Goal: Task Accomplishment & Management: Use online tool/utility

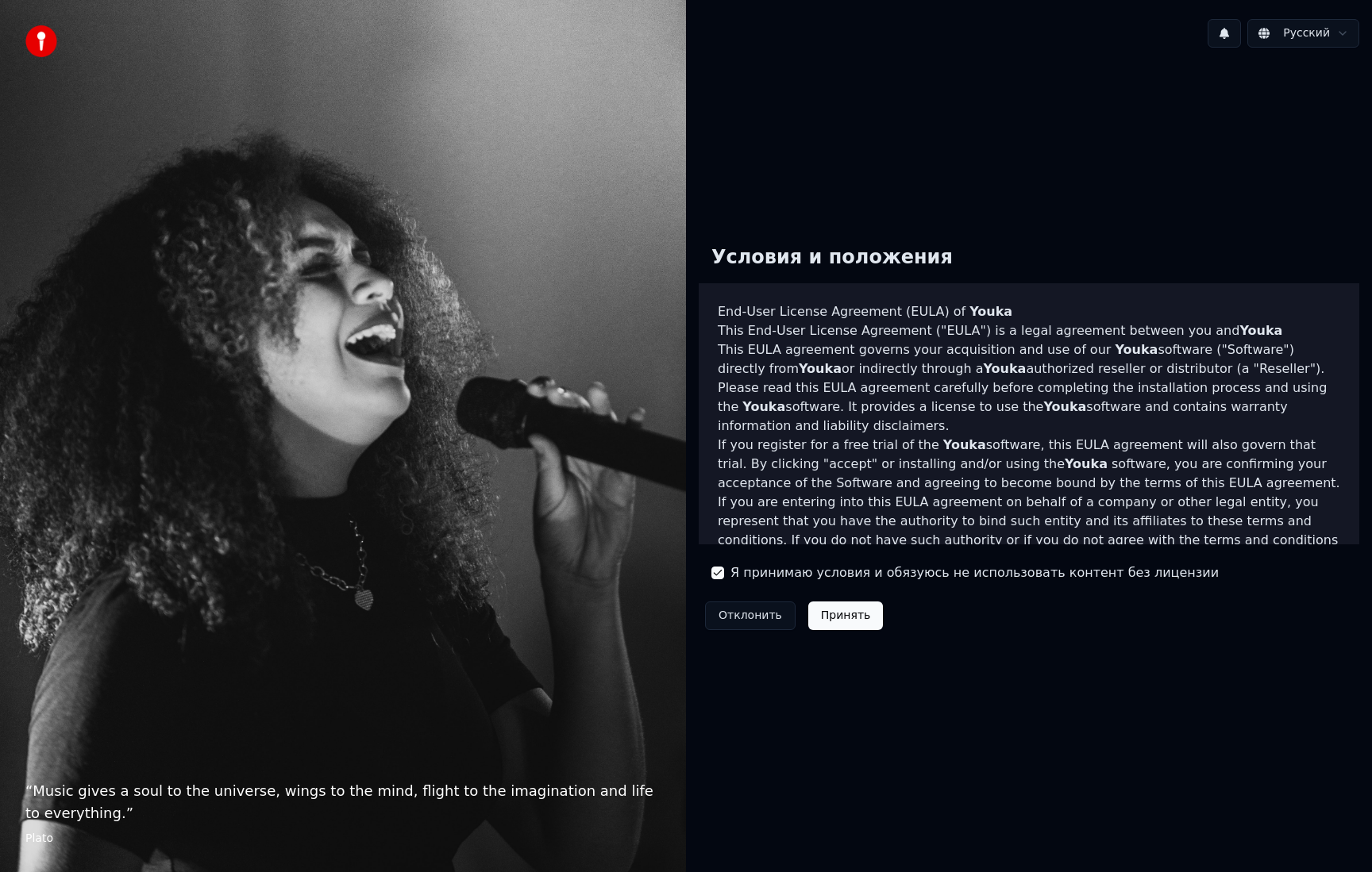
click at [819, 622] on button "Принять" at bounding box center [846, 616] width 76 height 29
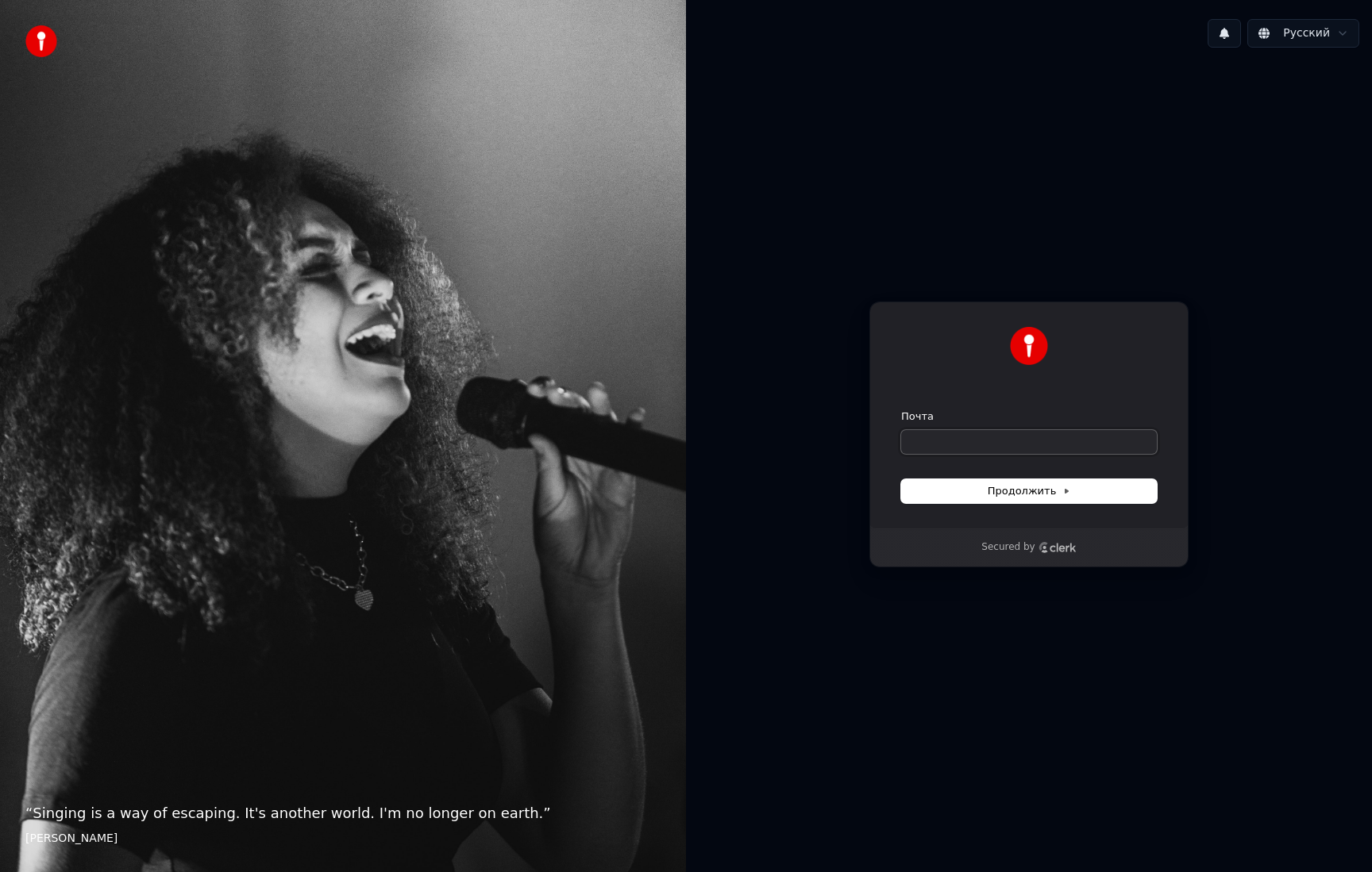
click at [1012, 444] on input "Почта" at bounding box center [1029, 442] width 256 height 24
type input "*"
click at [1008, 490] on span "Продолжить" at bounding box center [1029, 491] width 83 height 14
type input "**********"
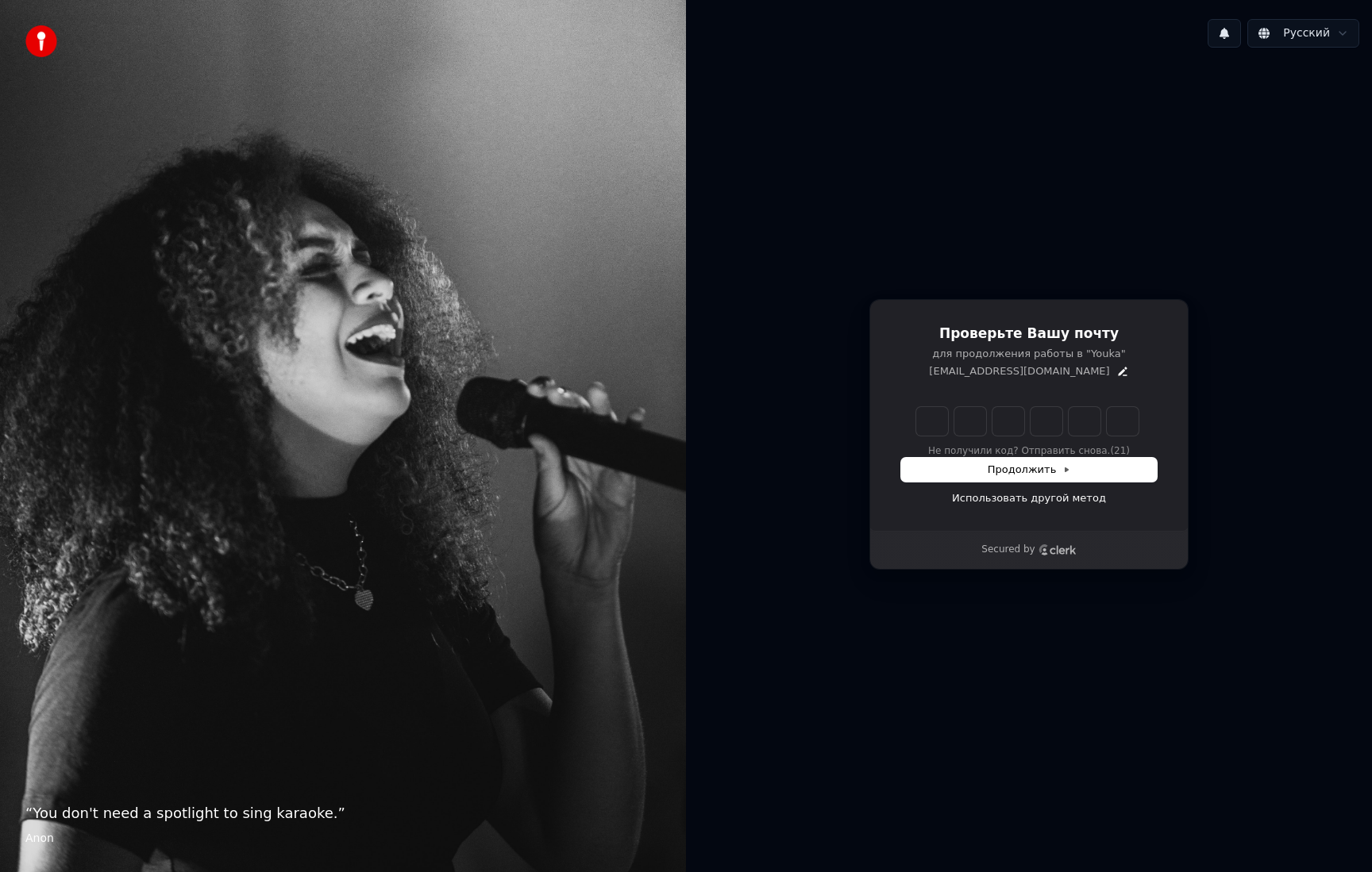
type input "*"
type input "**"
type input "*"
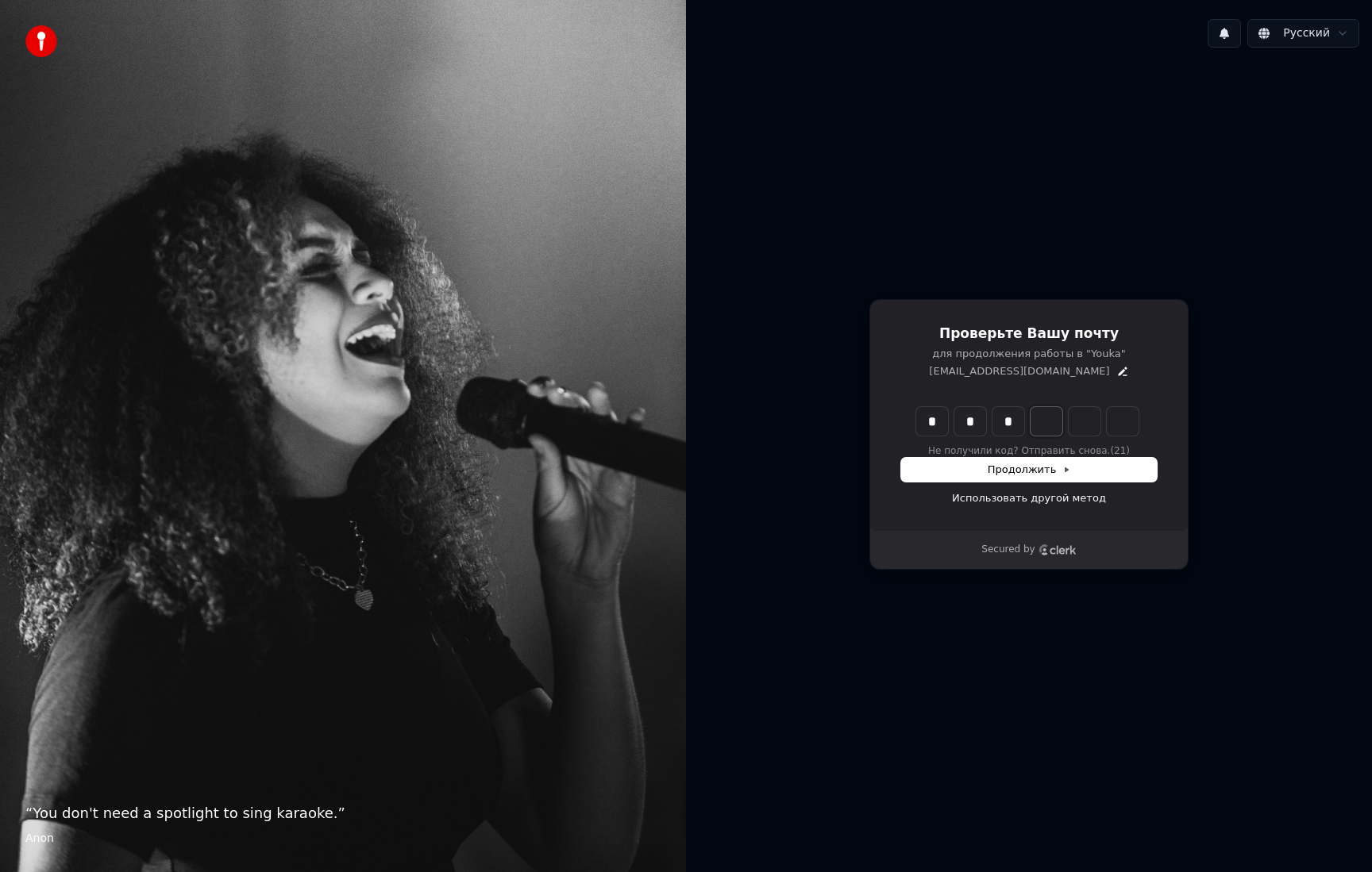
type input "***"
type input "*"
type input "****"
type input "*"
type input "******"
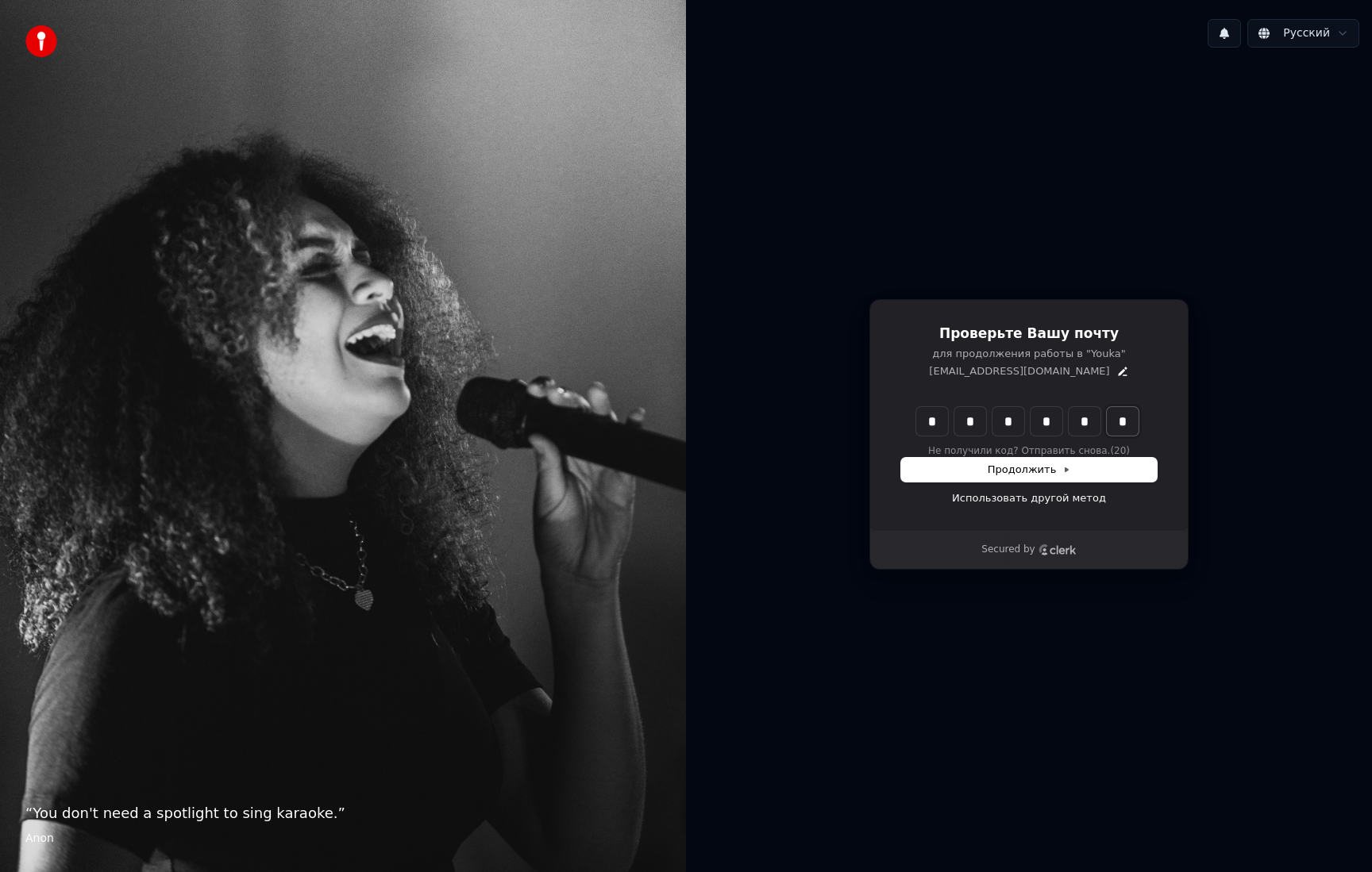
type input "*"
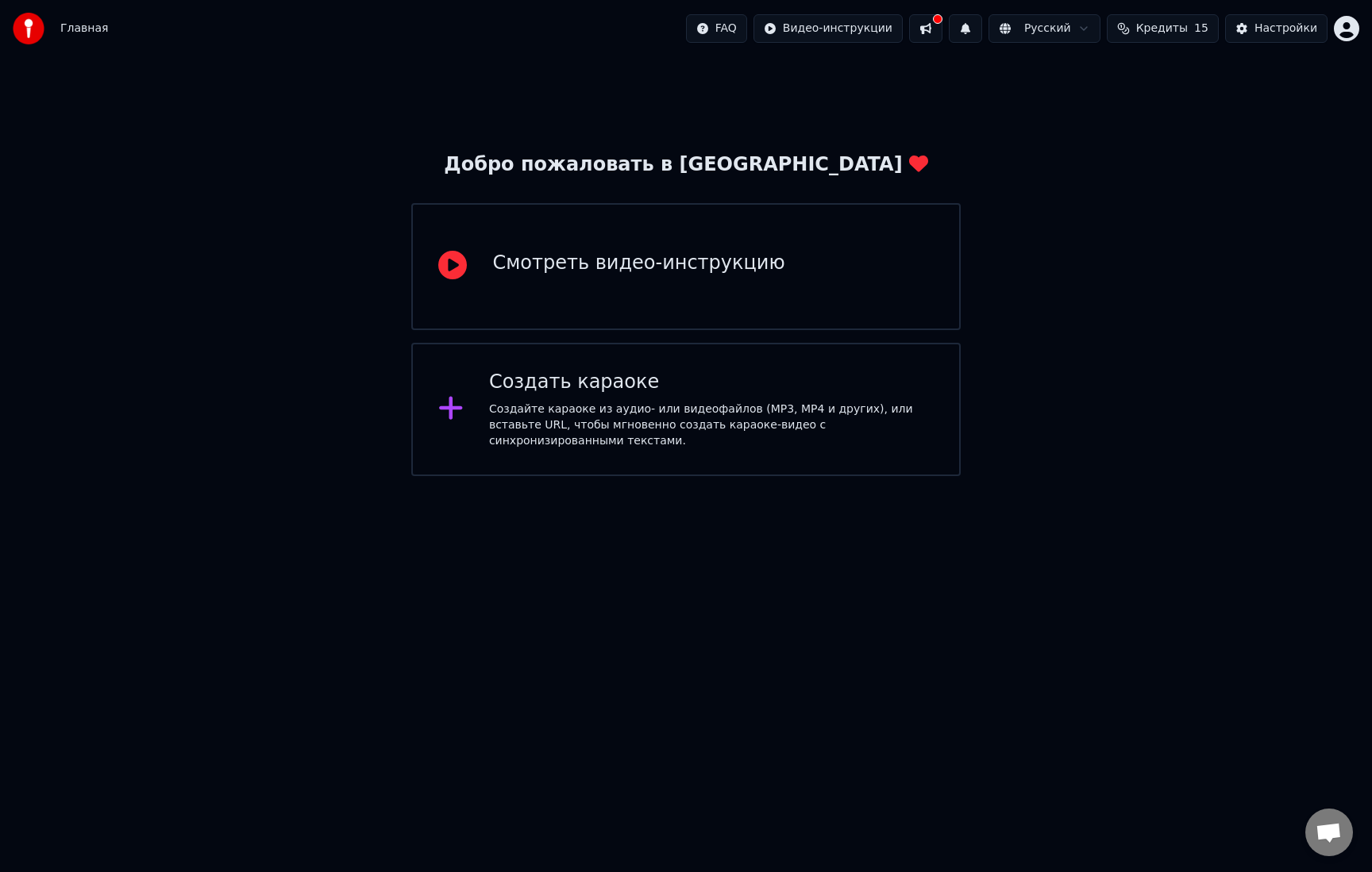
click at [1170, 28] on span "Кредиты" at bounding box center [1162, 28] width 52 height 16
click at [1067, 450] on div "Добро пожаловать в Youka Смотреть видео-инструкцию Создать караоке Создайте кар…" at bounding box center [686, 267] width 1372 height 419
click at [594, 425] on div "Создайте караоке из аудио- или видеофайлов (MP3, MP4 и других), или вставьте UR…" at bounding box center [711, 425] width 444 height 48
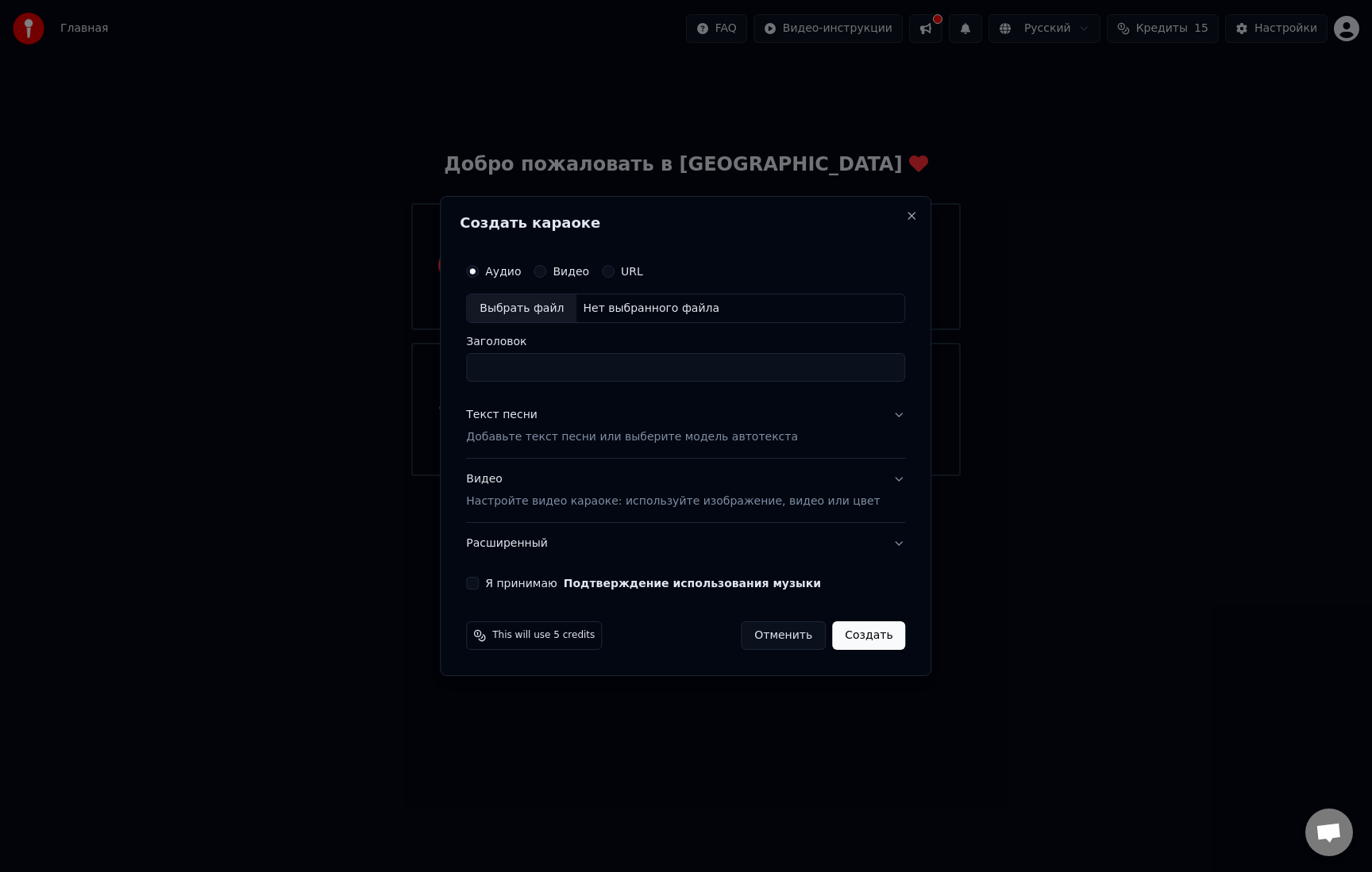
click at [582, 277] on label "Видео" at bounding box center [571, 272] width 36 height 11
click at [546, 277] on button "Видео" at bounding box center [540, 271] width 12 height 12
click at [539, 369] on input "Заголовок" at bounding box center [685, 368] width 440 height 29
click at [643, 273] on label "URL" at bounding box center [632, 272] width 22 height 11
click at [615, 273] on button "URL" at bounding box center [608, 271] width 12 height 12
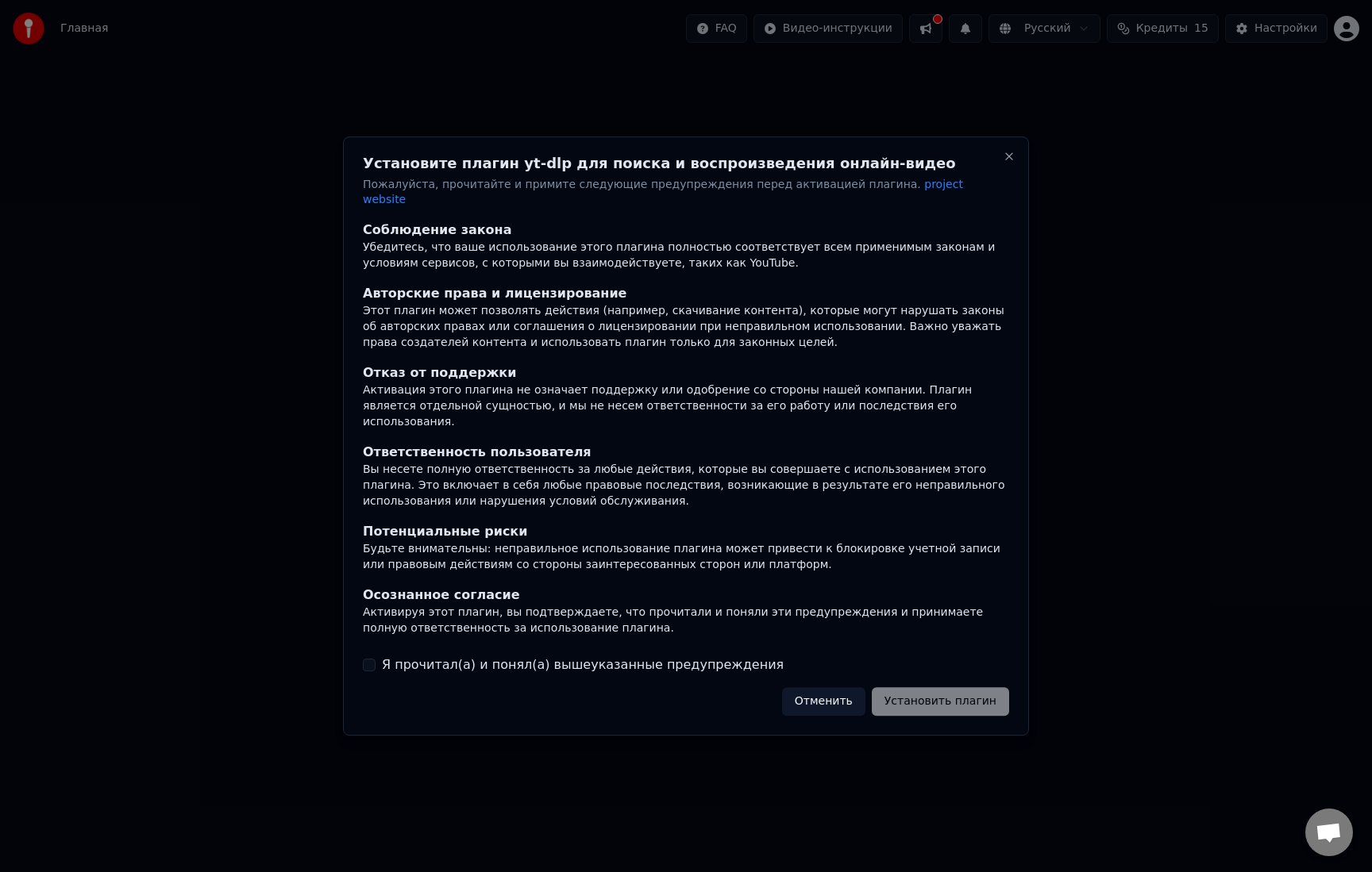
click at [467, 655] on label "Я прочитал(а) и понял(а) вышеуказанные предупреждения" at bounding box center [582, 664] width 402 height 19
click at [375, 659] on button "Я прочитал(а) и понял(а) вышеуказанные предупреждения" at bounding box center [369, 664] width 12 height 12
click at [919, 687] on button "Установить плагин" at bounding box center [940, 701] width 137 height 29
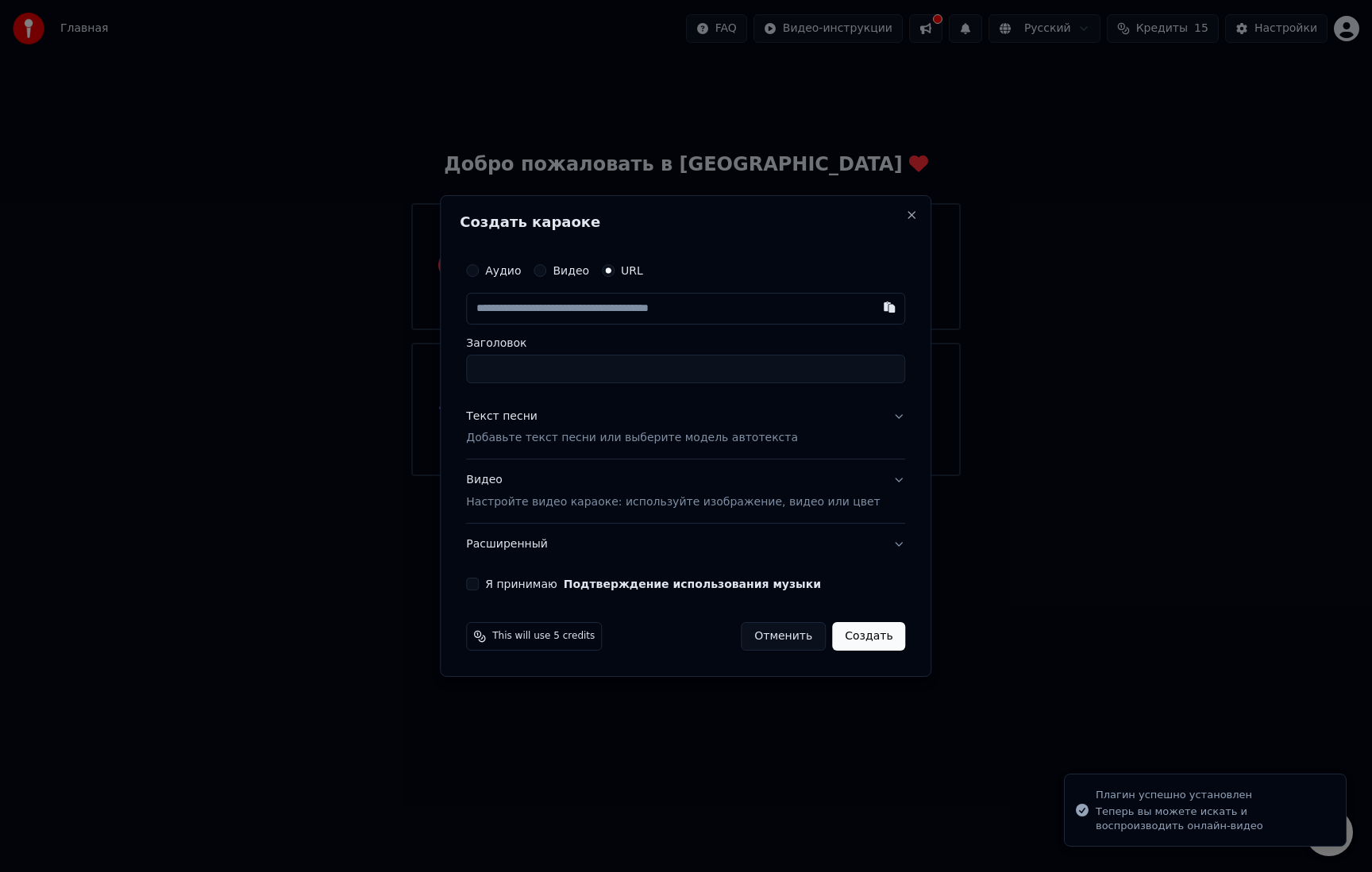
click at [742, 436] on p "Добавьте текст песни или выберите модель автотекста" at bounding box center [632, 438] width 332 height 16
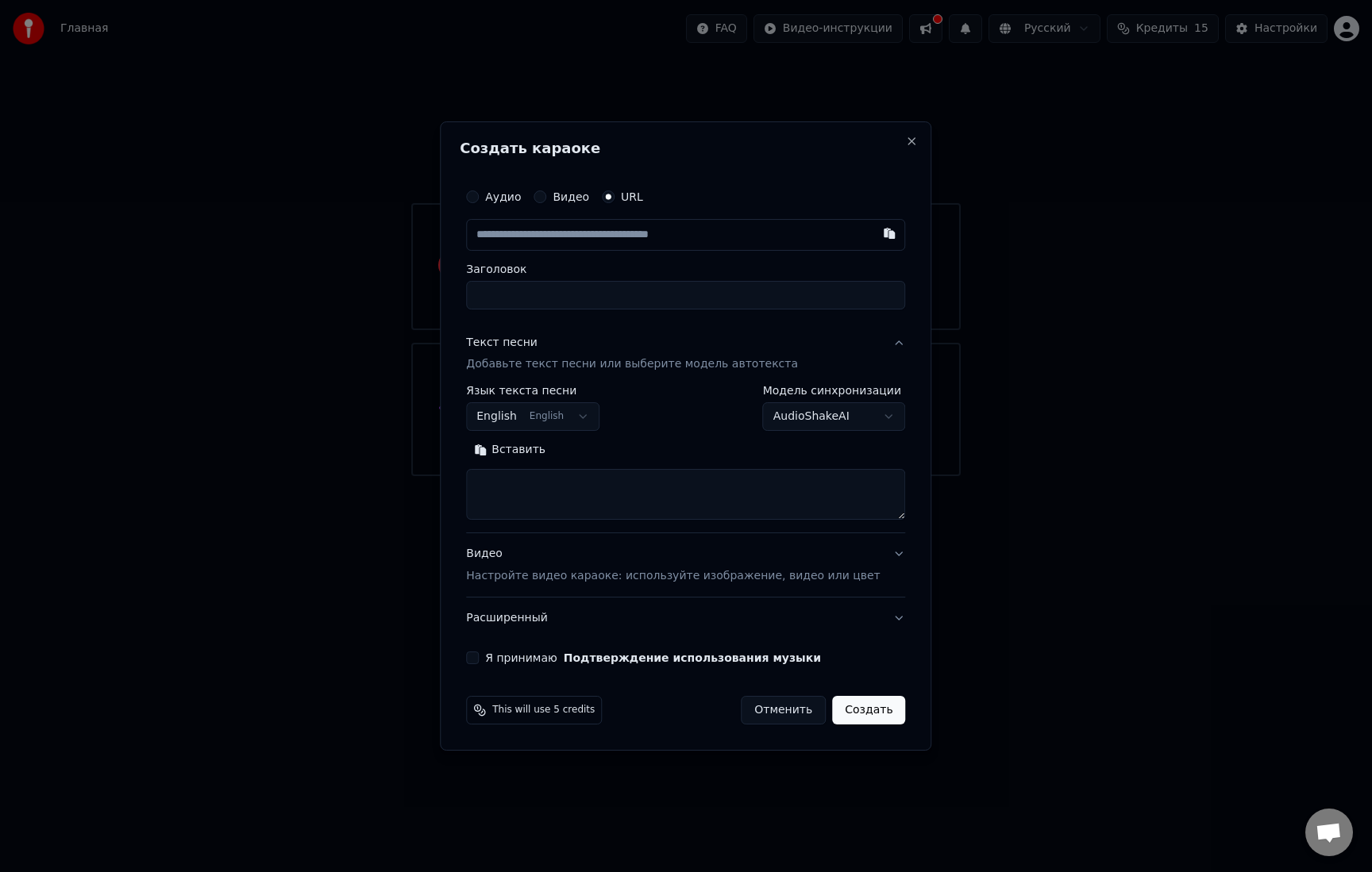
click at [580, 230] on input "text" at bounding box center [685, 235] width 440 height 32
paste input "**********"
type input "**********"
click at [569, 298] on input "Заголовок" at bounding box center [685, 295] width 440 height 29
type input "**********"
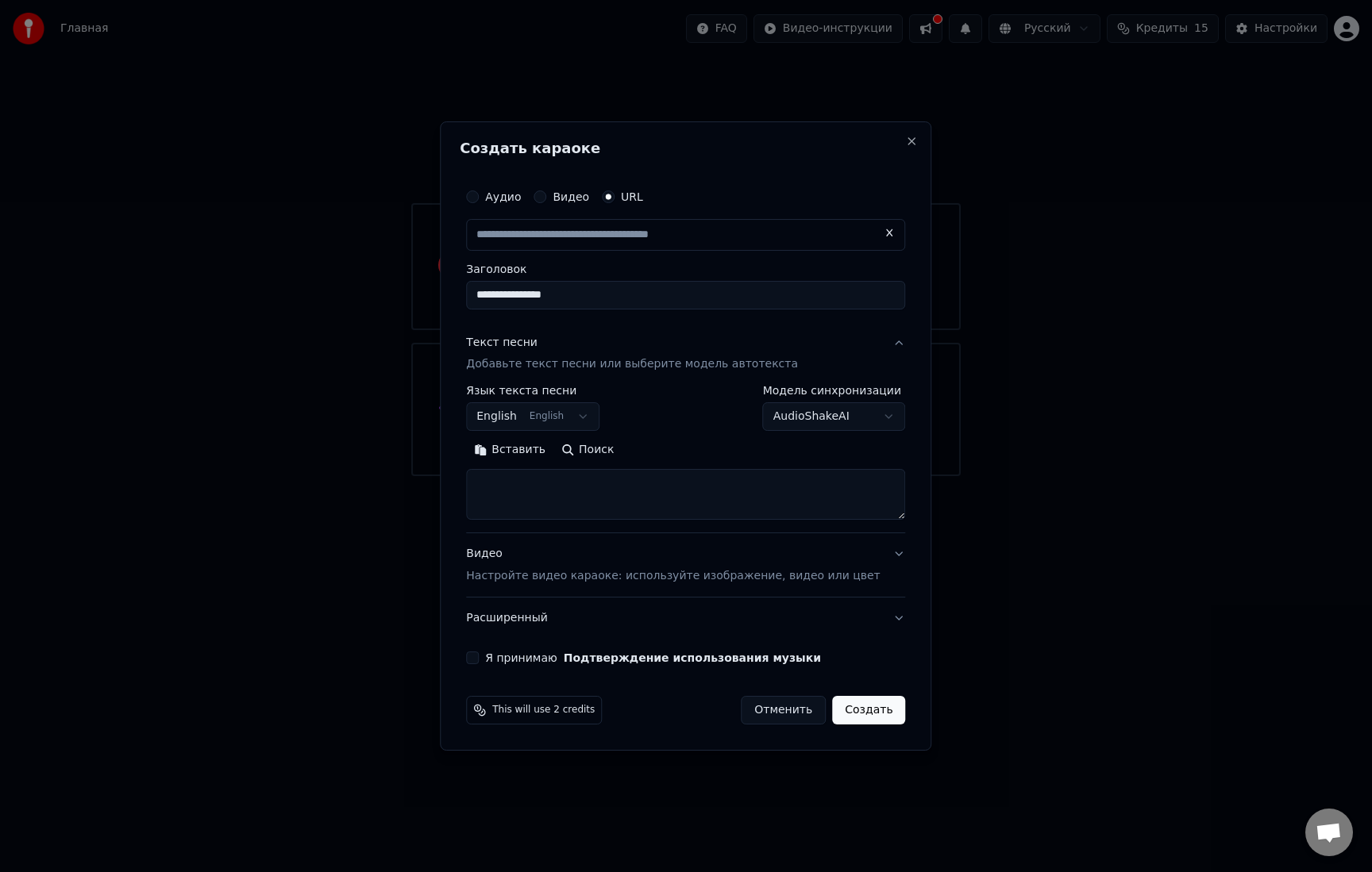
click at [600, 418] on button "English English" at bounding box center [532, 417] width 133 height 29
select select "**"
type input "**********"
click at [613, 305] on input "**********" at bounding box center [685, 295] width 440 height 29
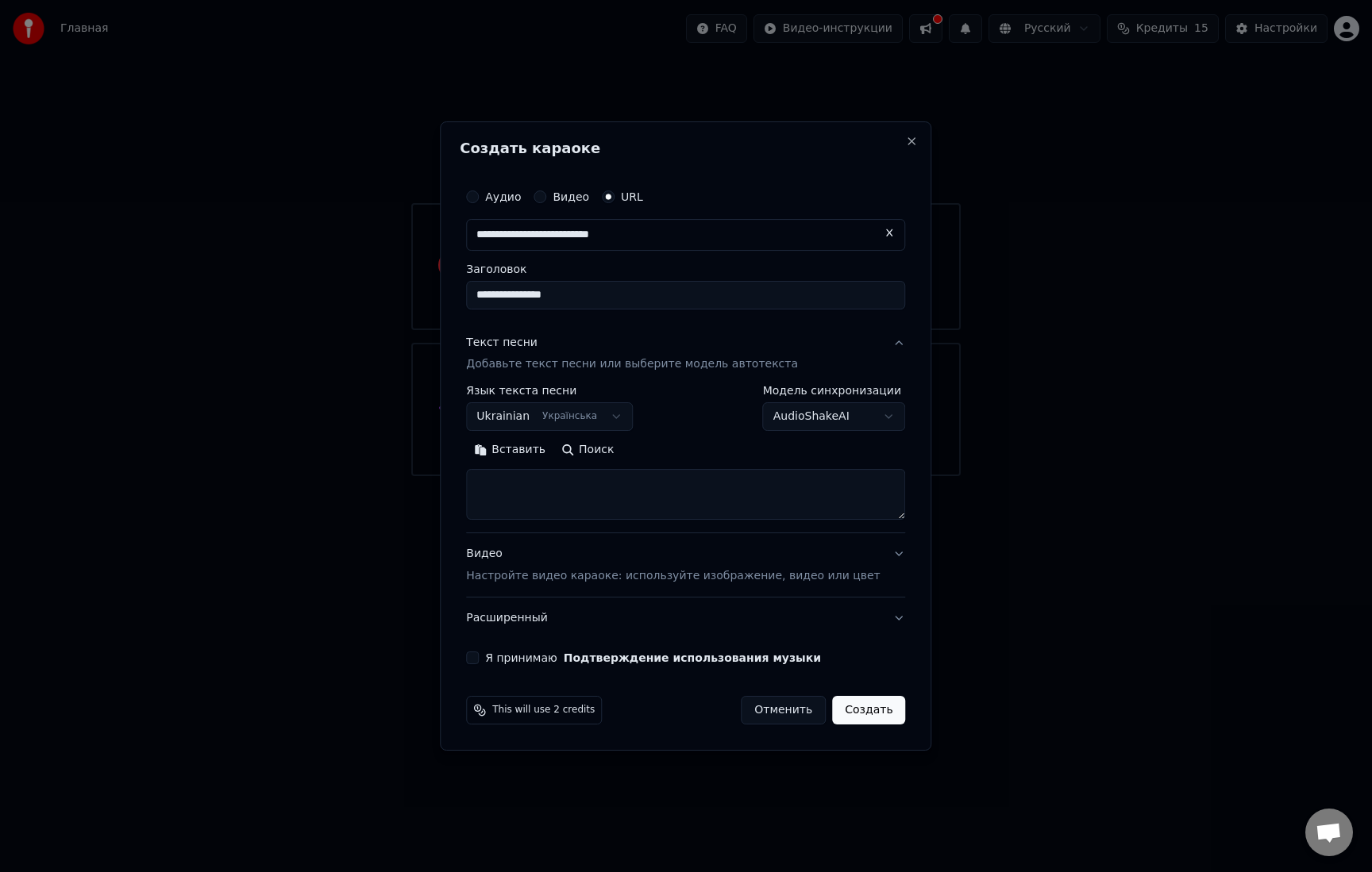
click at [555, 486] on textarea at bounding box center [685, 495] width 440 height 51
paste textarea "**********"
drag, startPoint x: 562, startPoint y: 498, endPoint x: 486, endPoint y: 498, distance: 76.0
click at [486, 498] on div "**********" at bounding box center [686, 423] width 452 height 497
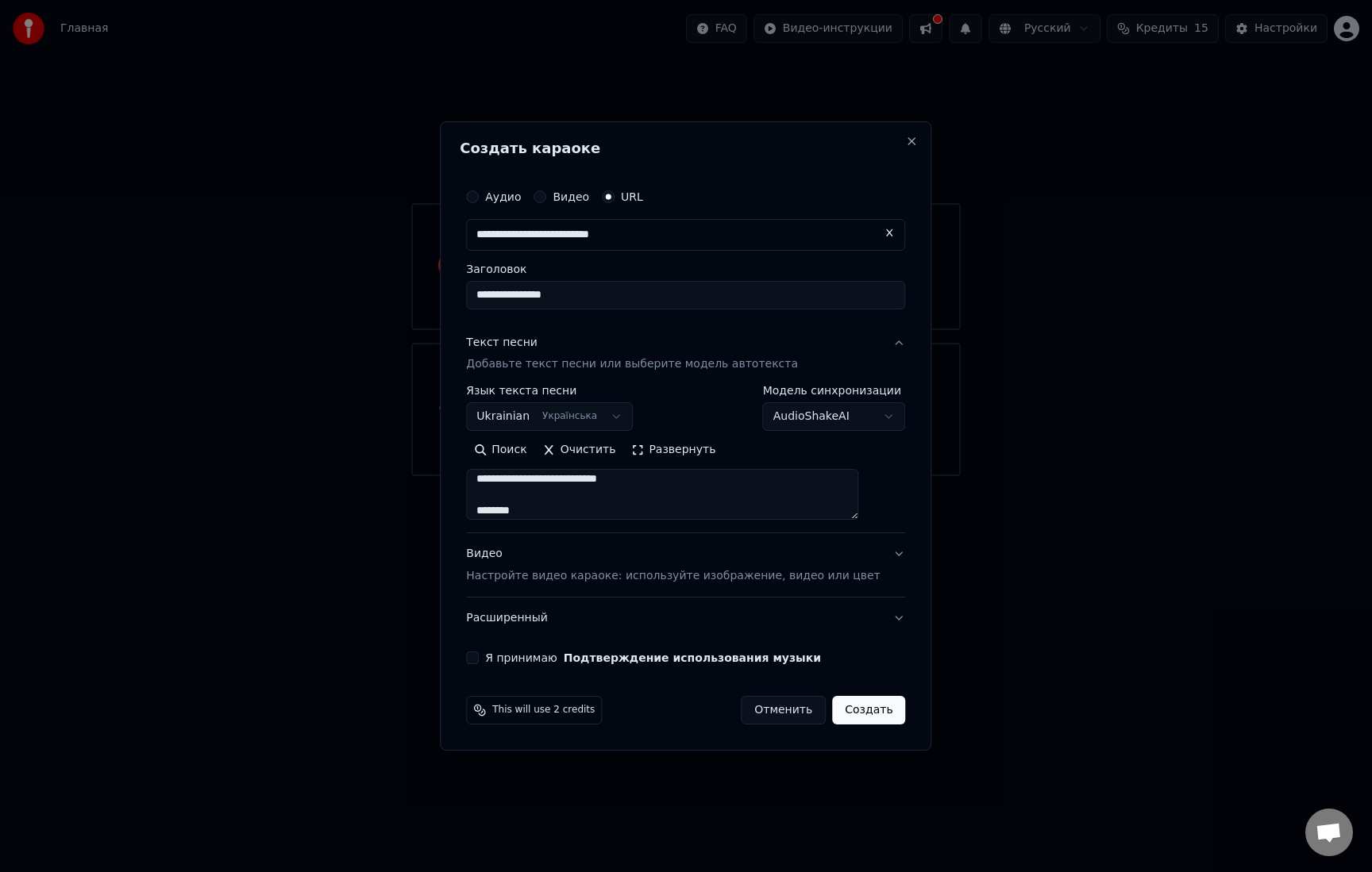
scroll to position [273, 0]
drag, startPoint x: 562, startPoint y: 498, endPoint x: 500, endPoint y: 498, distance: 62.0
click at [500, 498] on textarea at bounding box center [662, 495] width 393 height 51
drag, startPoint x: 559, startPoint y: 484, endPoint x: 492, endPoint y: 482, distance: 67.0
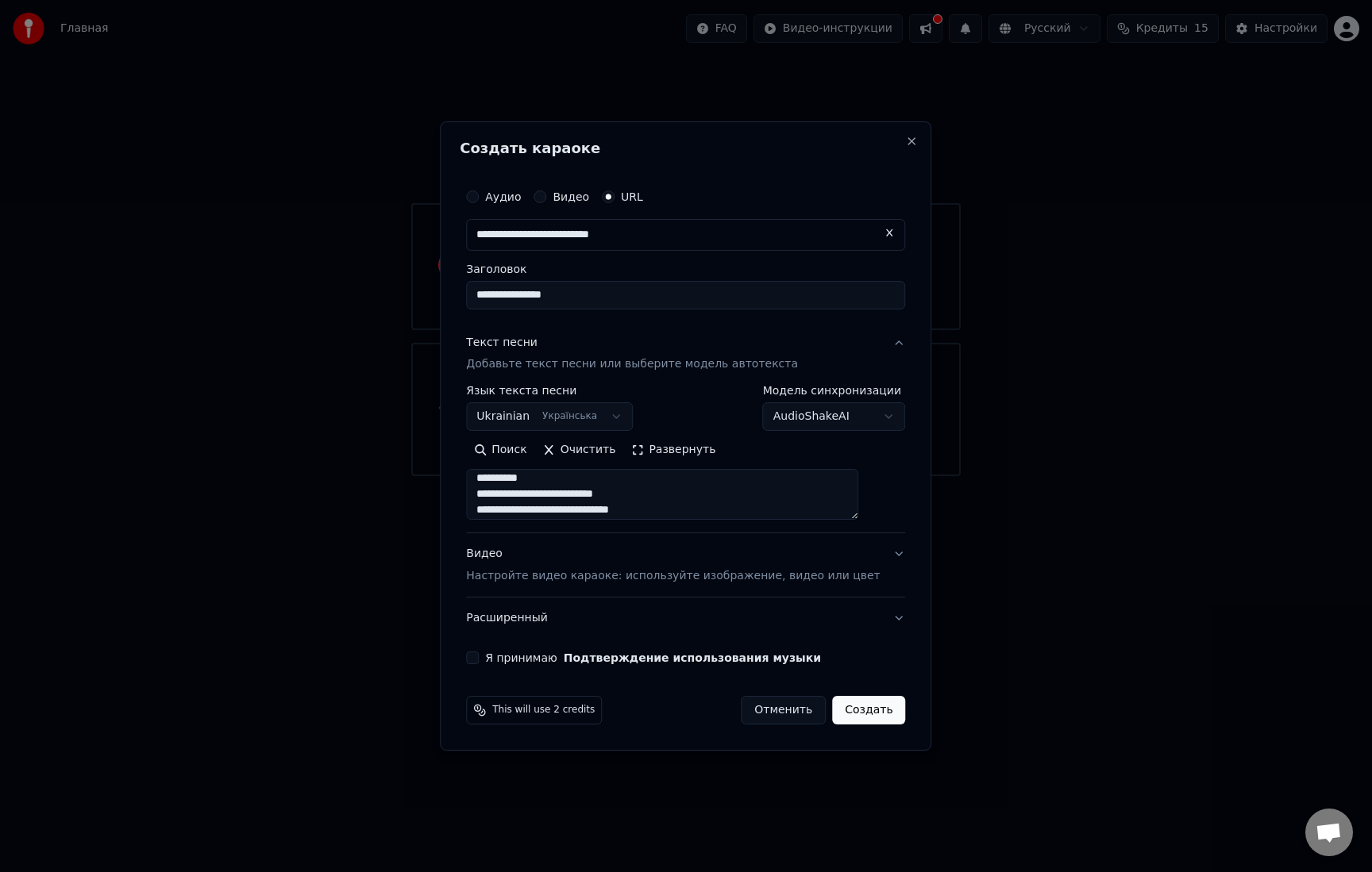
click at [492, 482] on textarea at bounding box center [662, 495] width 393 height 51
drag, startPoint x: 555, startPoint y: 503, endPoint x: 465, endPoint y: 499, distance: 90.1
click at [465, 499] on div "**********" at bounding box center [686, 436] width 491 height 630
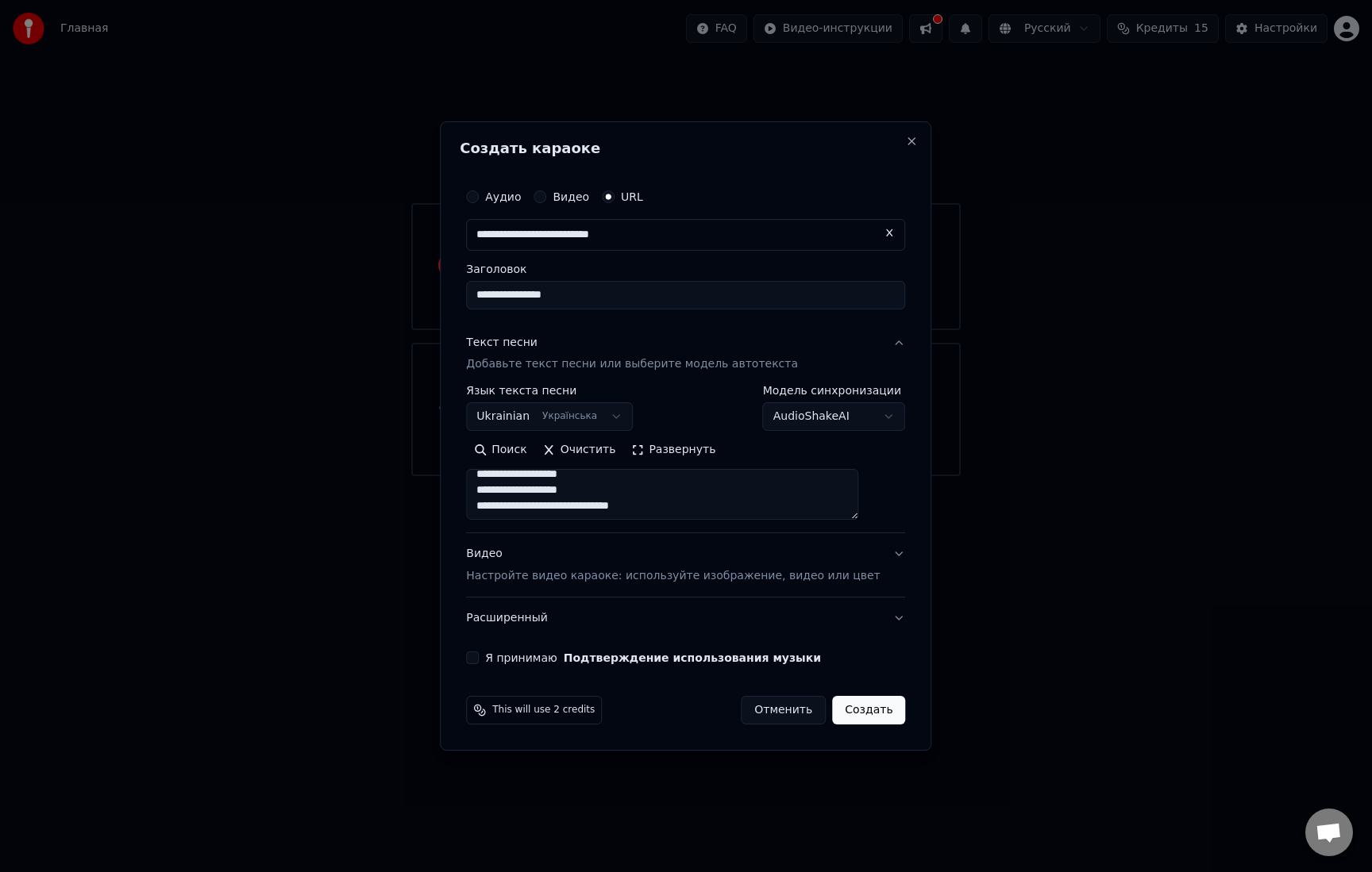
type textarea "**********"
click at [479, 660] on button "Я принимаю Подтверждение использования музыки" at bounding box center [472, 658] width 12 height 12
click at [835, 709] on button "Создать" at bounding box center [868, 710] width 73 height 29
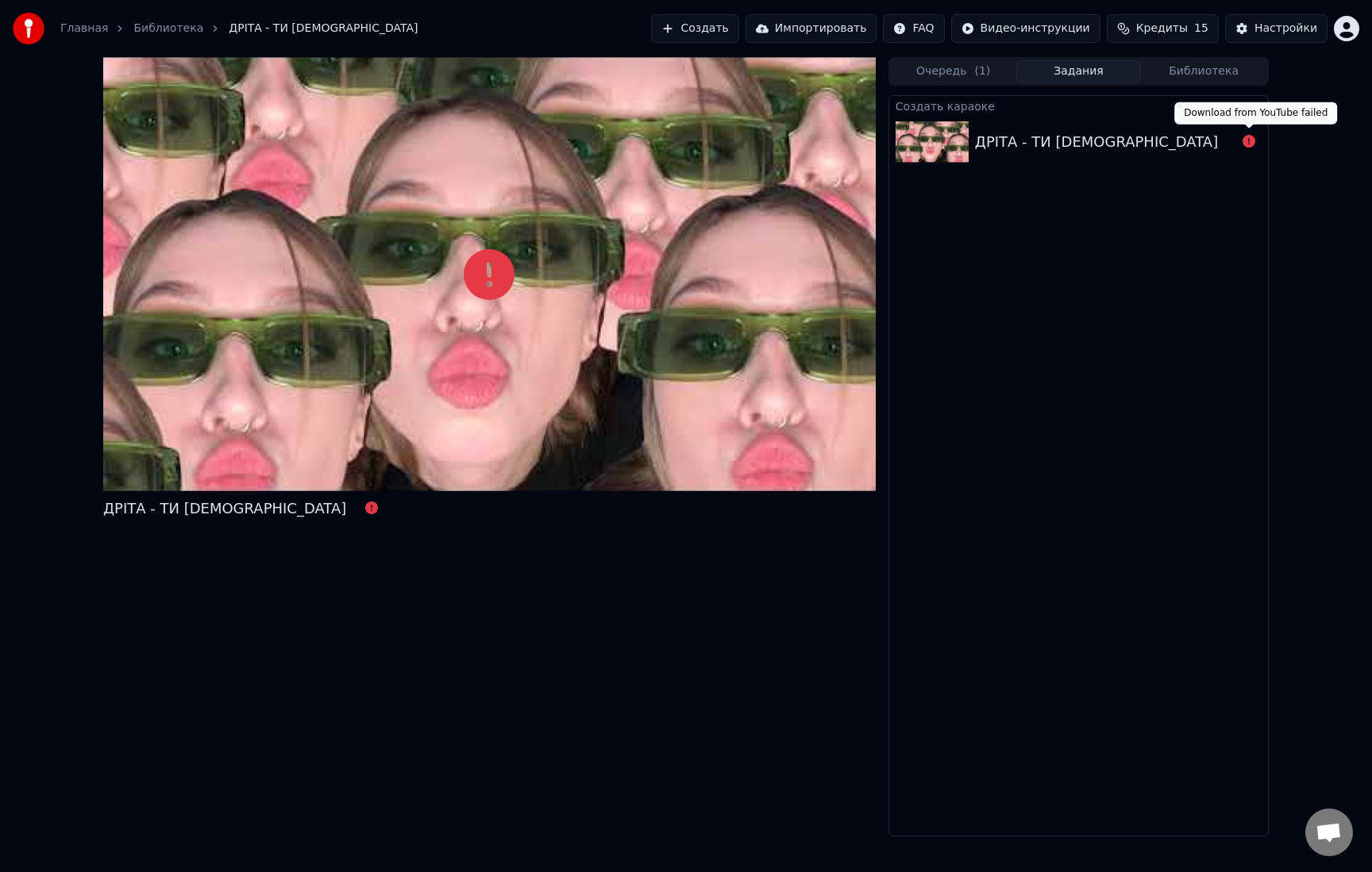
click at [1250, 140] on icon at bounding box center [1249, 140] width 12 height 12
click at [996, 143] on div "ДРІТА - ТИ ЄБЛАН" at bounding box center [1097, 141] width 243 height 22
click at [153, 25] on link "Библиотека" at bounding box center [168, 28] width 70 height 16
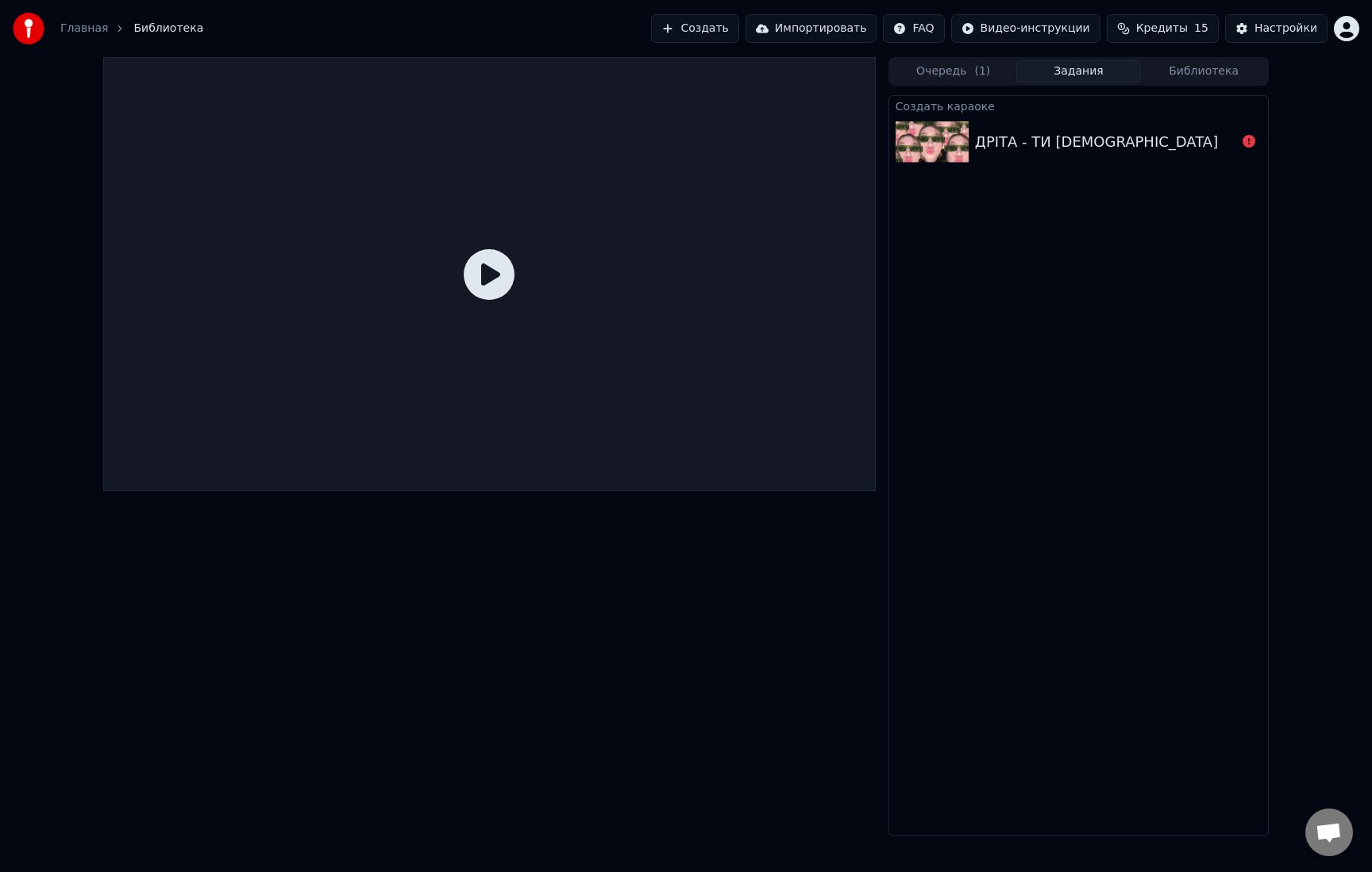
click at [86, 31] on link "Главная" at bounding box center [84, 28] width 48 height 16
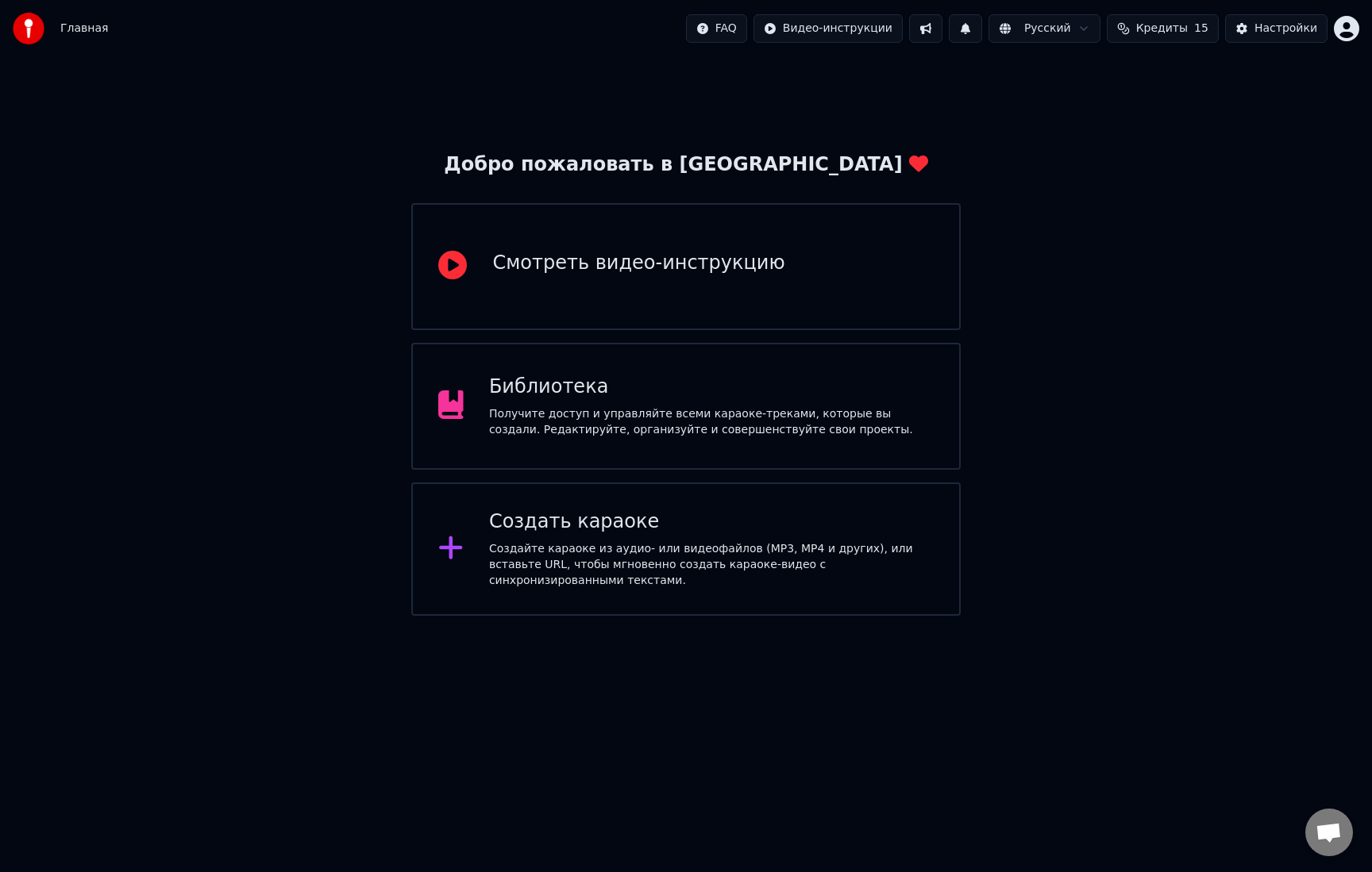
click at [591, 543] on div "Создать караоке Создайте караоке из аудио- или видеофайлов (MP3, MP4 и других),…" at bounding box center [711, 549] width 444 height 80
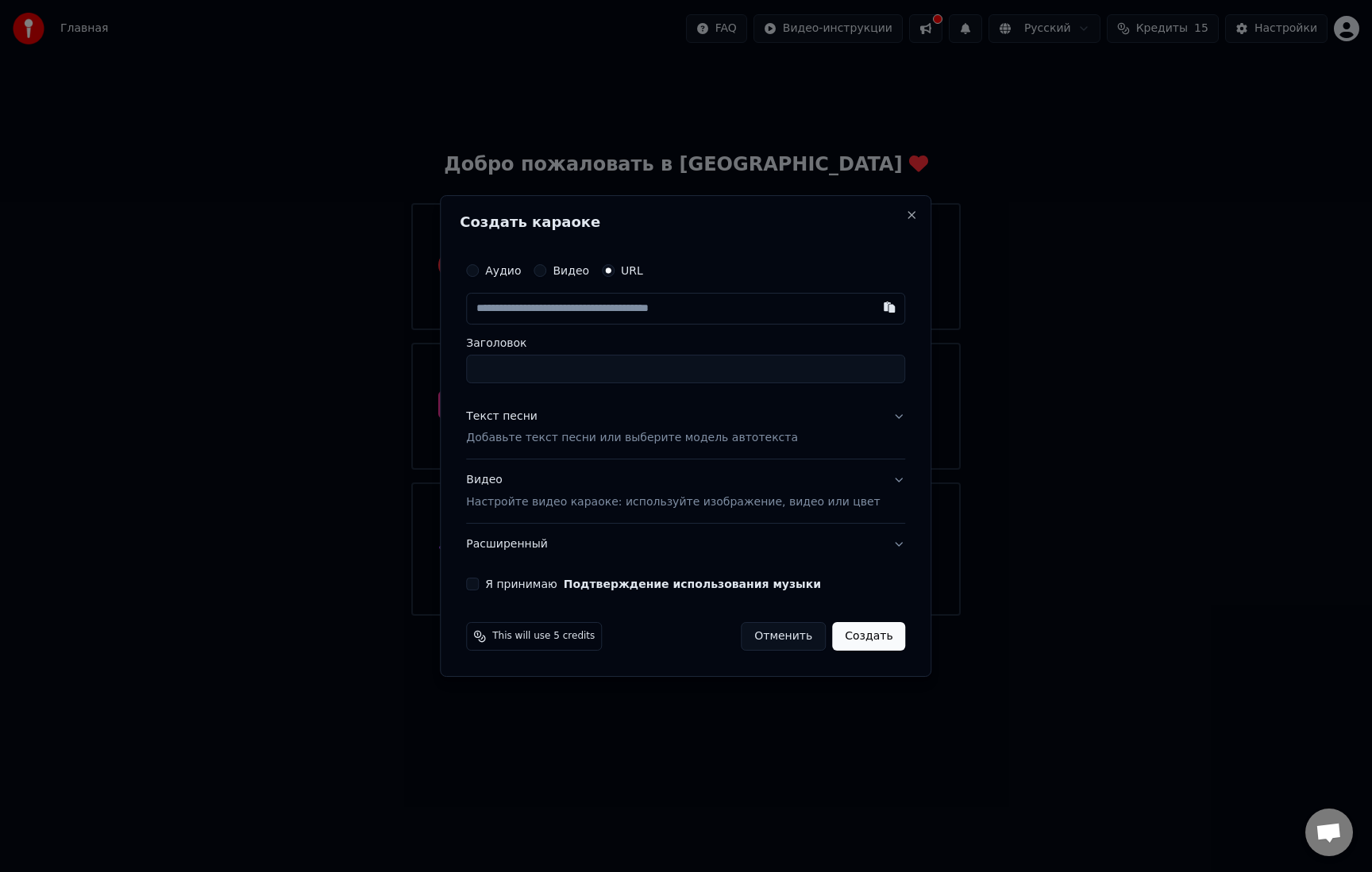
click at [583, 275] on label "Видео" at bounding box center [571, 271] width 36 height 11
click at [546, 275] on button "Видео" at bounding box center [540, 270] width 12 height 12
click at [557, 314] on div "Выбрать файл" at bounding box center [521, 309] width 109 height 29
drag, startPoint x: 531, startPoint y: 335, endPoint x: 325, endPoint y: 321, distance: 206.5
click at [325, 321] on body "**********" at bounding box center [686, 308] width 1372 height 616
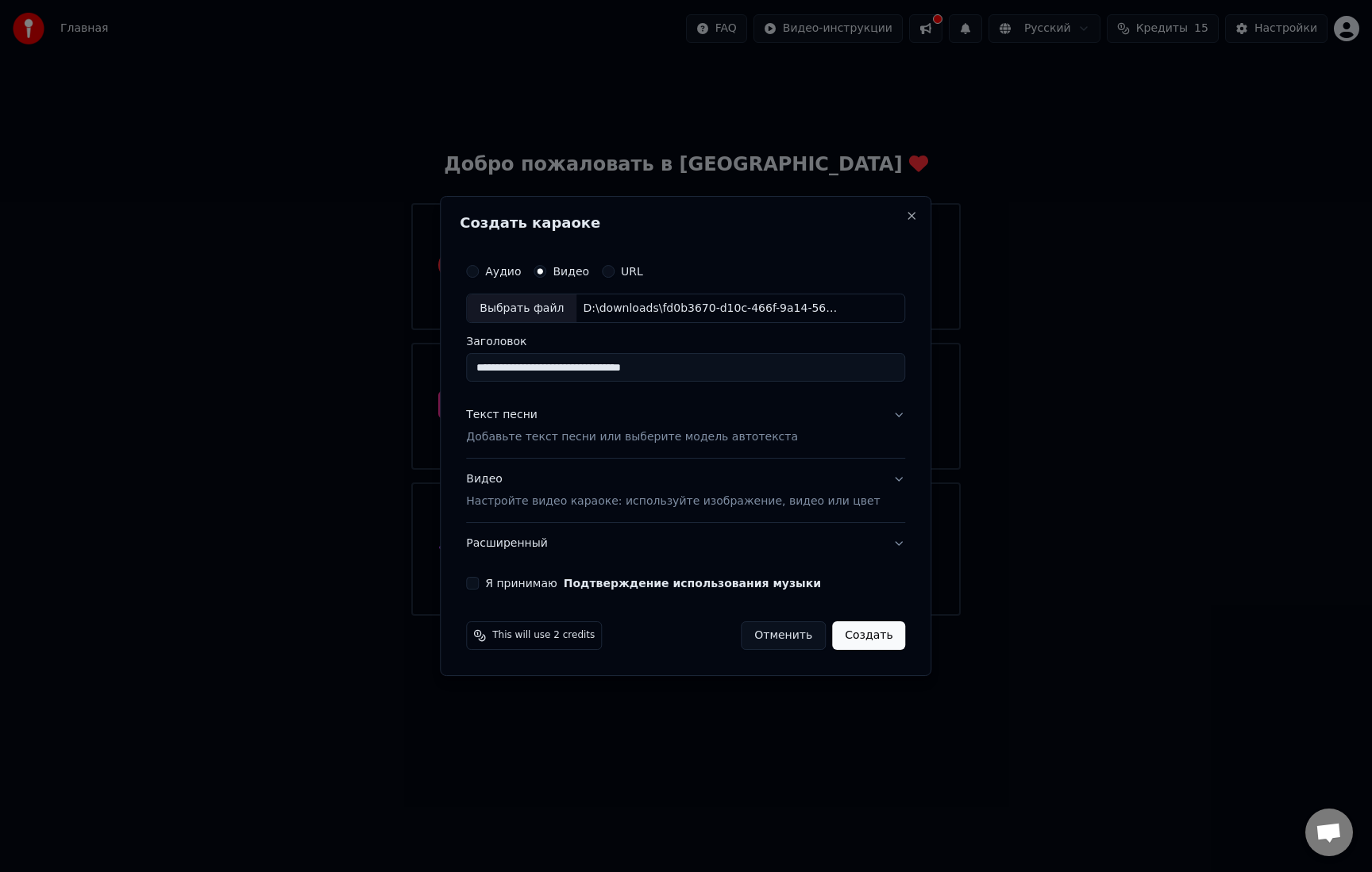
paste input
type input "**********"
click at [582, 438] on p "Добавьте текст песни или выберите модель автотекста" at bounding box center [632, 438] width 332 height 16
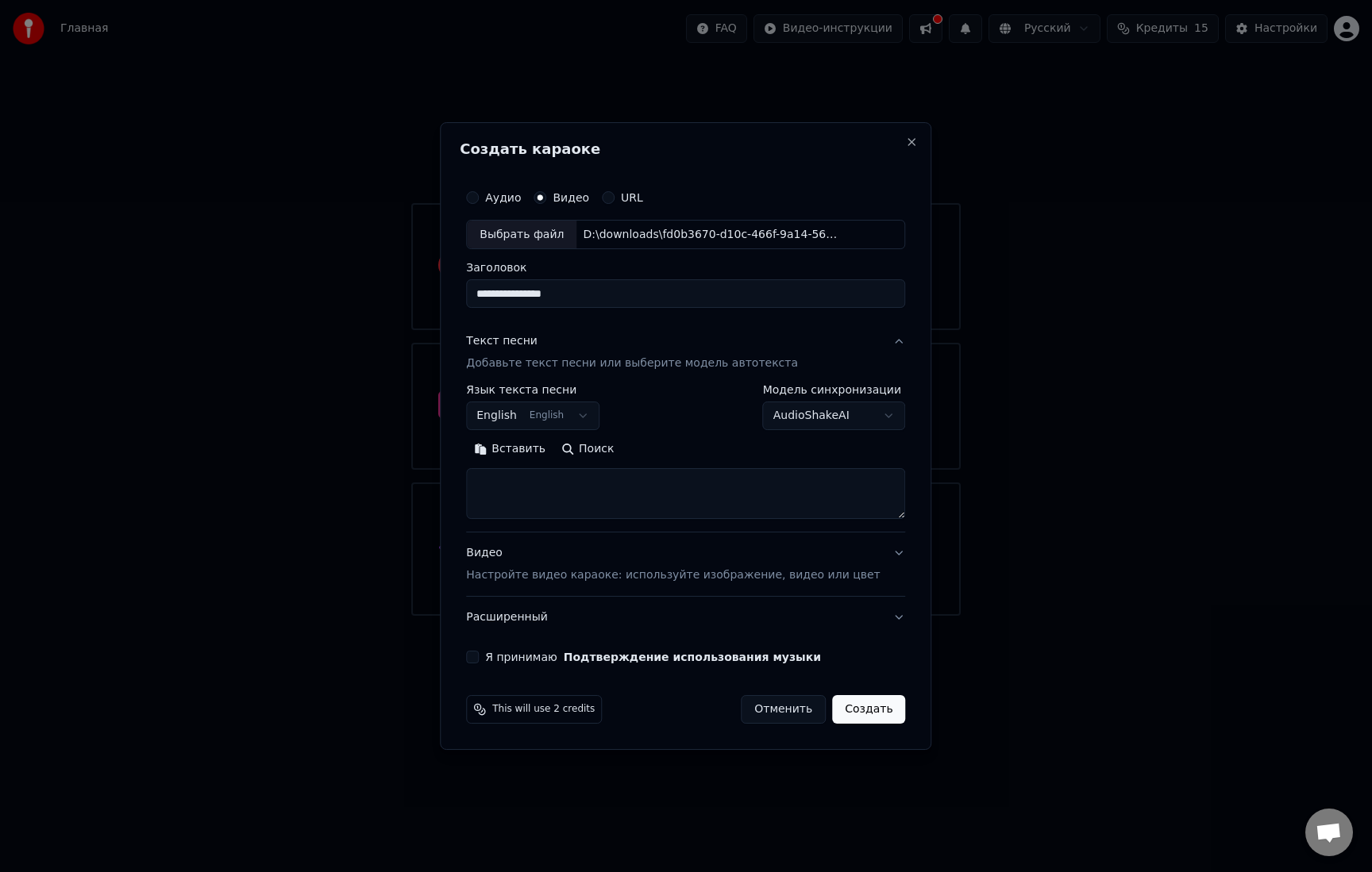
click at [573, 414] on body "**********" at bounding box center [686, 308] width 1372 height 616
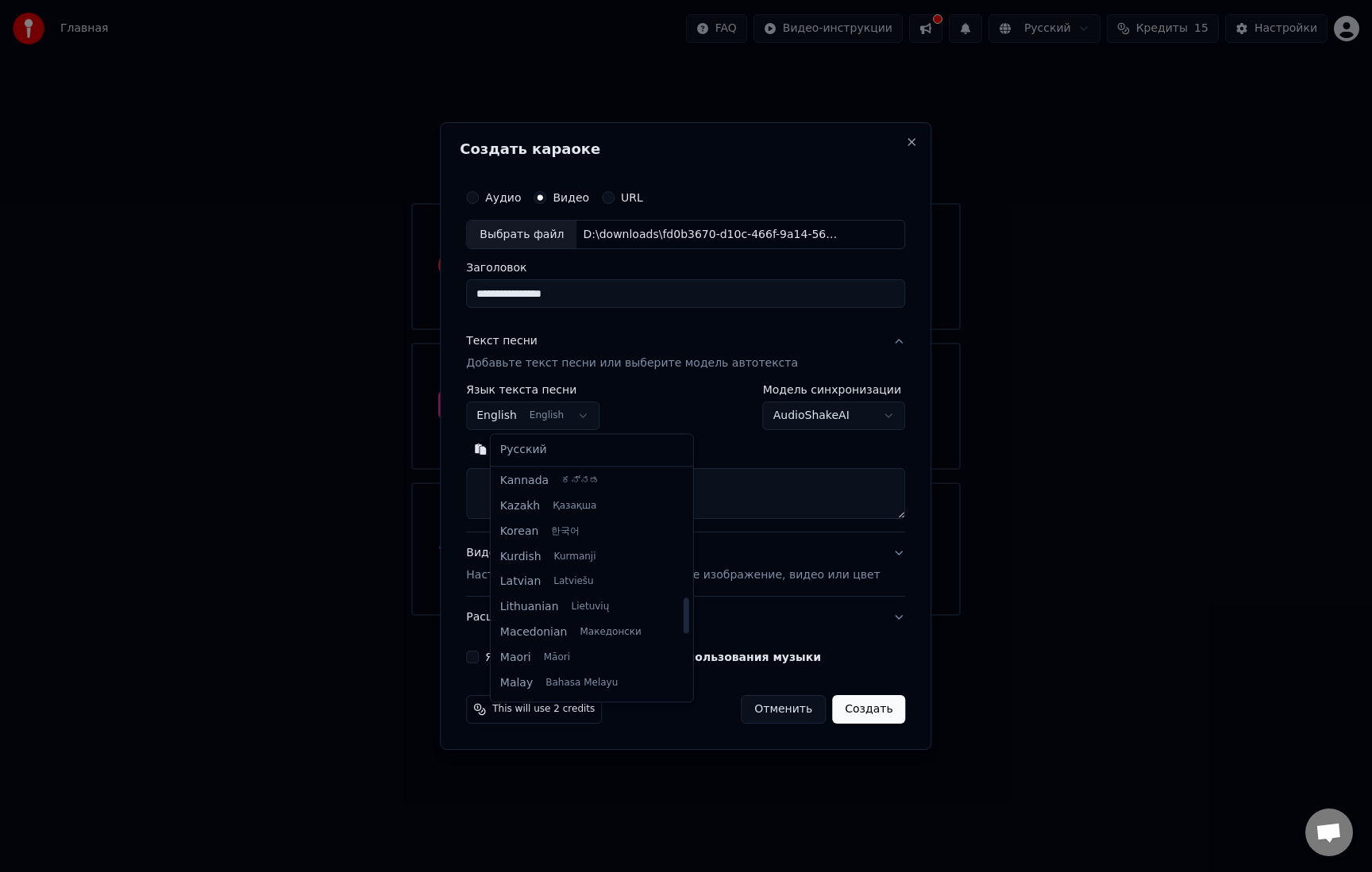
scroll to position [1219, 0]
select select "**"
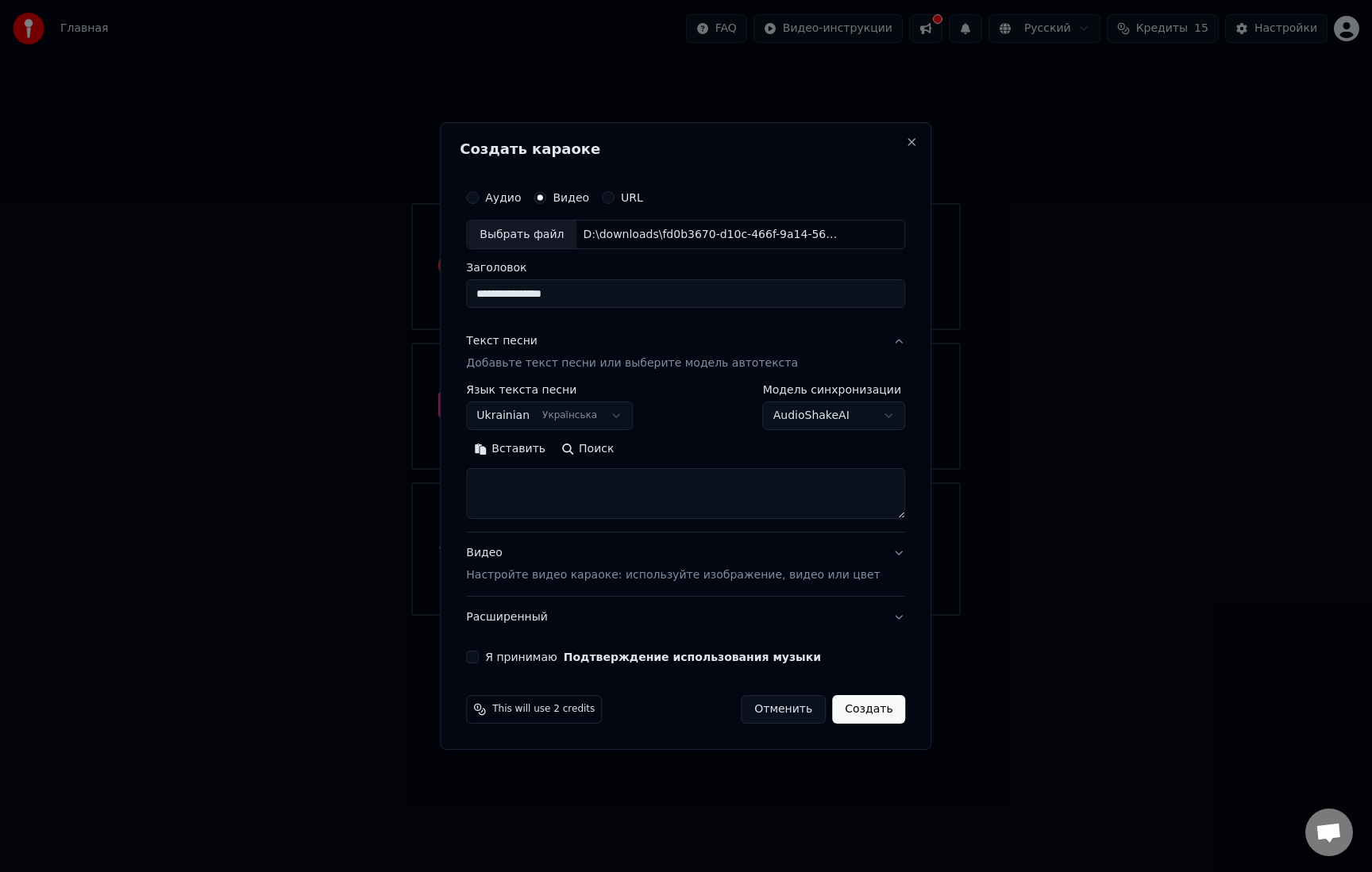
click at [556, 504] on textarea at bounding box center [685, 494] width 440 height 51
paste textarea "**********"
drag, startPoint x: 572, startPoint y: 508, endPoint x: 483, endPoint y: 473, distance: 95.6
click at [483, 473] on div "**********" at bounding box center [686, 437] width 491 height 629
click at [560, 500] on textarea at bounding box center [662, 494] width 393 height 51
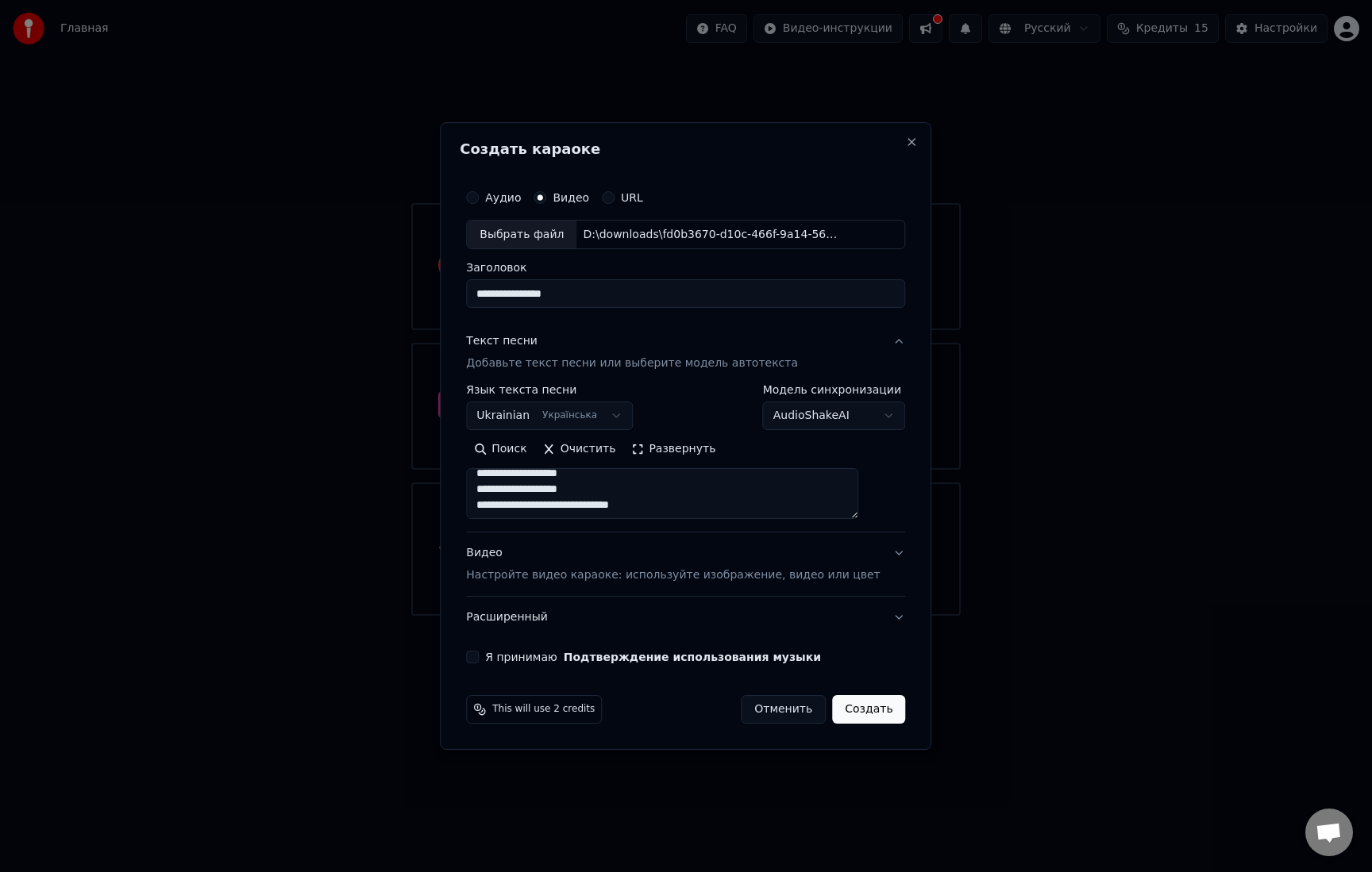
drag, startPoint x: 556, startPoint y: 511, endPoint x: 492, endPoint y: 494, distance: 66.2
click at [492, 494] on textarea at bounding box center [662, 494] width 393 height 51
click at [559, 484] on textarea at bounding box center [662, 494] width 393 height 51
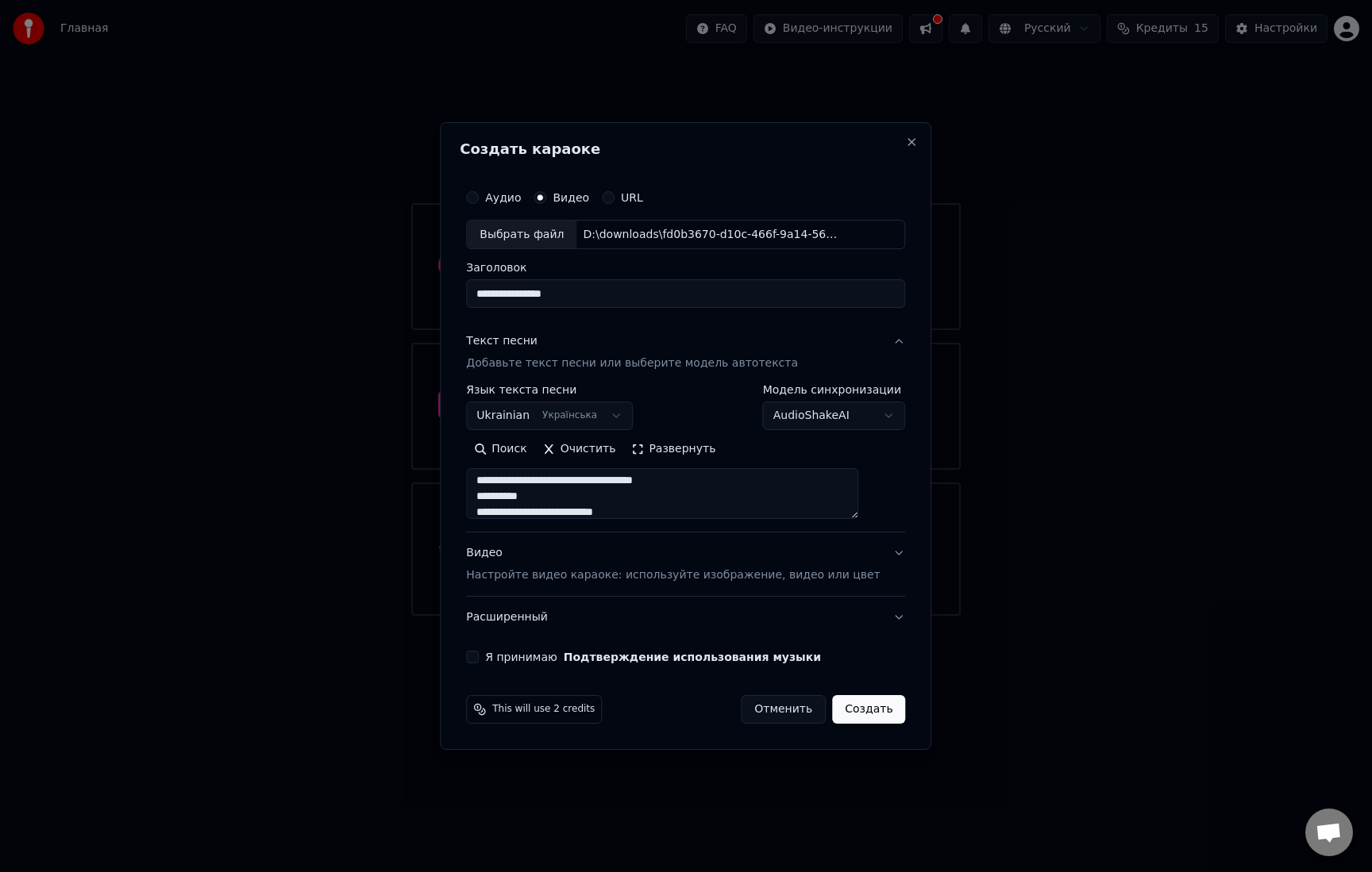
drag, startPoint x: 557, startPoint y: 496, endPoint x: 498, endPoint y: 498, distance: 59.0
click at [498, 498] on textarea at bounding box center [662, 494] width 393 height 51
drag, startPoint x: 724, startPoint y: 499, endPoint x: 661, endPoint y: 493, distance: 63.3
click at [661, 493] on textarea at bounding box center [662, 494] width 393 height 51
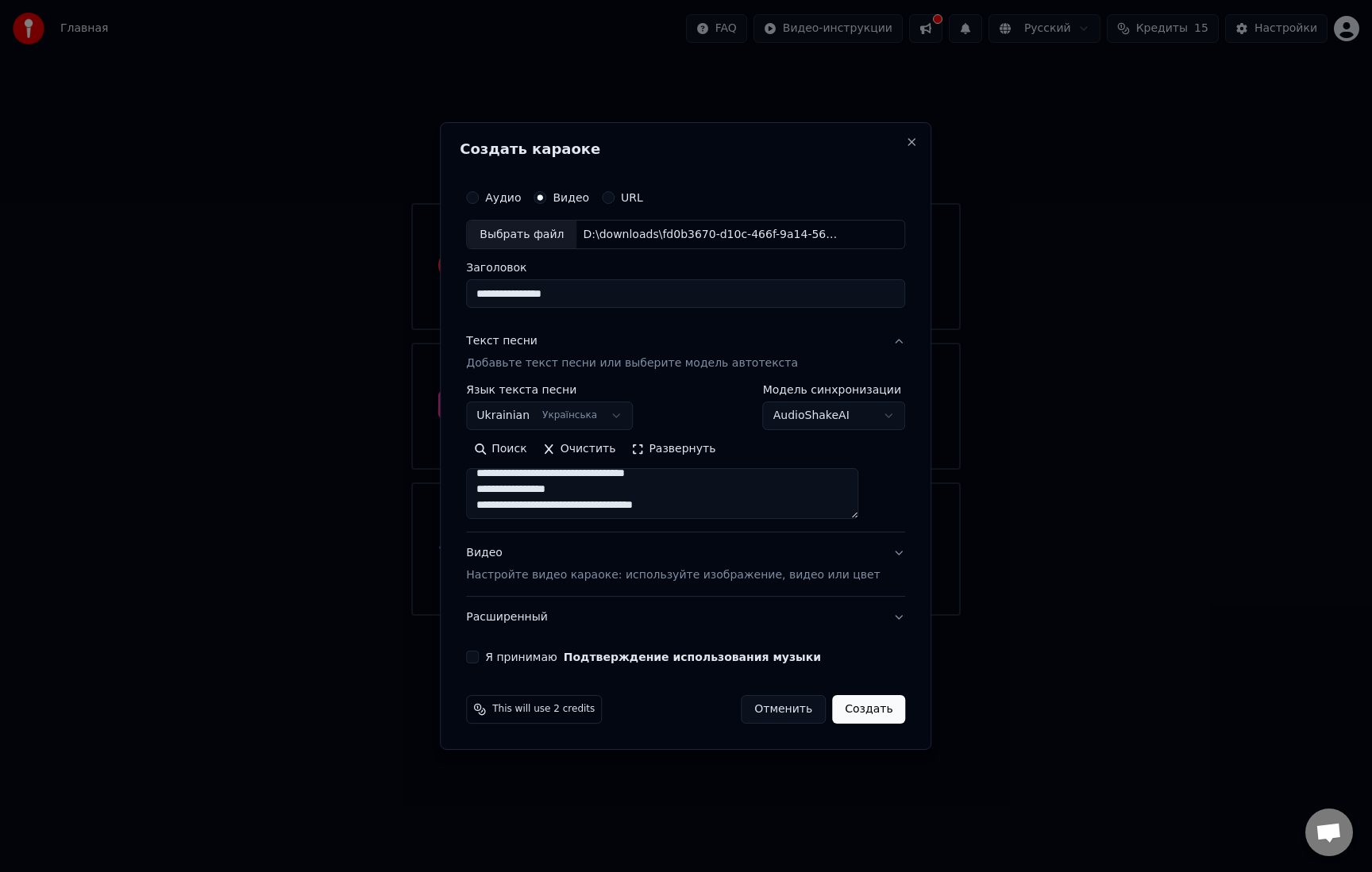
scroll to position [518, 0]
click at [715, 511] on textarea at bounding box center [662, 494] width 393 height 51
drag, startPoint x: 721, startPoint y: 507, endPoint x: 496, endPoint y: 503, distance: 225.0
click at [496, 503] on textarea at bounding box center [662, 494] width 393 height 51
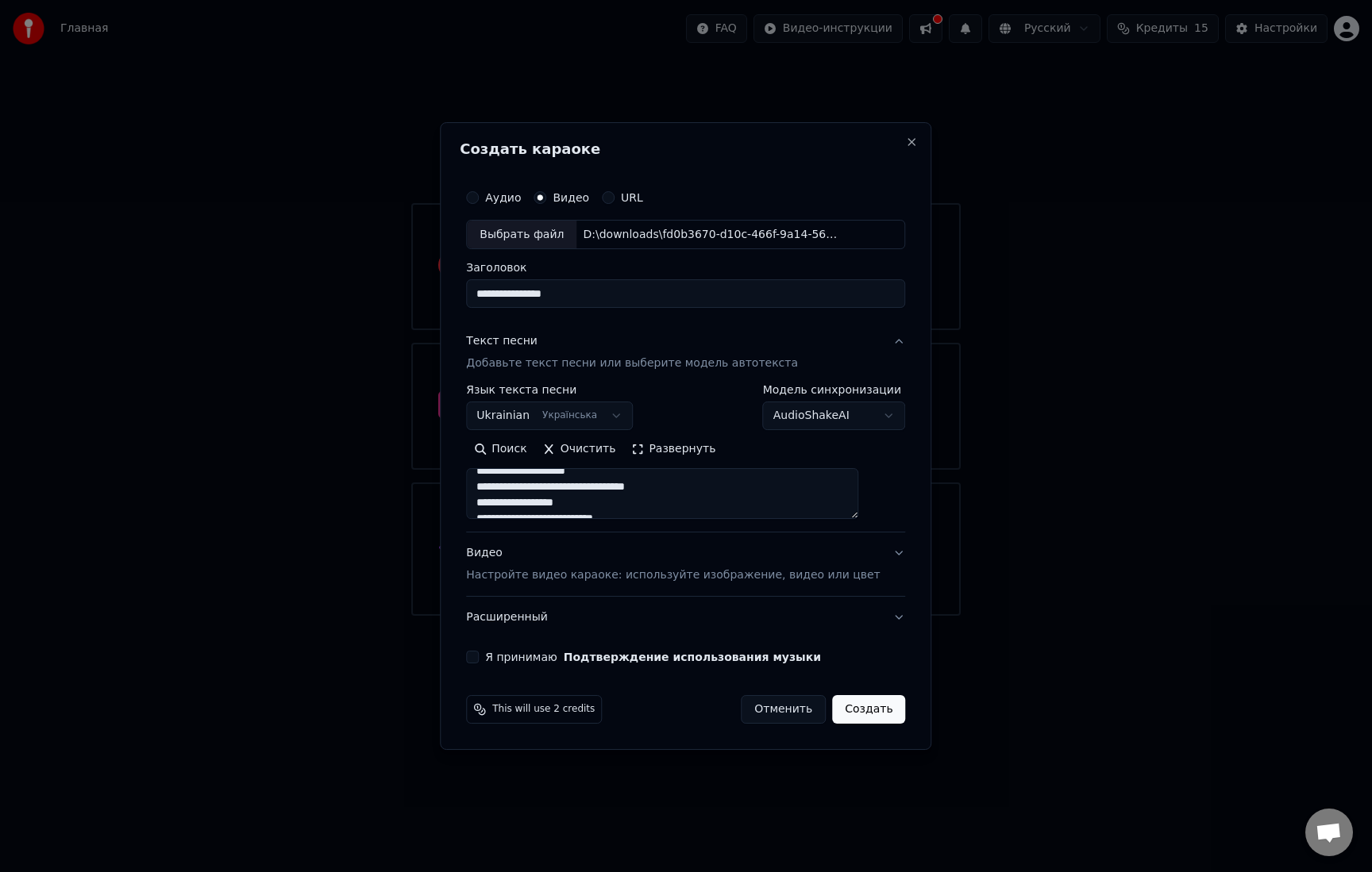
click at [859, 514] on textarea at bounding box center [662, 494] width 393 height 51
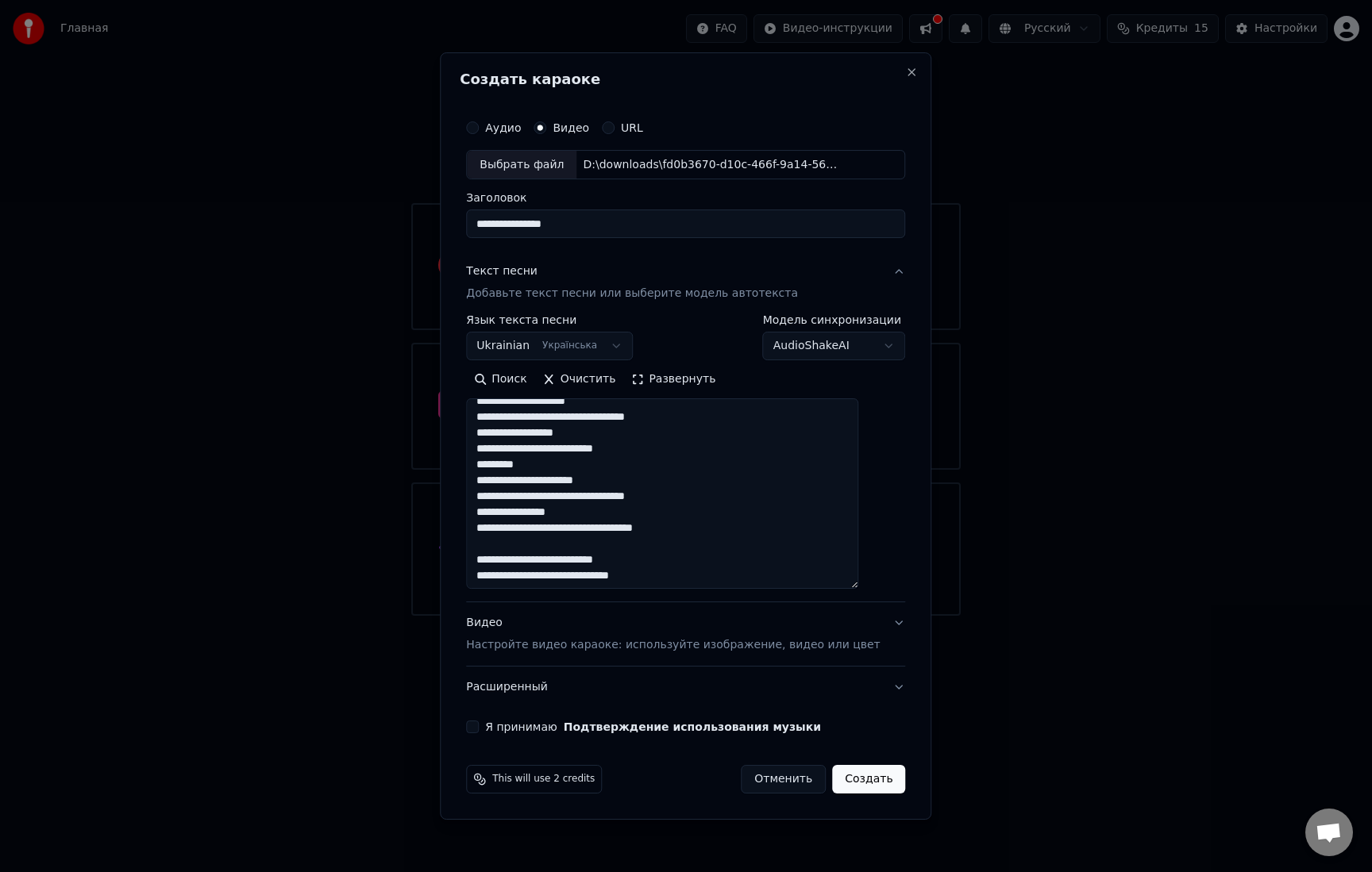
drag, startPoint x: 876, startPoint y: 514, endPoint x: 928, endPoint y: 582, distance: 85.6
click at [928, 582] on body "**********" at bounding box center [686, 308] width 1372 height 616
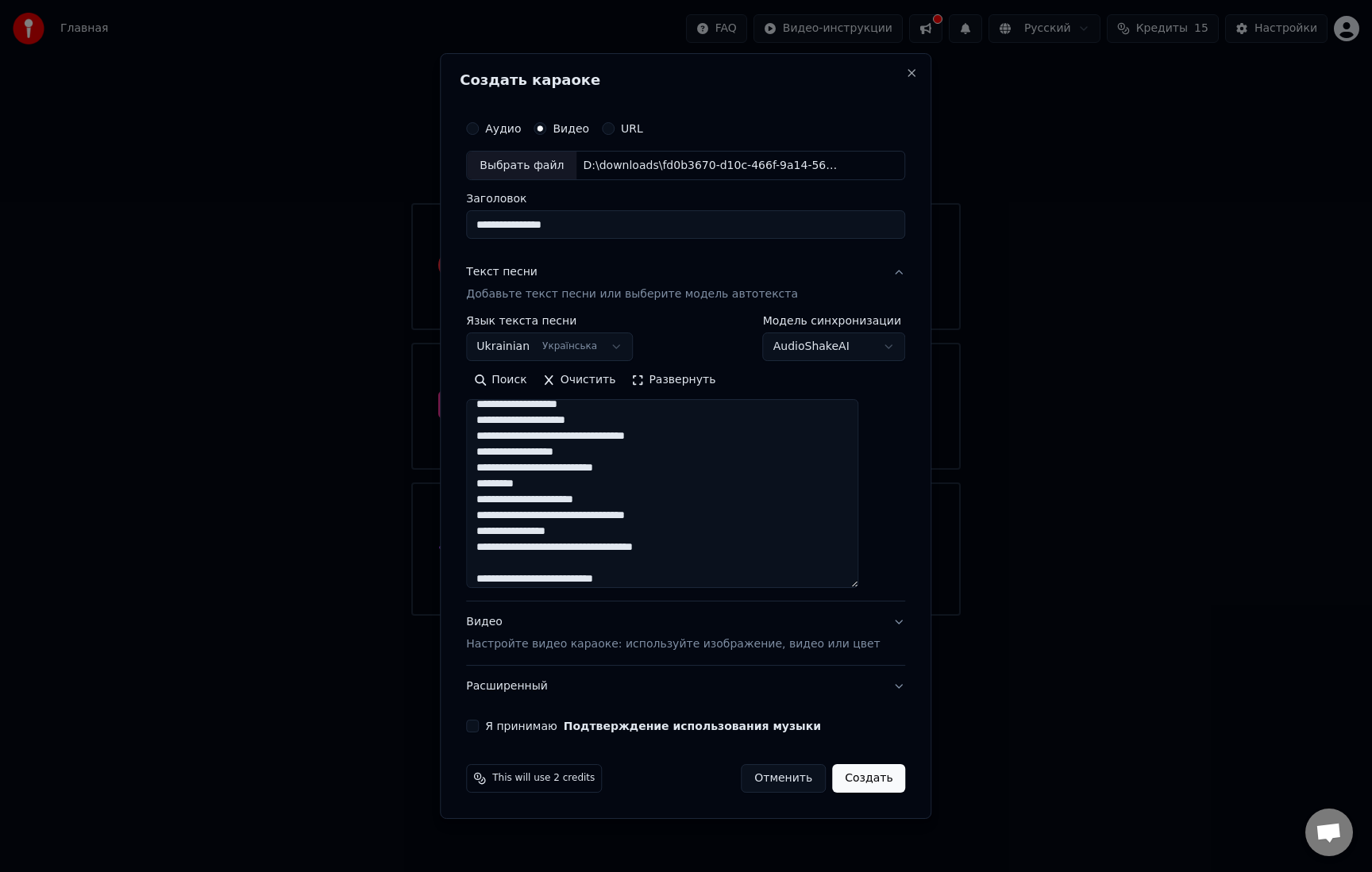
scroll to position [414, 0]
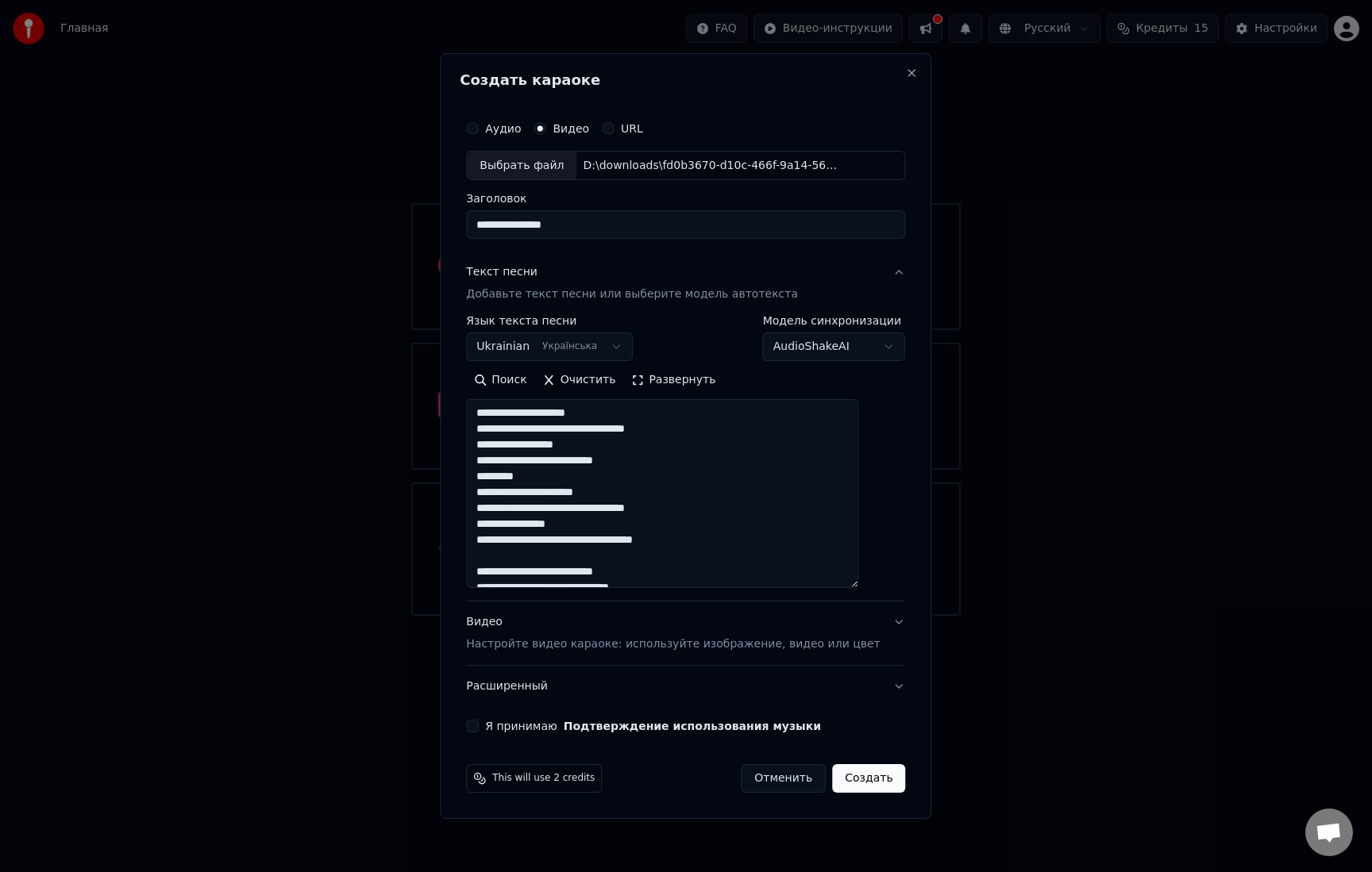
click at [700, 538] on textarea at bounding box center [662, 494] width 393 height 189
drag, startPoint x: 725, startPoint y: 549, endPoint x: 489, endPoint y: 462, distance: 251.5
click at [489, 462] on textarea at bounding box center [662, 494] width 393 height 189
drag, startPoint x: 632, startPoint y: 443, endPoint x: 503, endPoint y: 417, distance: 131.6
click at [503, 417] on textarea at bounding box center [662, 494] width 393 height 189
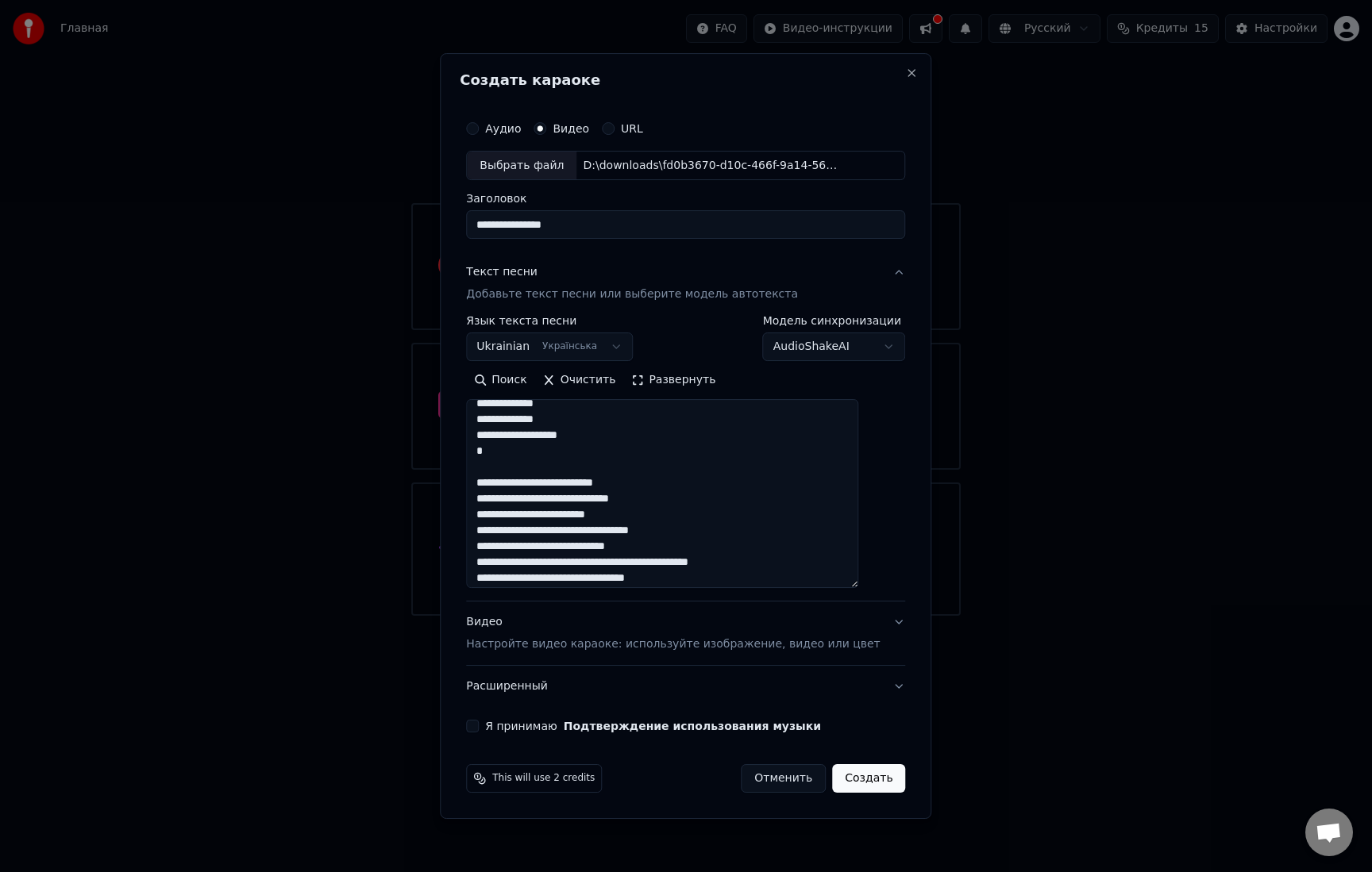
scroll to position [374, 0]
click at [512, 451] on textarea at bounding box center [662, 494] width 393 height 189
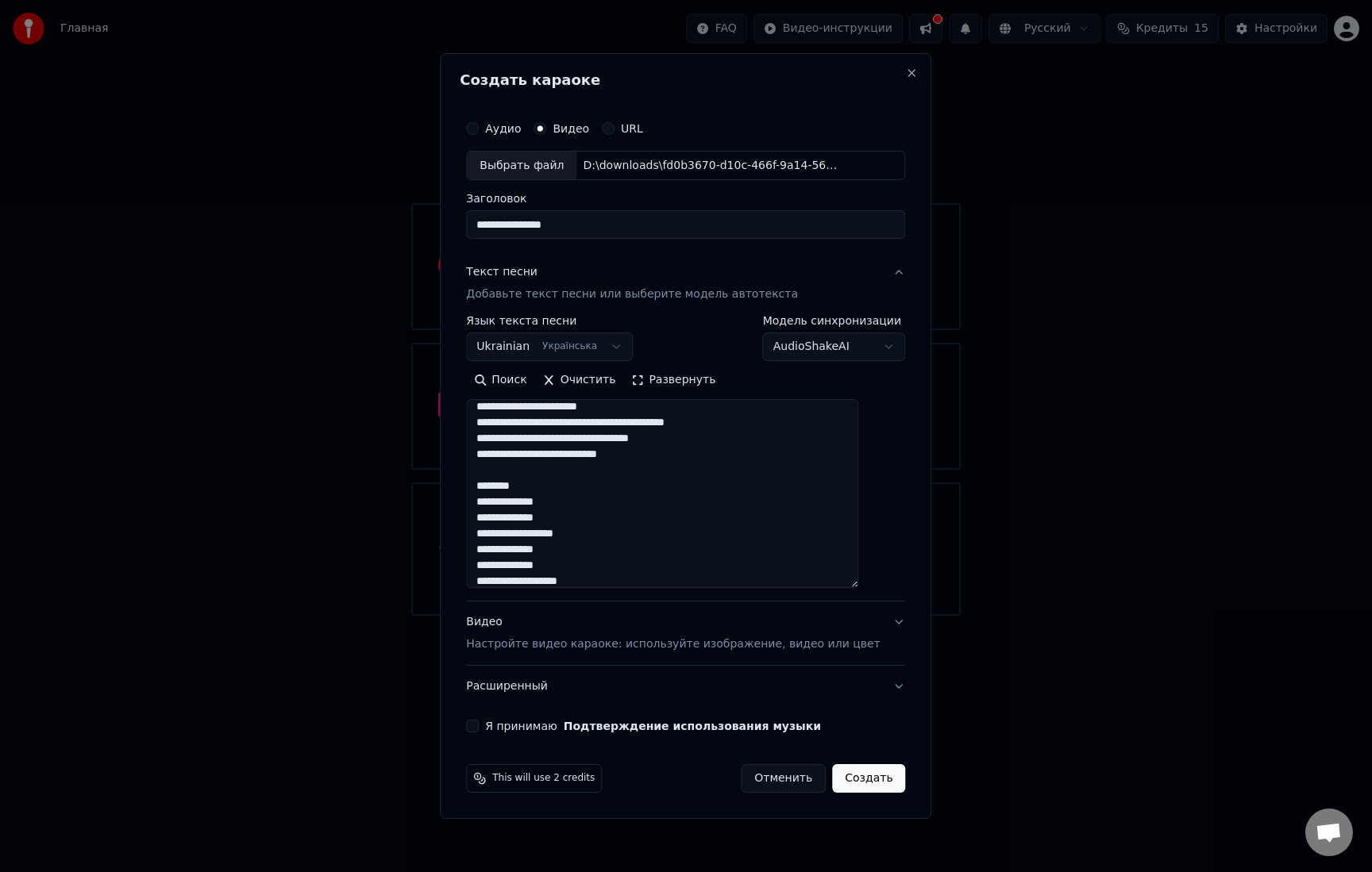
scroll to position [226, 0]
drag, startPoint x: 551, startPoint y: 489, endPoint x: 486, endPoint y: 484, distance: 65.2
click at [486, 484] on div "**********" at bounding box center [686, 423] width 452 height 633
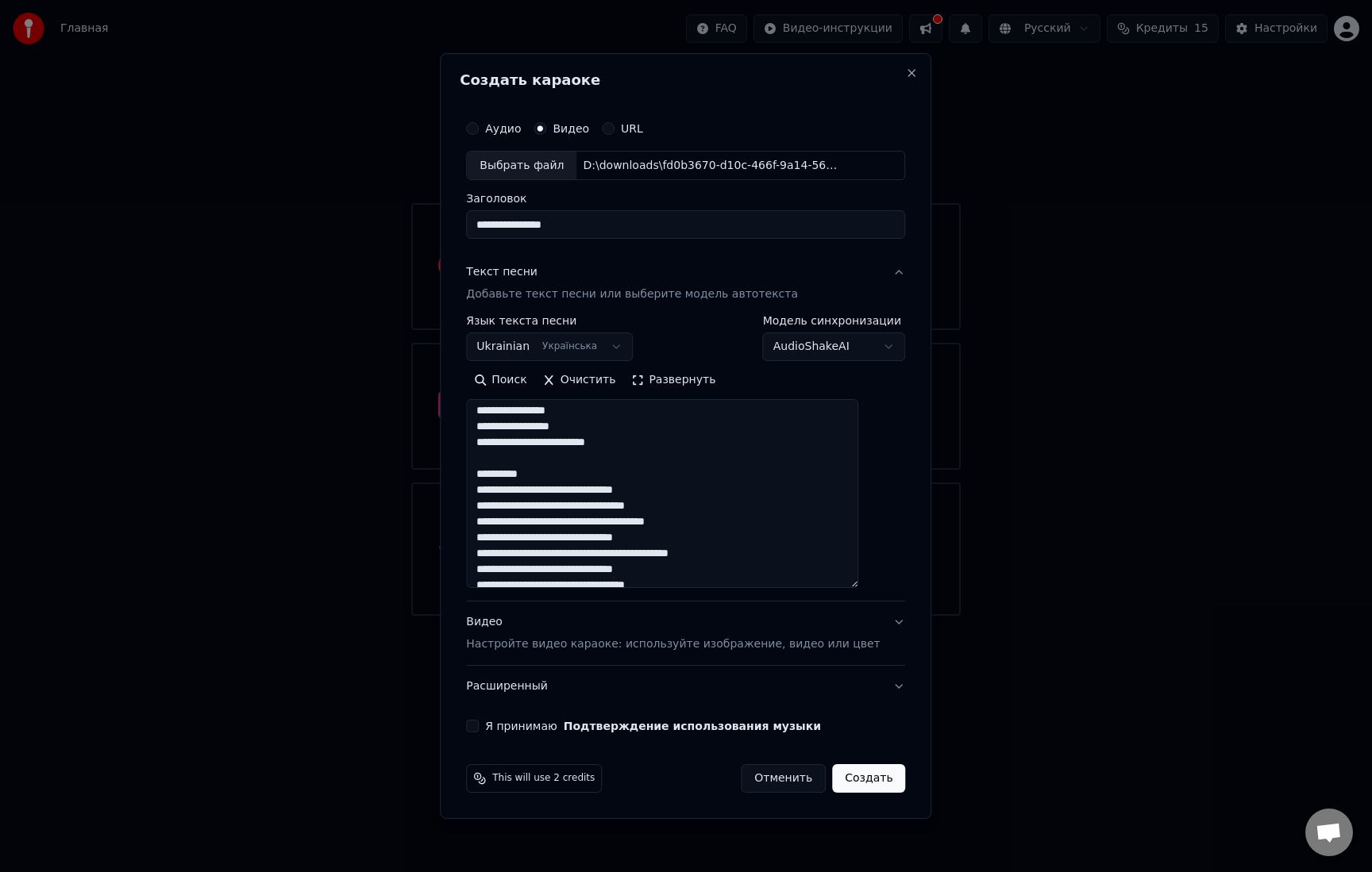
scroll to position [19, 0]
drag, startPoint x: 534, startPoint y: 472, endPoint x: 475, endPoint y: 473, distance: 59.0
click at [475, 473] on div "**********" at bounding box center [686, 437] width 491 height 767
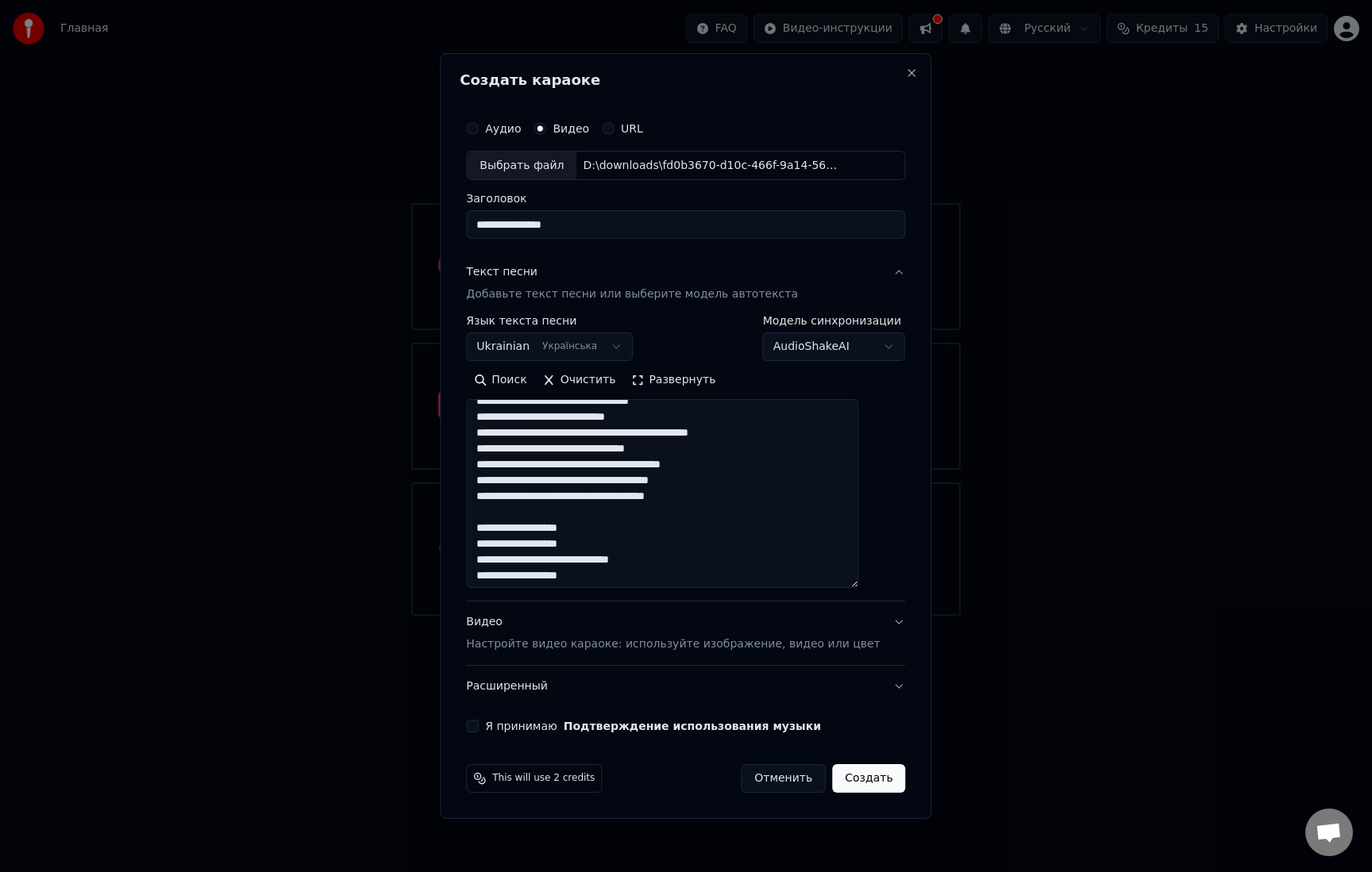
scroll to position [507, 0]
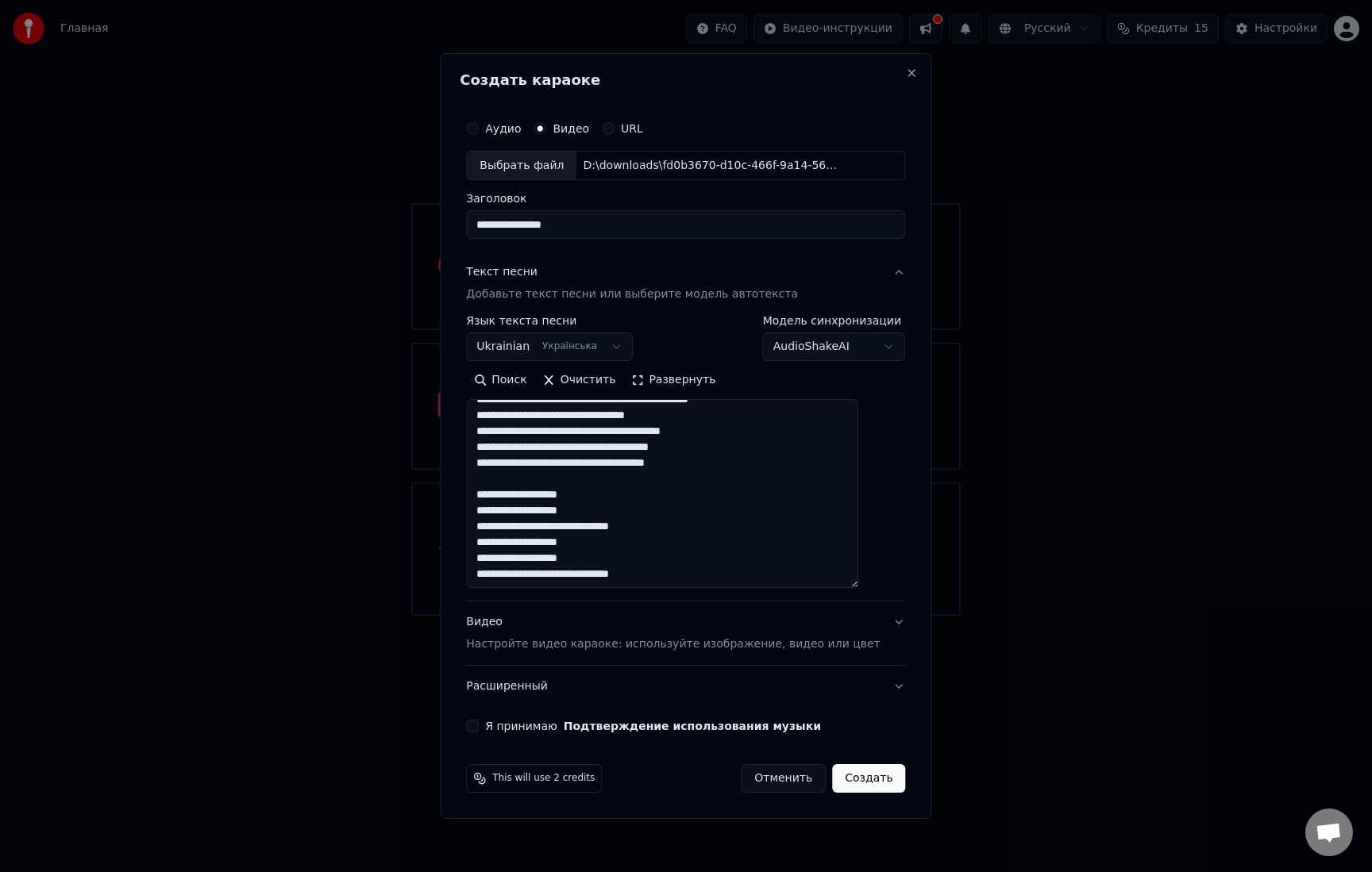
type textarea "**********"
click at [479, 730] on button "Я принимаю Подтверждение использования музыки" at bounding box center [472, 726] width 12 height 12
click at [854, 783] on button "Создать" at bounding box center [868, 778] width 73 height 29
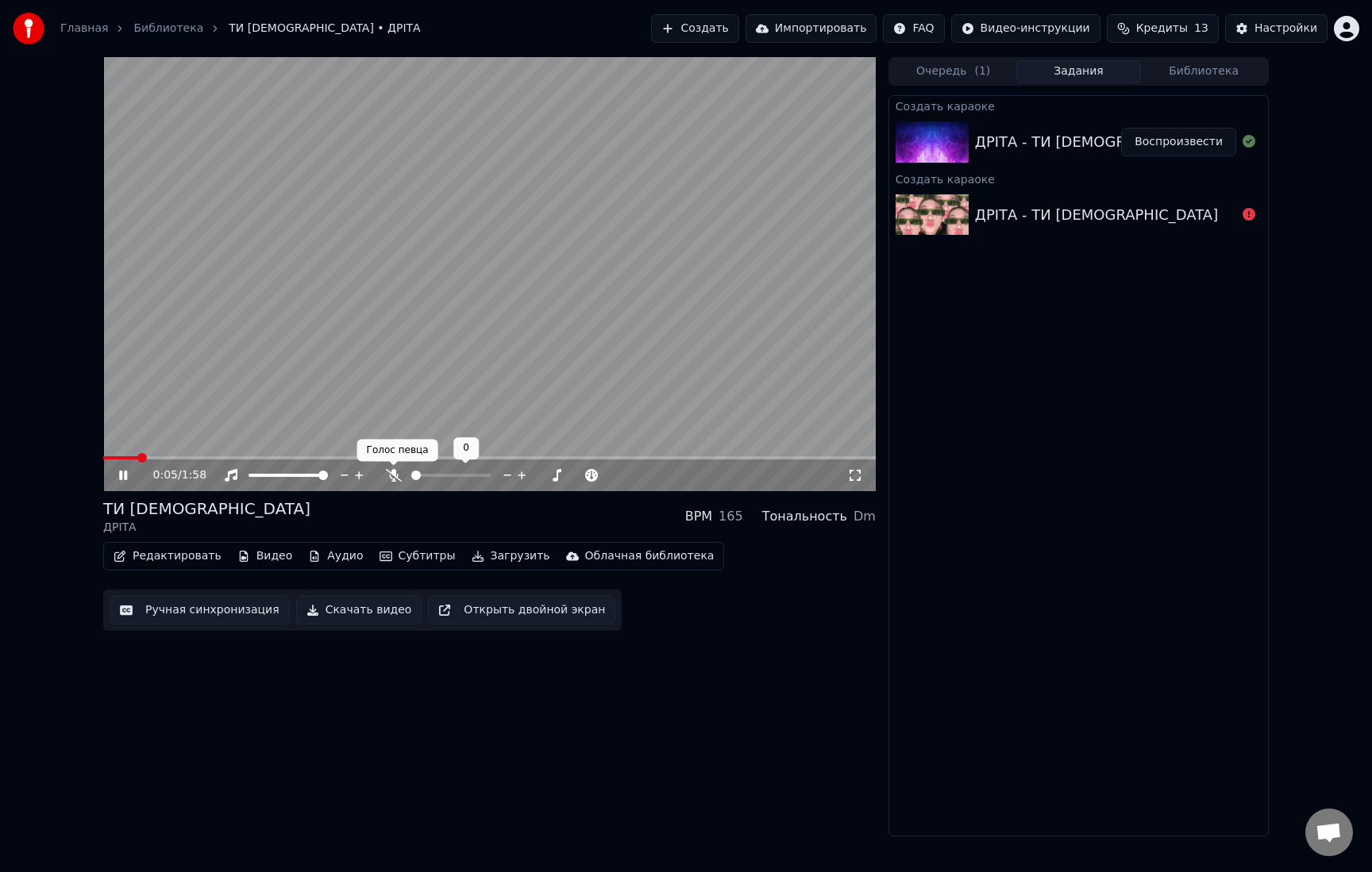
click at [394, 480] on icon at bounding box center [394, 475] width 16 height 12
drag, startPoint x: 443, startPoint y: 477, endPoint x: 424, endPoint y: 477, distance: 19.0
click at [424, 477] on div at bounding box center [466, 475] width 128 height 16
click at [451, 474] on span at bounding box center [451, 475] width 10 height 10
click at [393, 476] on icon at bounding box center [394, 475] width 9 height 12
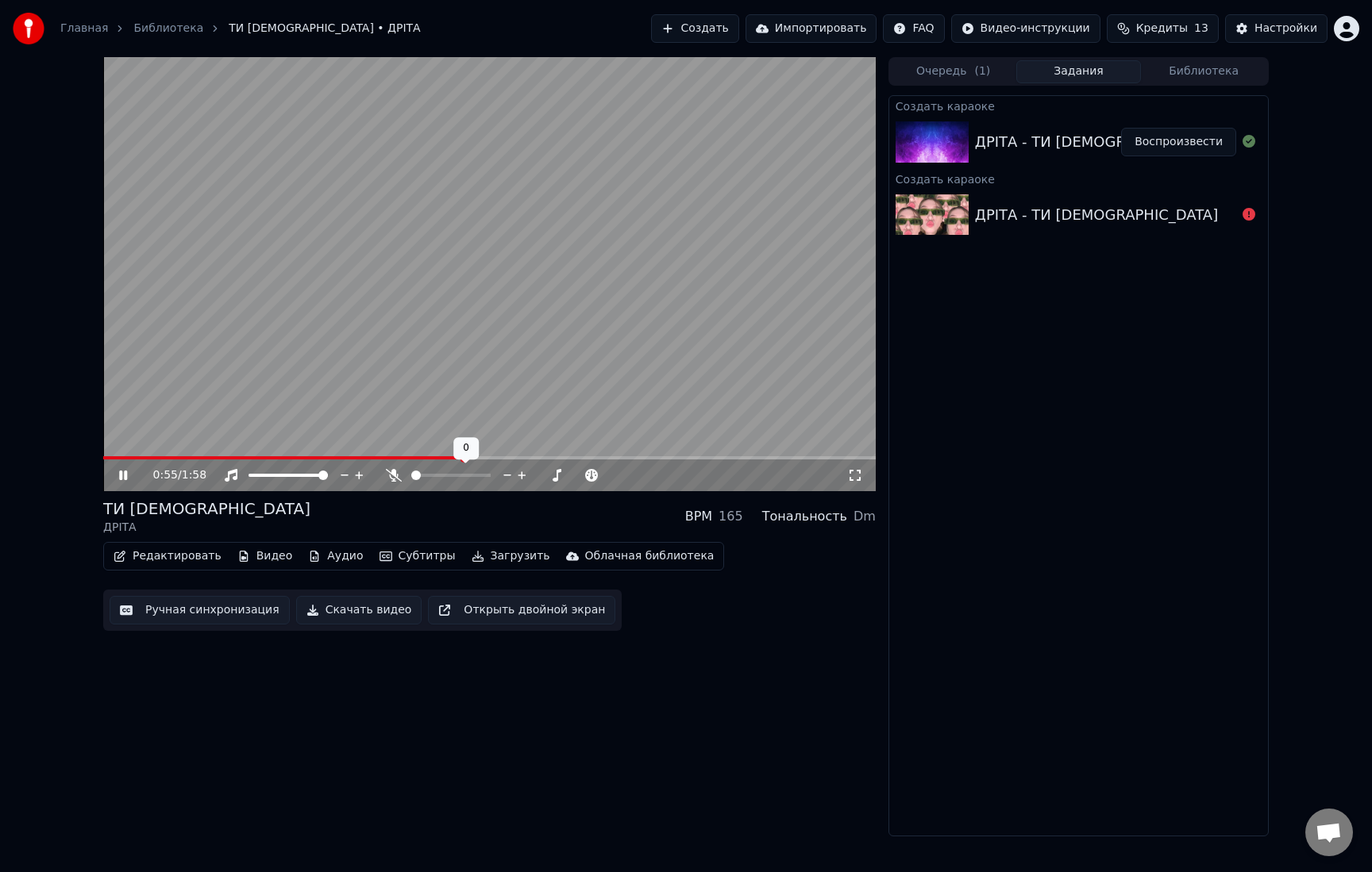
click at [393, 476] on icon at bounding box center [394, 475] width 16 height 12
click at [390, 474] on icon at bounding box center [394, 475] width 9 height 12
click at [435, 476] on span at bounding box center [451, 475] width 80 height 3
click at [448, 356] on video at bounding box center [490, 274] width 773 height 434
click at [170, 558] on button "Редактировать" at bounding box center [167, 556] width 121 height 22
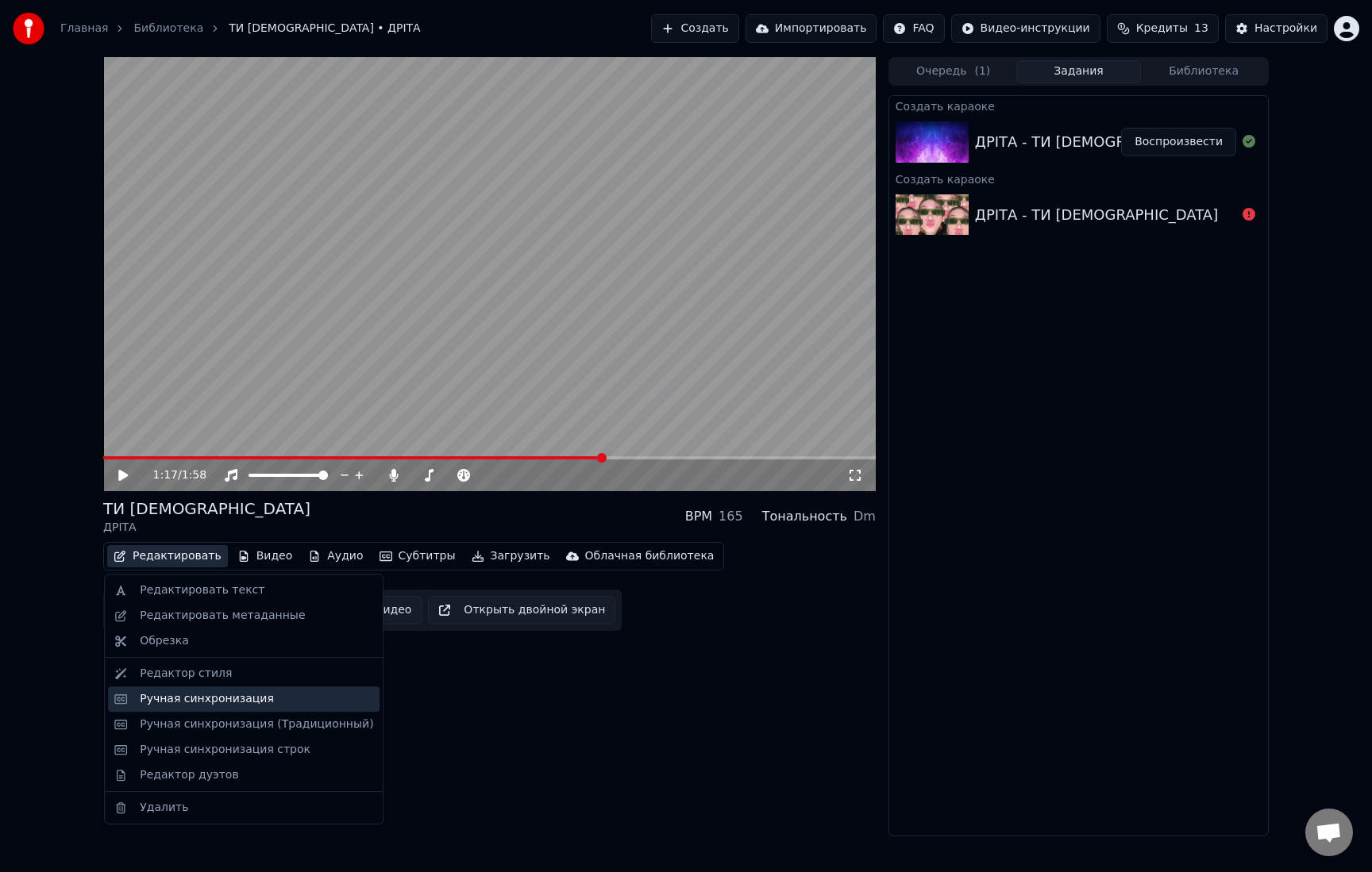
click at [206, 702] on div "Ручная синхронизация" at bounding box center [206, 699] width 134 height 16
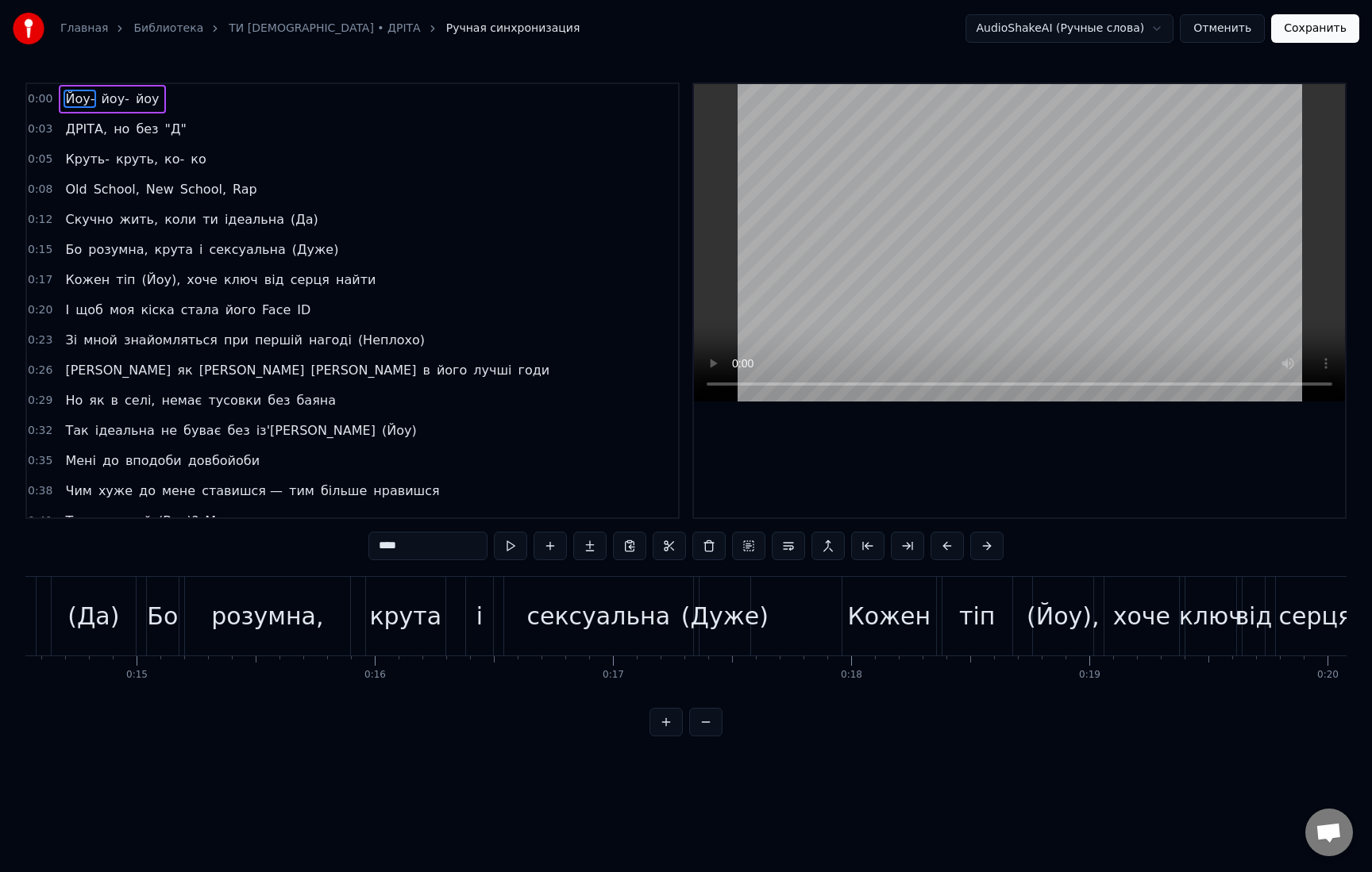
scroll to position [0, 3448]
click at [139, 631] on div "(Да)" at bounding box center [108, 617] width 84 height 79
type input "****"
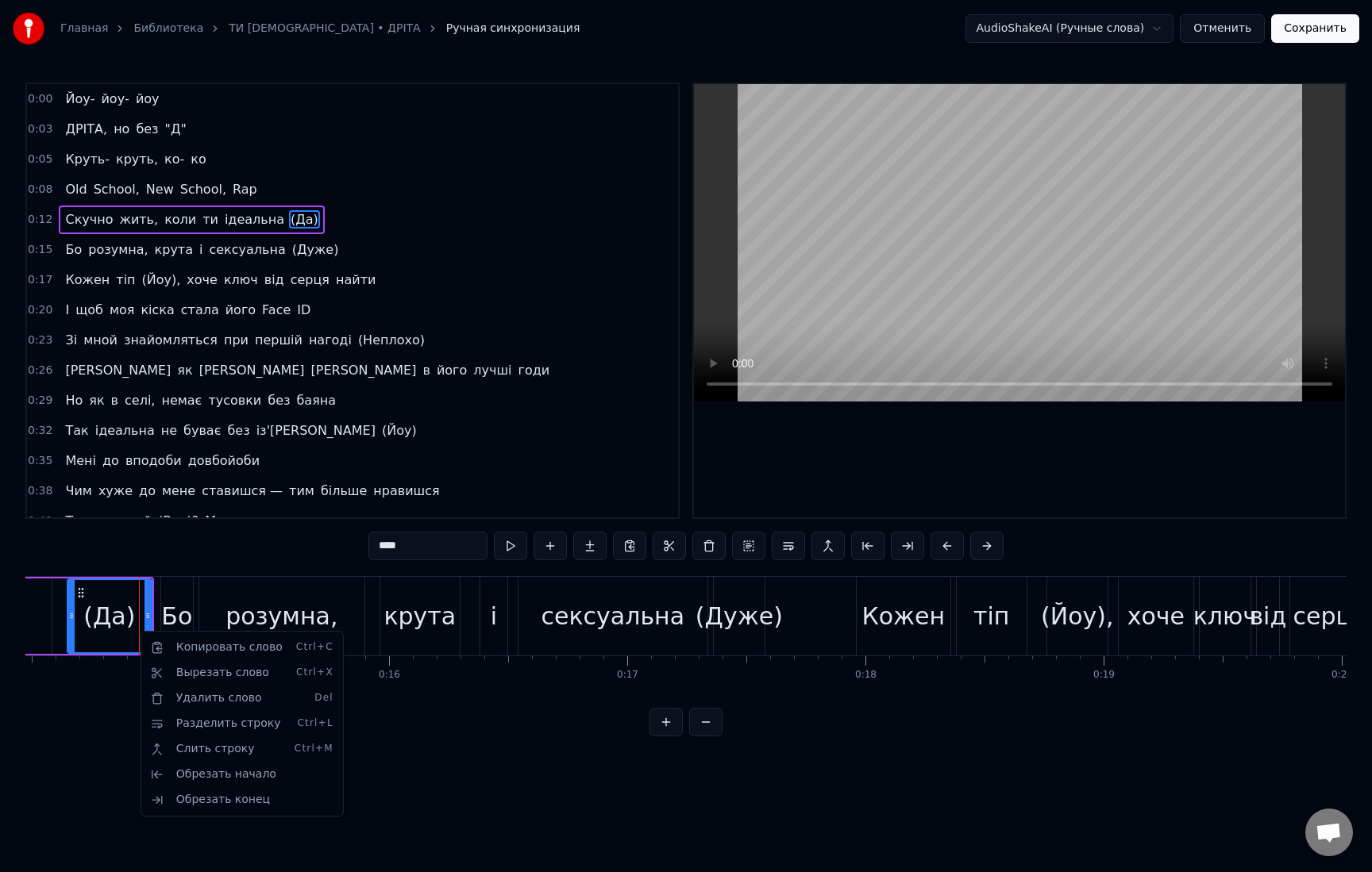
click at [587, 432] on html "Главная Библиотека ТИ ЄБЛАН • ДРІТА Ручная синхронизация AudioShakeAI (Ручные с…" at bounding box center [686, 381] width 1372 height 762
click at [1300, 33] on button "Сохранить" at bounding box center [1315, 28] width 88 height 29
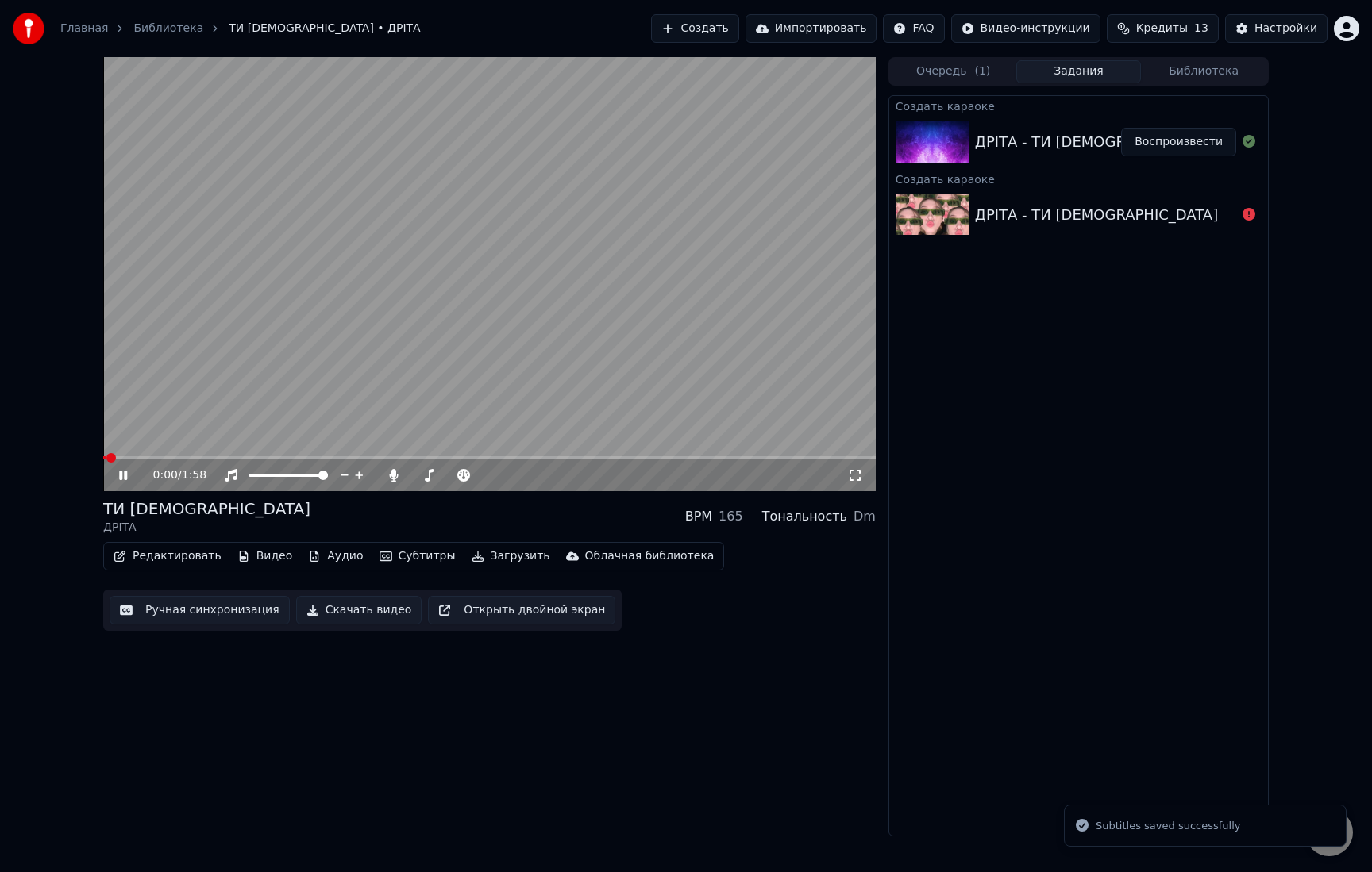
click at [178, 558] on button "Редактировать" at bounding box center [167, 556] width 121 height 22
click at [127, 473] on icon at bounding box center [134, 475] width 37 height 12
click at [149, 558] on button "Редактировать" at bounding box center [167, 556] width 121 height 22
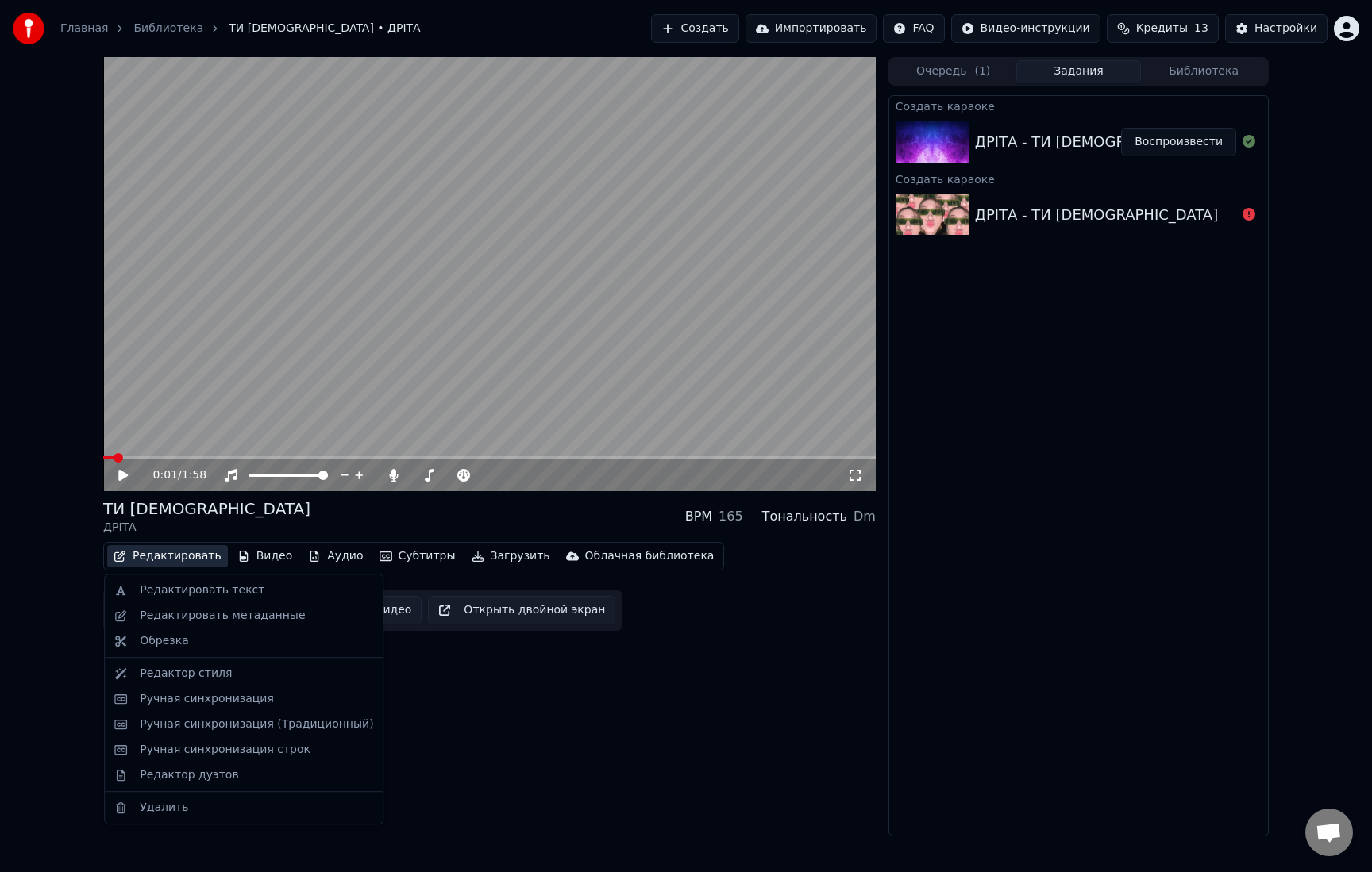
click at [127, 477] on icon at bounding box center [134, 475] width 37 height 12
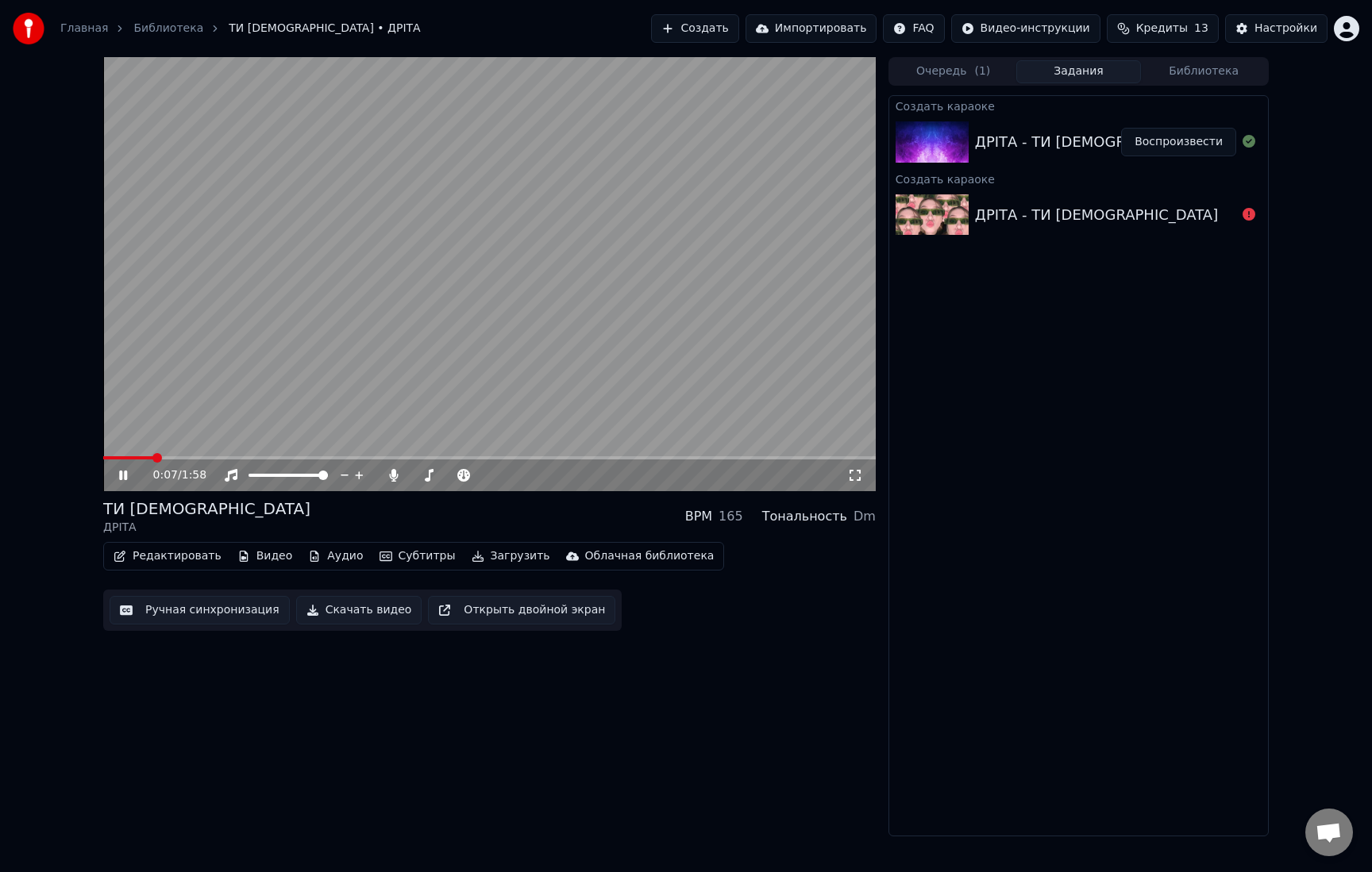
click at [171, 560] on button "Редактировать" at bounding box center [167, 556] width 121 height 22
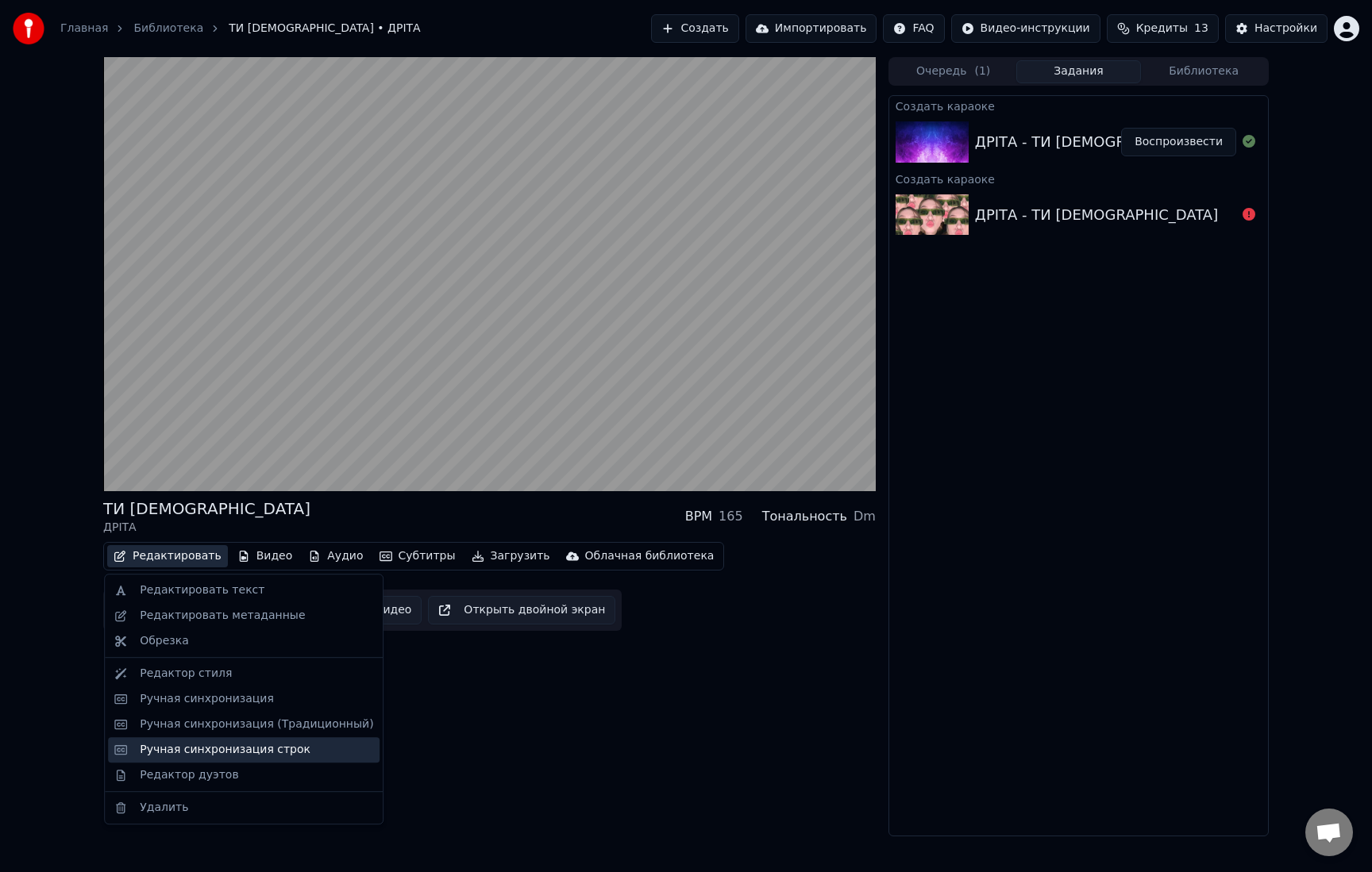
click at [183, 750] on div "Ручная синхронизация строк" at bounding box center [225, 750] width 171 height 16
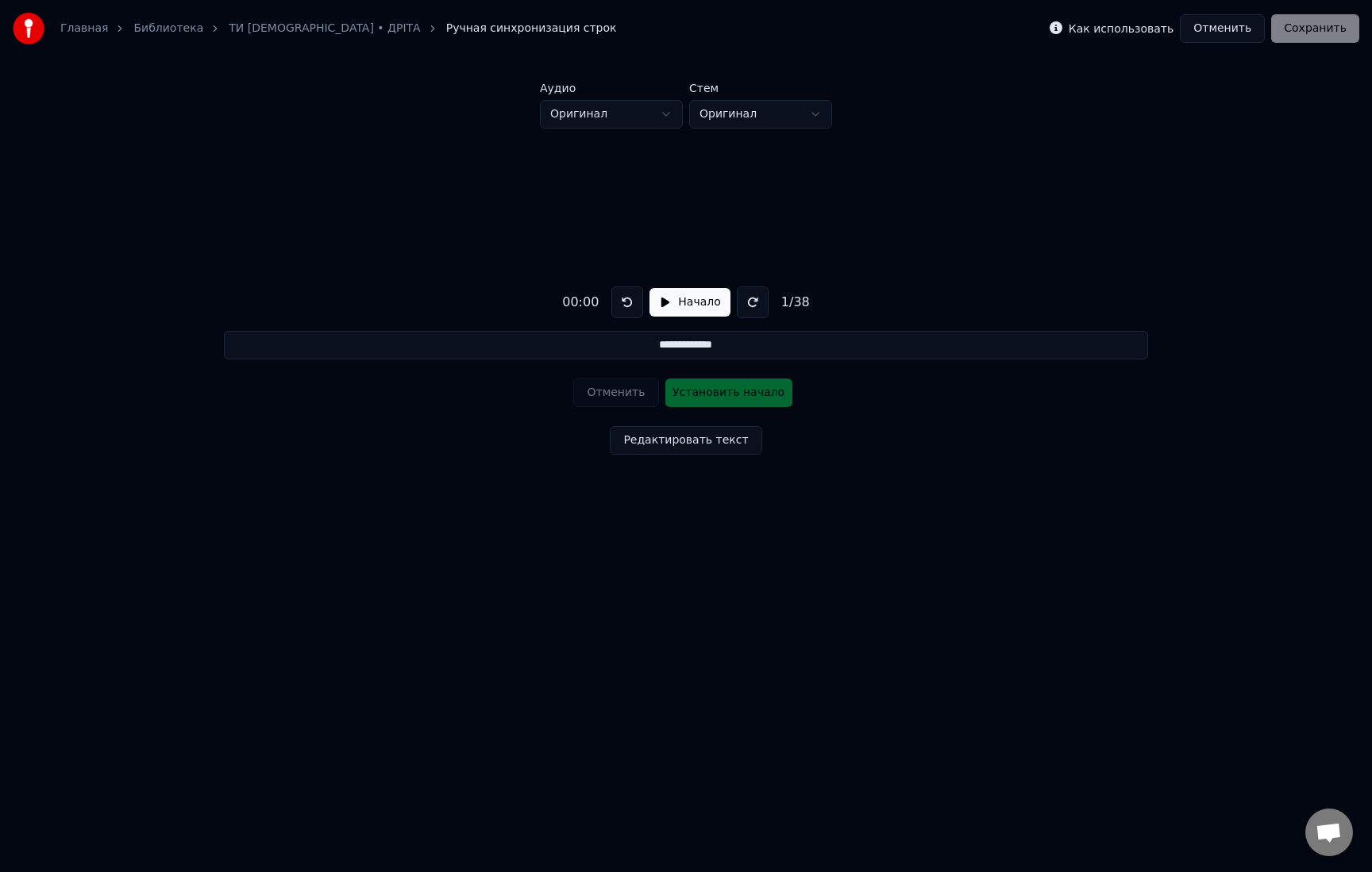
click at [1231, 25] on button "Отменить" at bounding box center [1222, 28] width 85 height 29
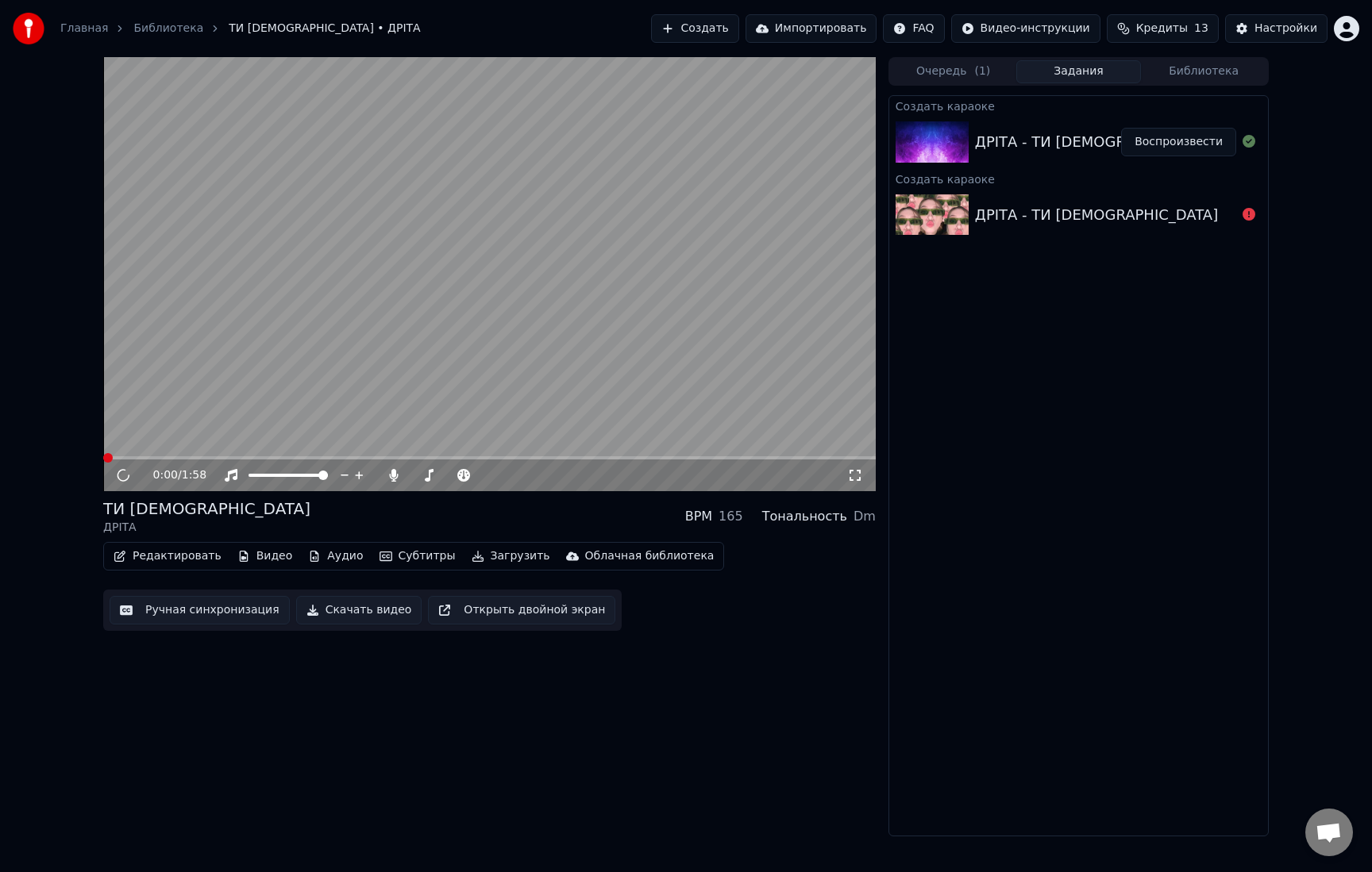
click at [210, 609] on button "Ручная синхронизация" at bounding box center [199, 610] width 180 height 29
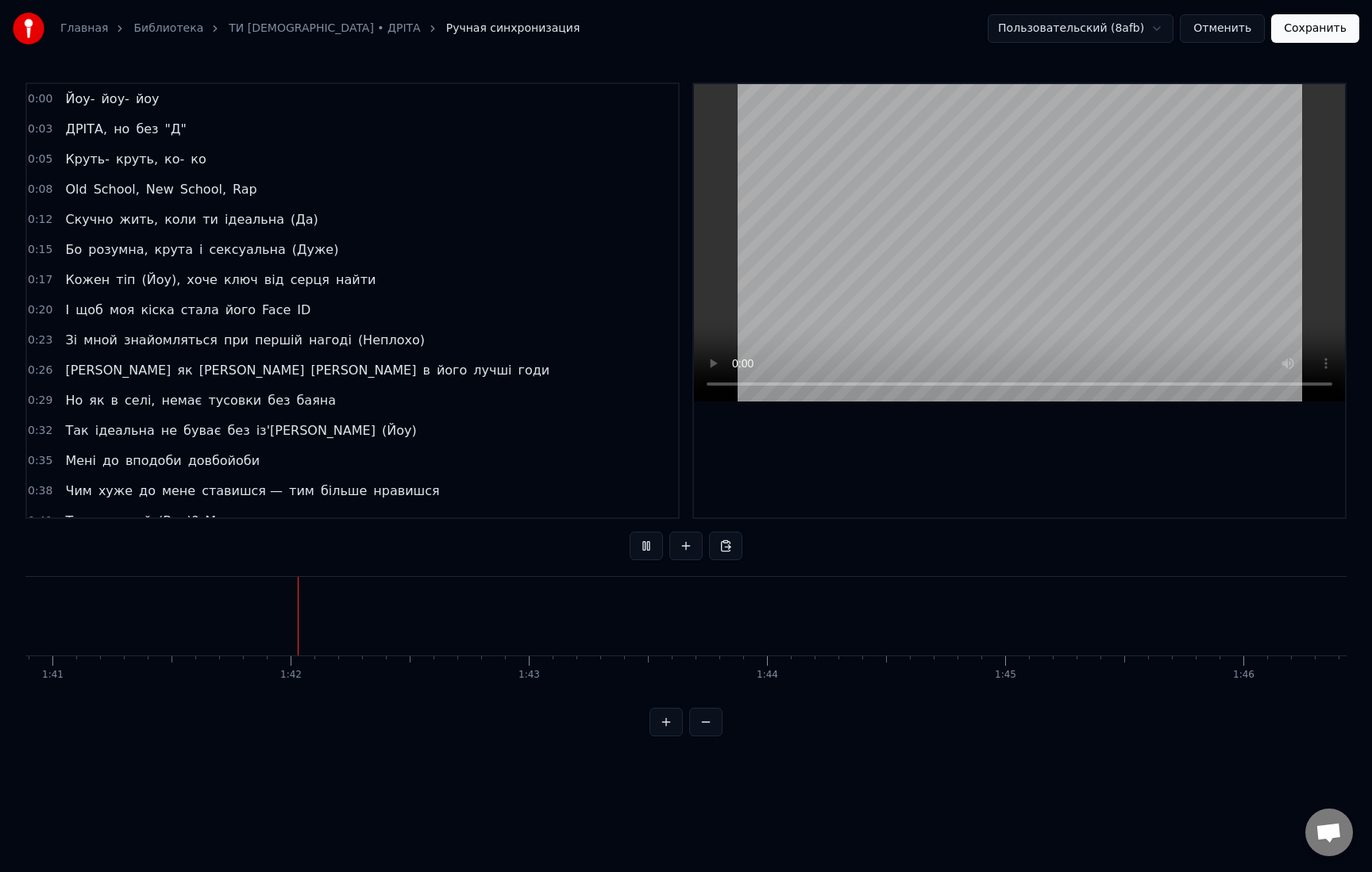
scroll to position [0, 24036]
click at [1319, 35] on button "Сохранить" at bounding box center [1315, 28] width 88 height 29
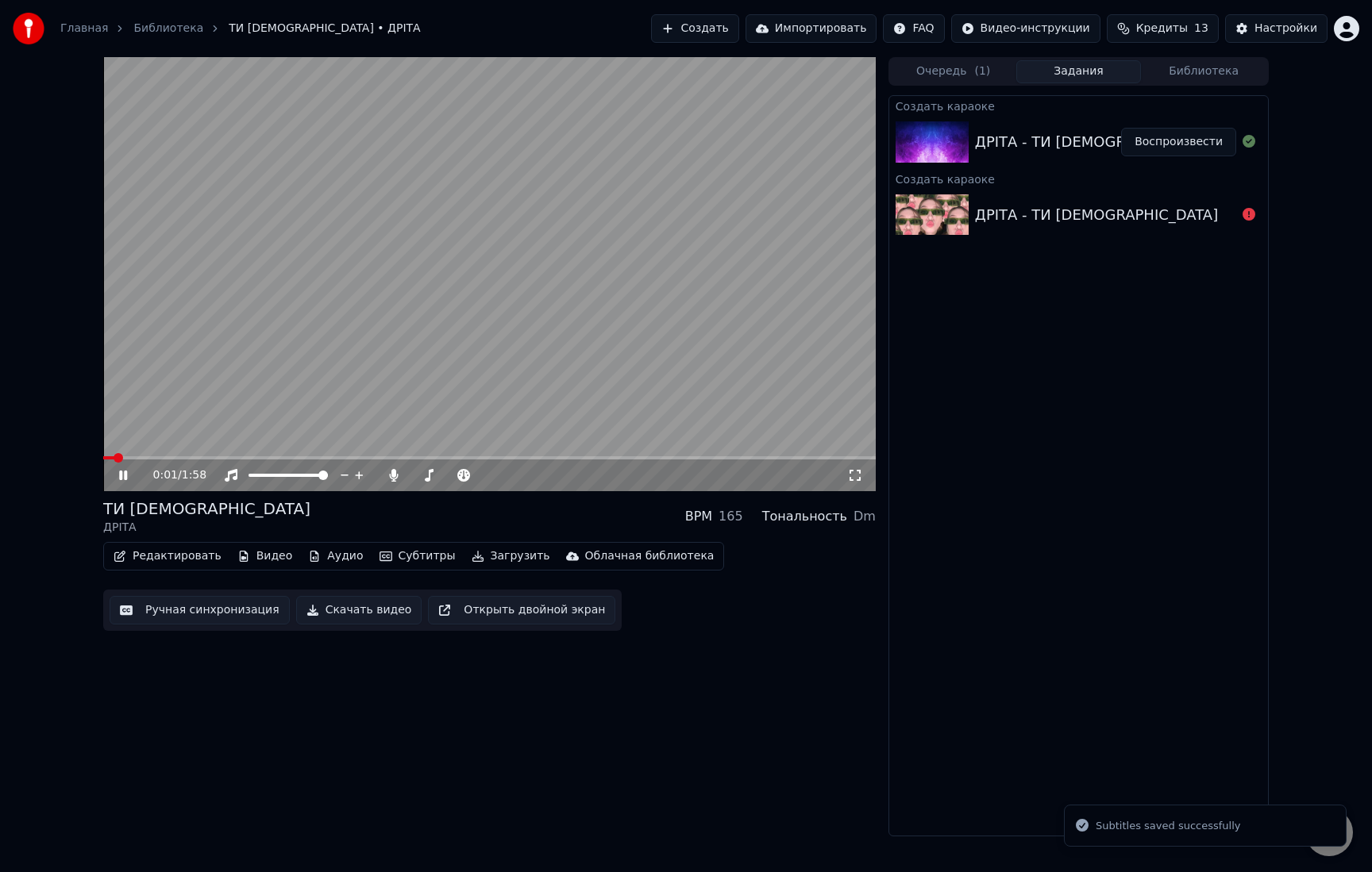
click at [419, 342] on video at bounding box center [490, 274] width 773 height 434
click at [396, 473] on icon at bounding box center [394, 475] width 16 height 12
click at [861, 38] on button "Импортировать" at bounding box center [812, 28] width 131 height 29
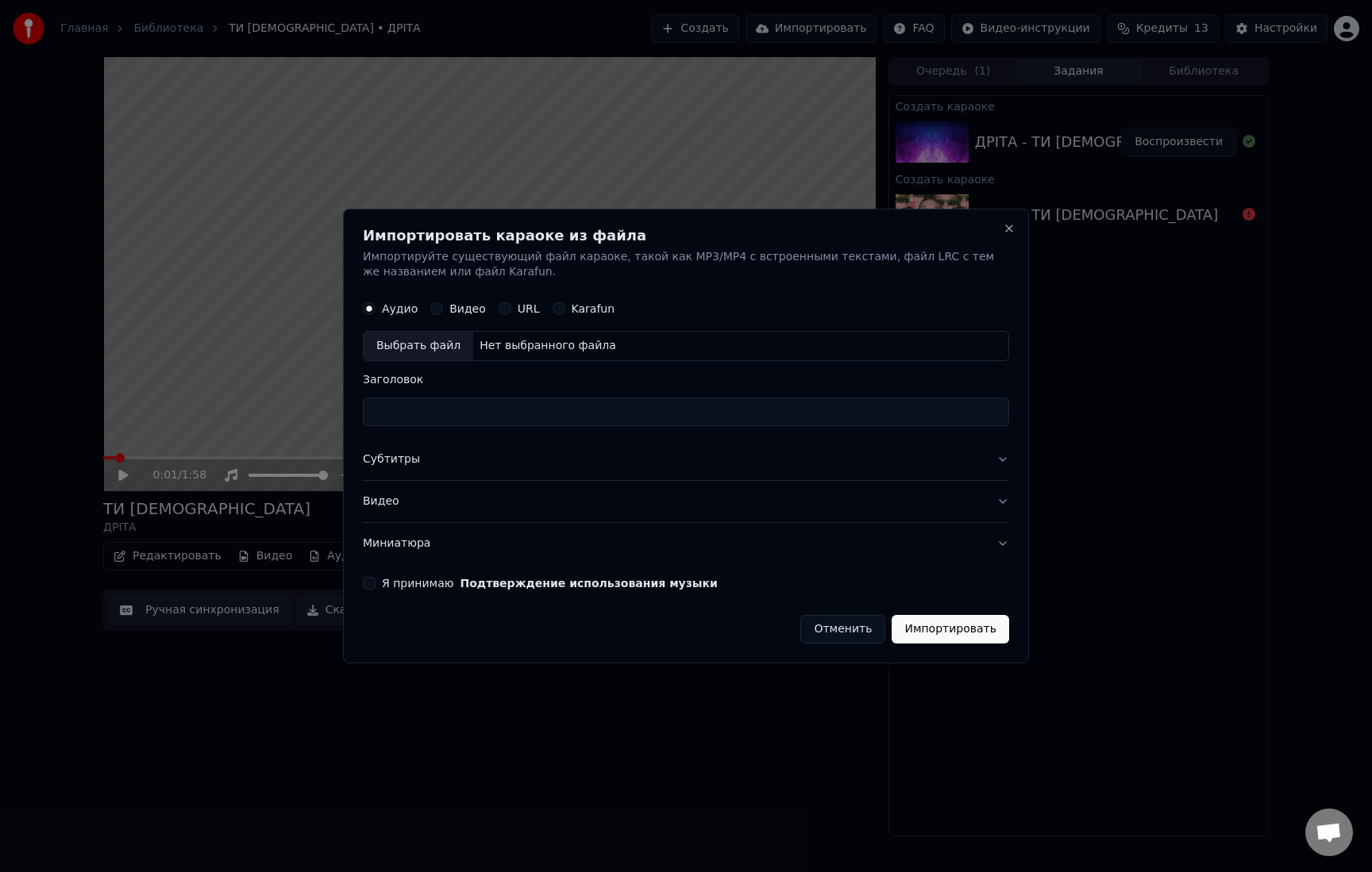
click at [850, 633] on button "Отменить" at bounding box center [842, 629] width 85 height 29
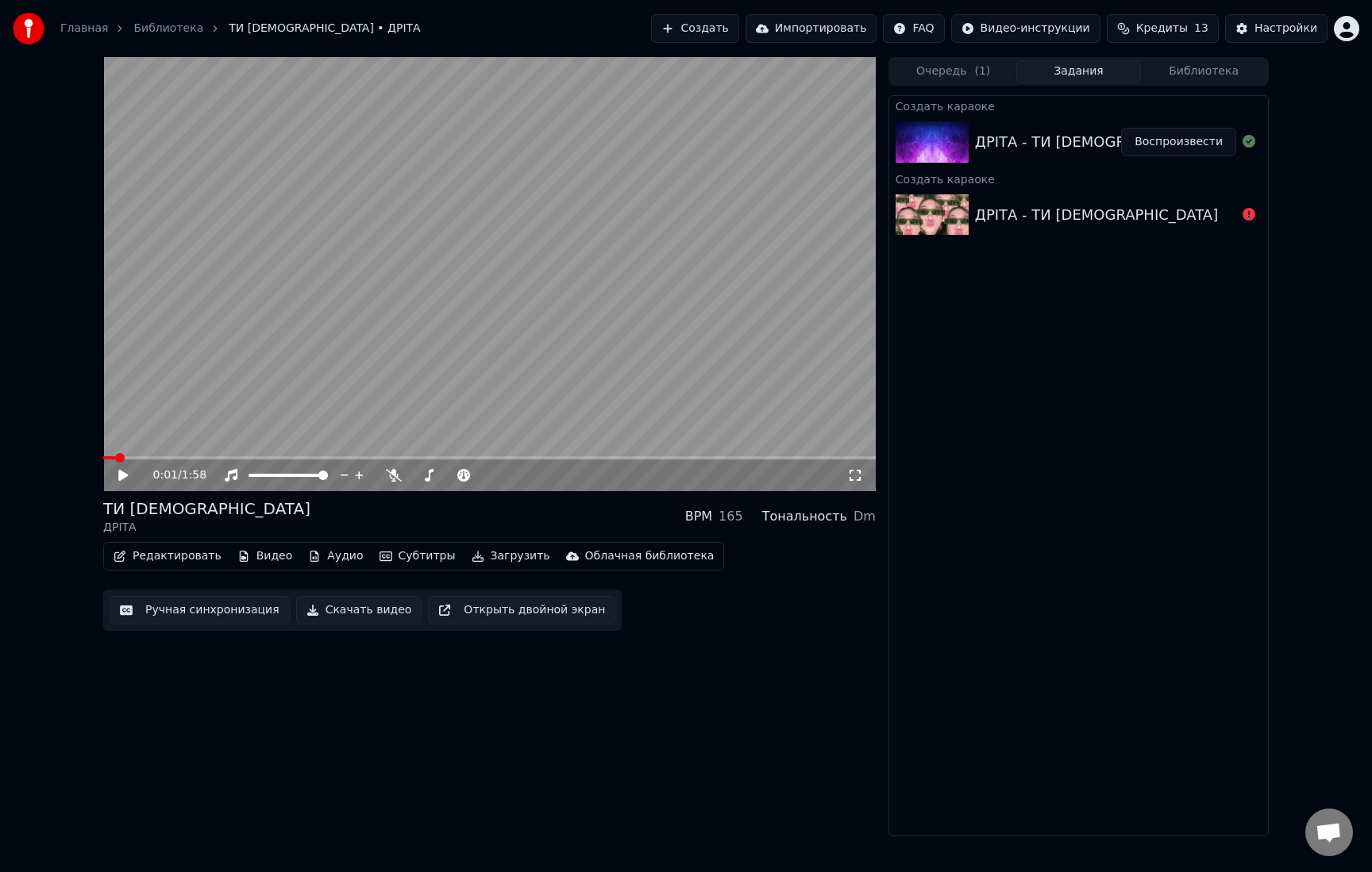
click at [1297, 29] on div "Настройки" at bounding box center [1286, 28] width 62 height 16
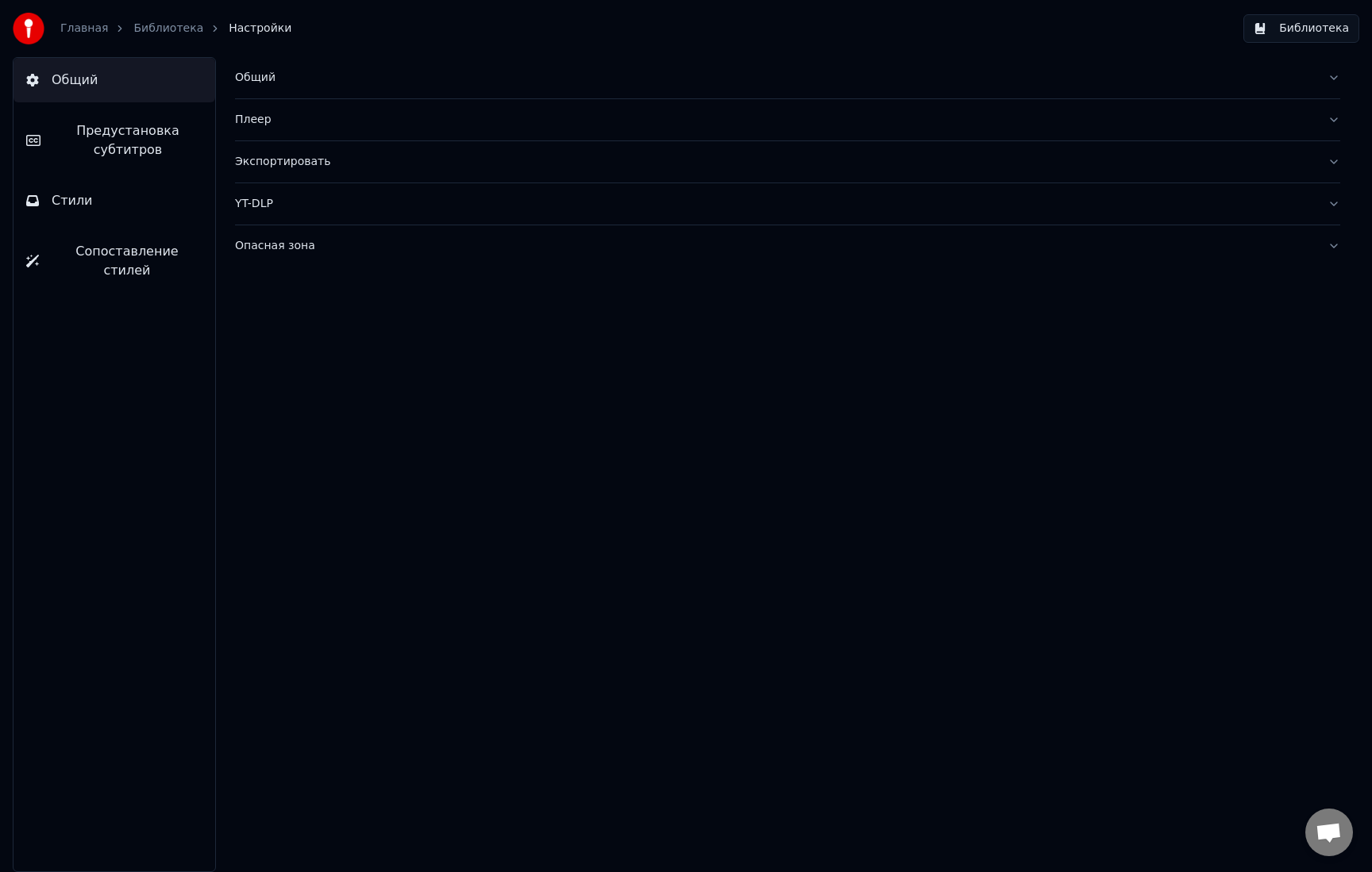
click at [1297, 29] on button "Библиотека" at bounding box center [1301, 28] width 116 height 29
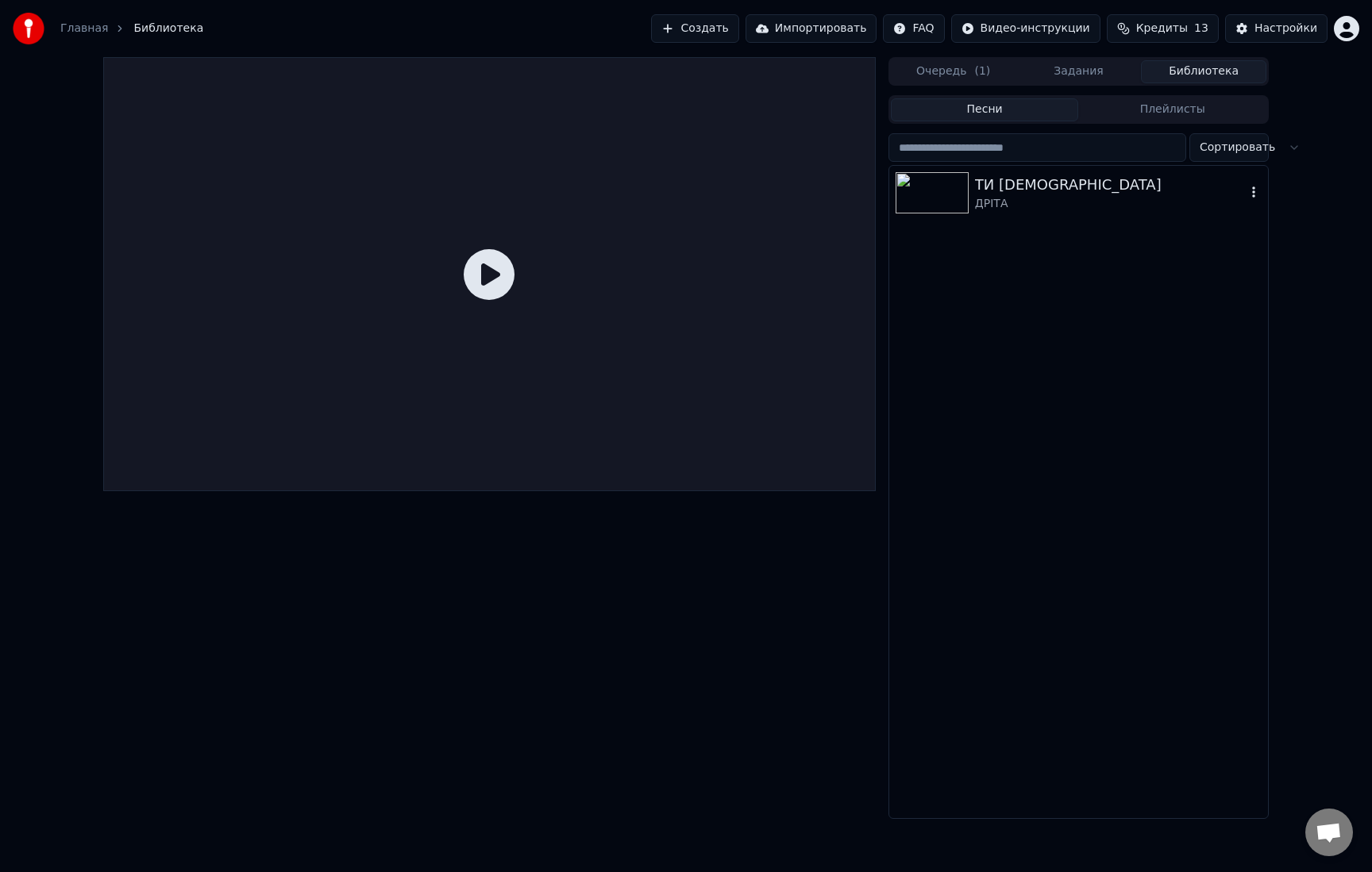
click at [999, 200] on div "ДРІТА" at bounding box center [1111, 204] width 271 height 16
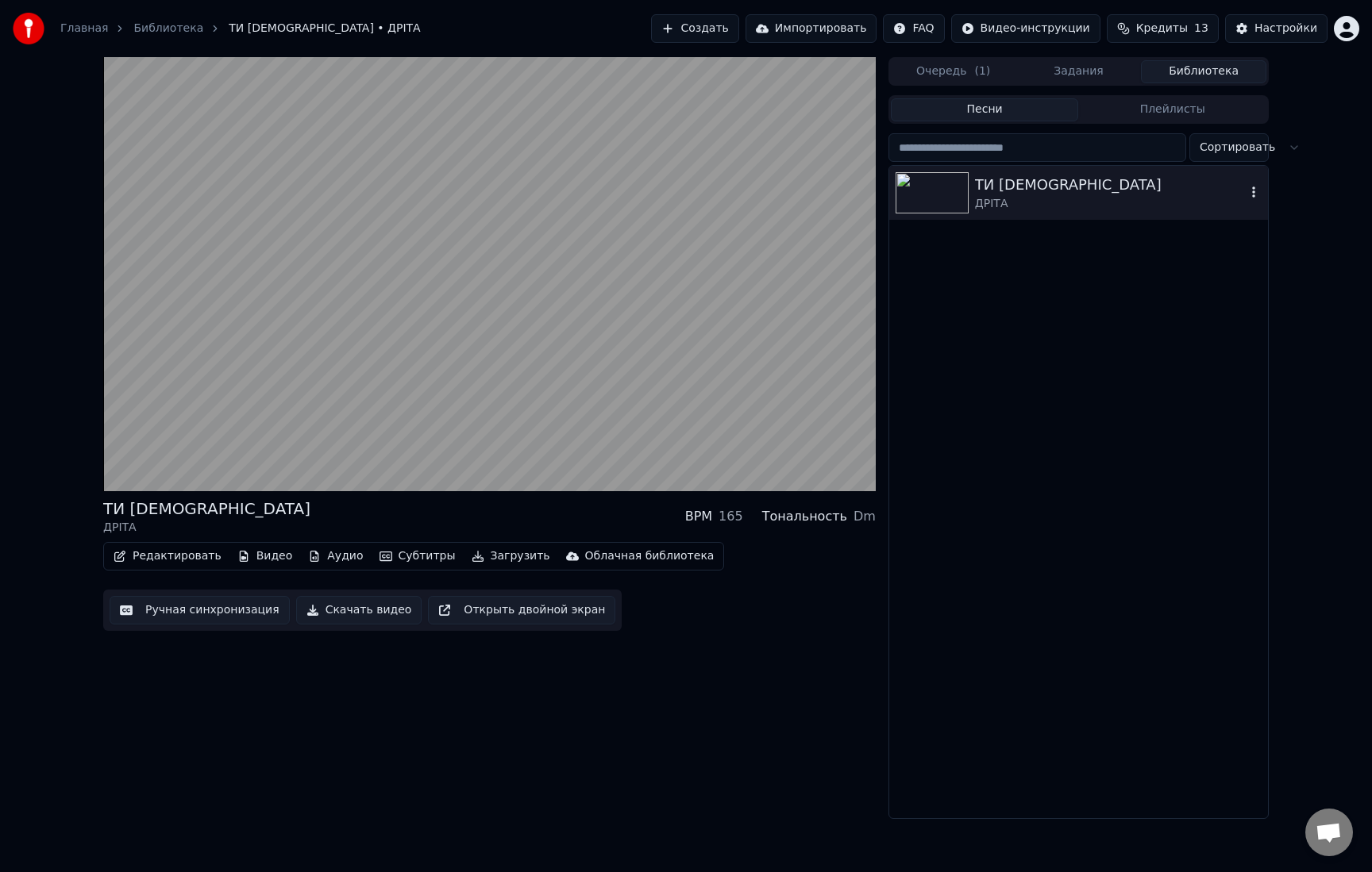
click at [1257, 191] on icon "button" at bounding box center [1254, 191] width 16 height 12
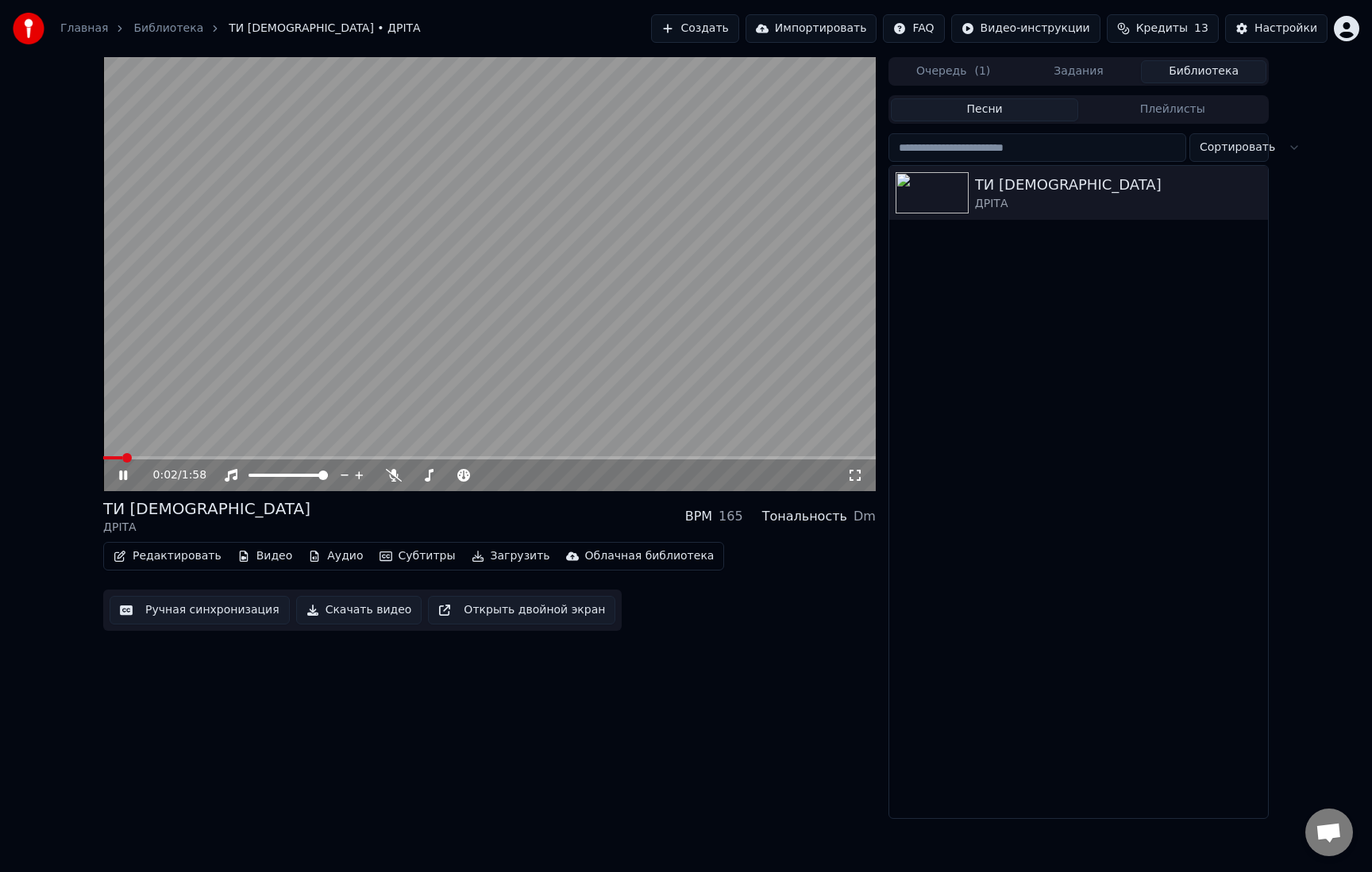
click at [495, 328] on video at bounding box center [490, 274] width 773 height 434
click at [348, 615] on button "Скачать видео" at bounding box center [360, 610] width 127 height 29
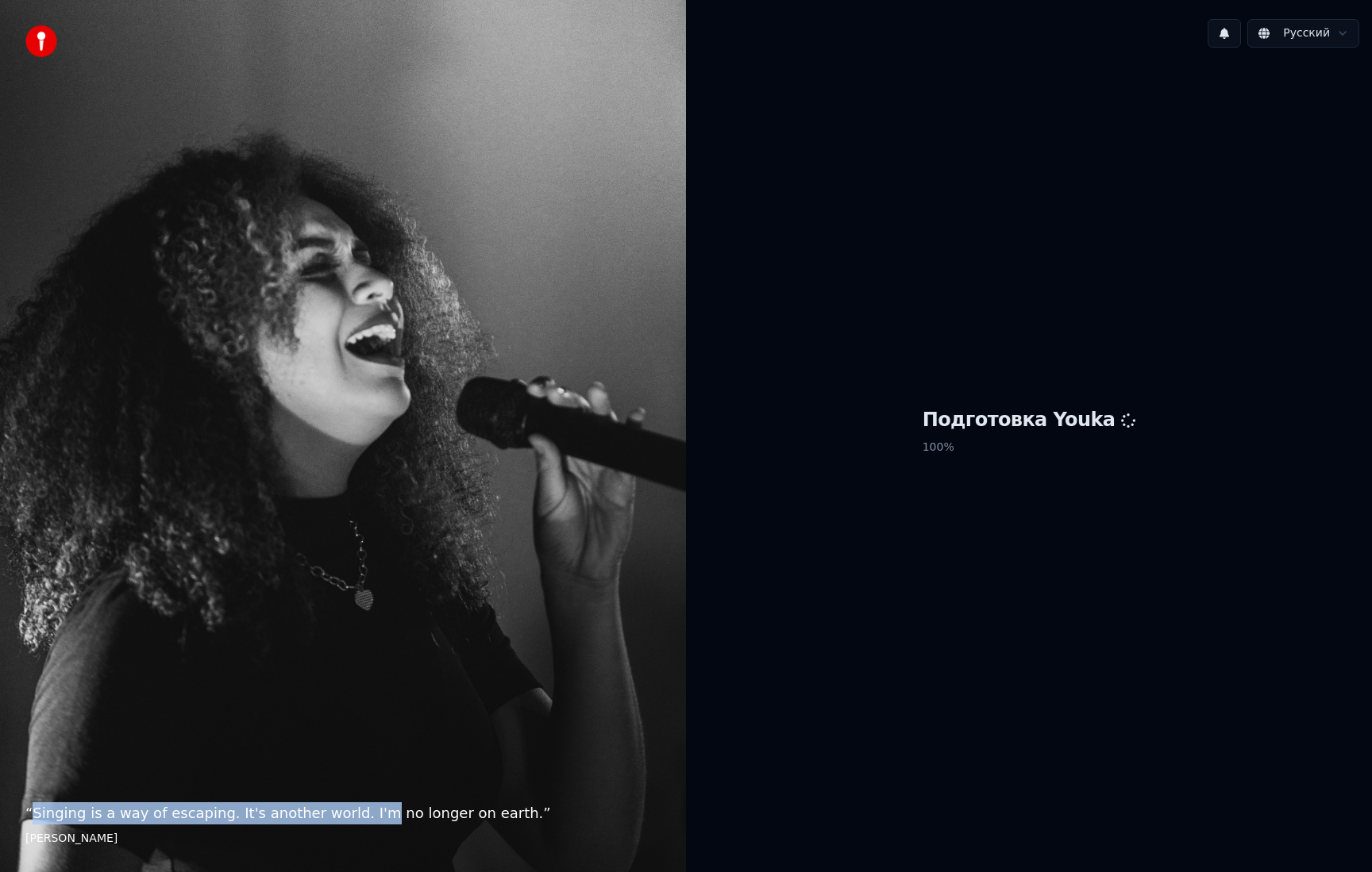
click at [347, 569] on div "“ Singing is a way of escaping. It's another world. I'm no longer on earth. ” E…" at bounding box center [343, 436] width 686 height 872
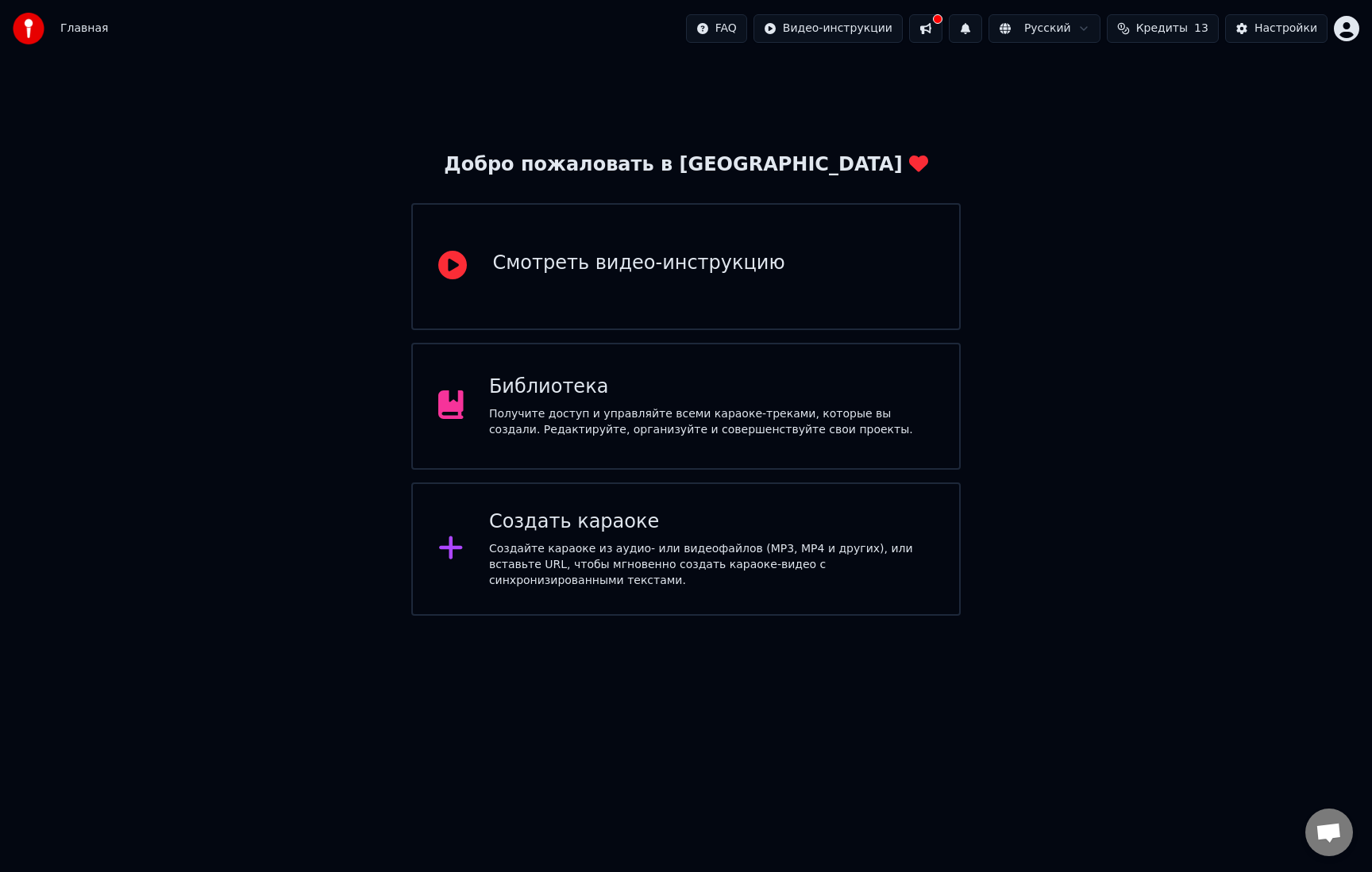
click at [642, 413] on div "Получите доступ и управляйте всеми караоке-треками, которые вы создали. Редакти…" at bounding box center [711, 422] width 444 height 32
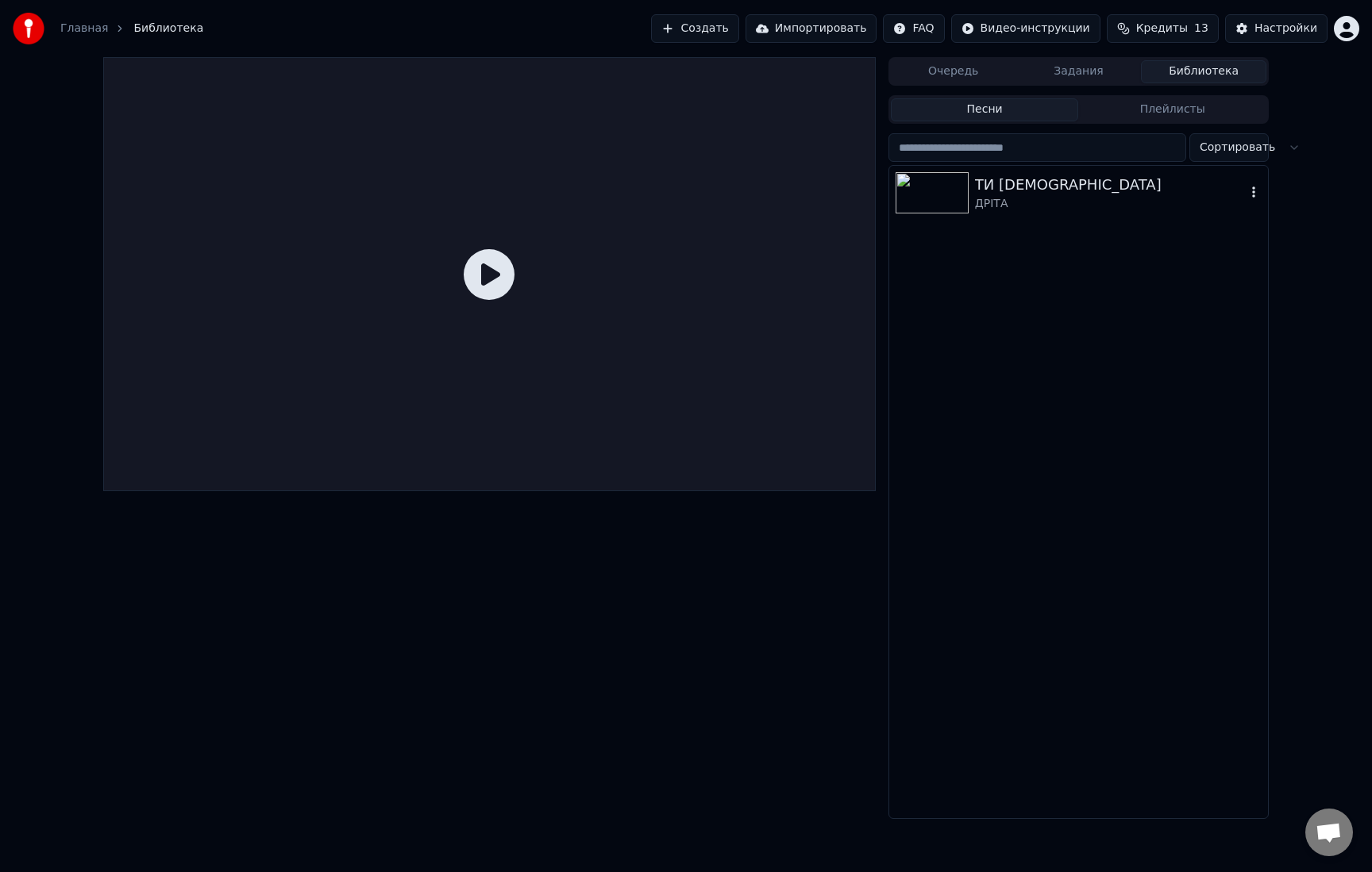
click at [1252, 192] on icon "button" at bounding box center [1254, 192] width 3 height 11
click at [1230, 276] on div "Открыть директорию" at bounding box center [1264, 272] width 191 height 25
click at [1016, 189] on div "ТИ ЄБЛАН" at bounding box center [1111, 185] width 271 height 22
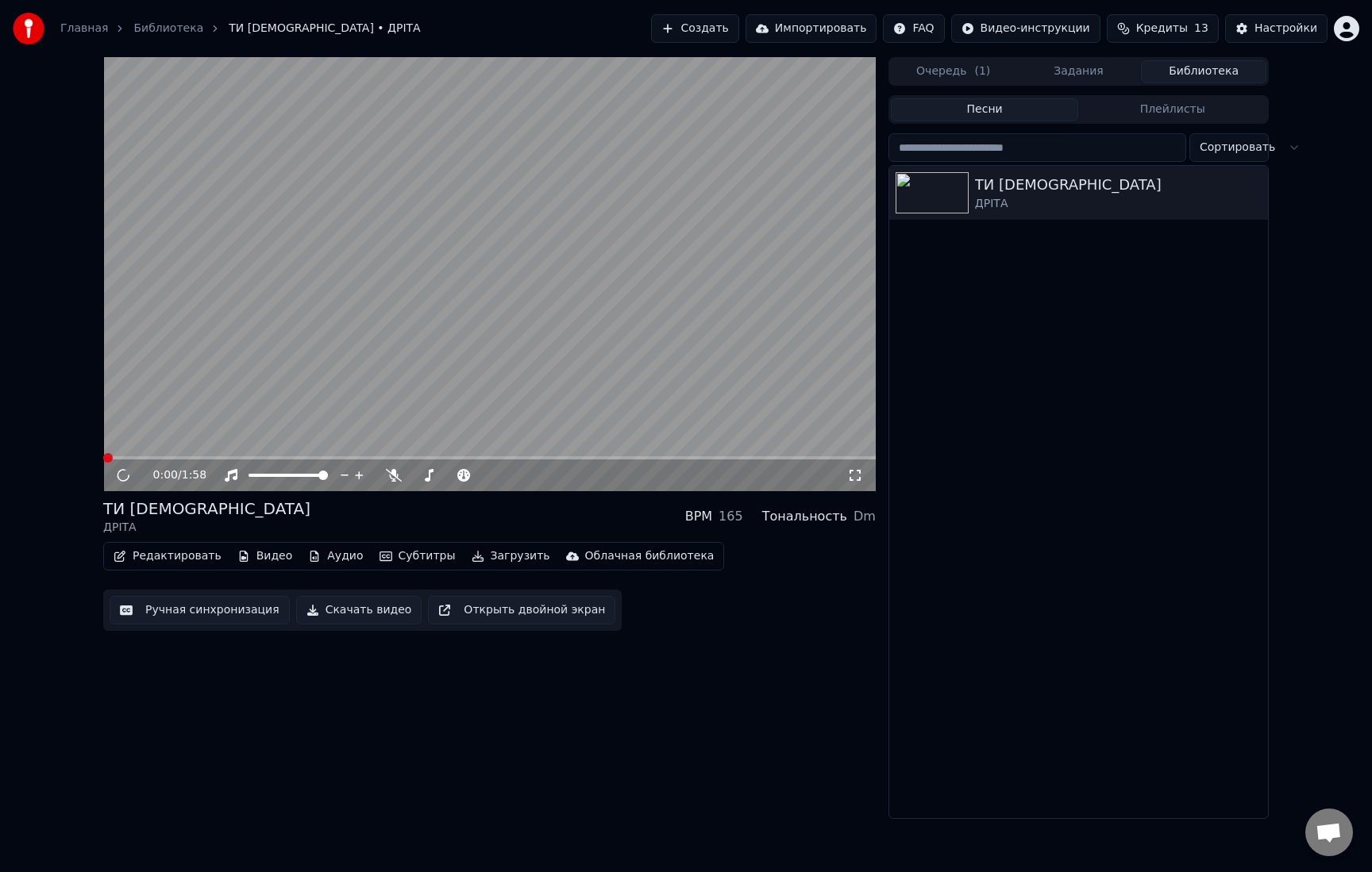
click at [473, 556] on button "Загрузить" at bounding box center [510, 556] width 91 height 22
click at [128, 480] on icon at bounding box center [134, 475] width 37 height 12
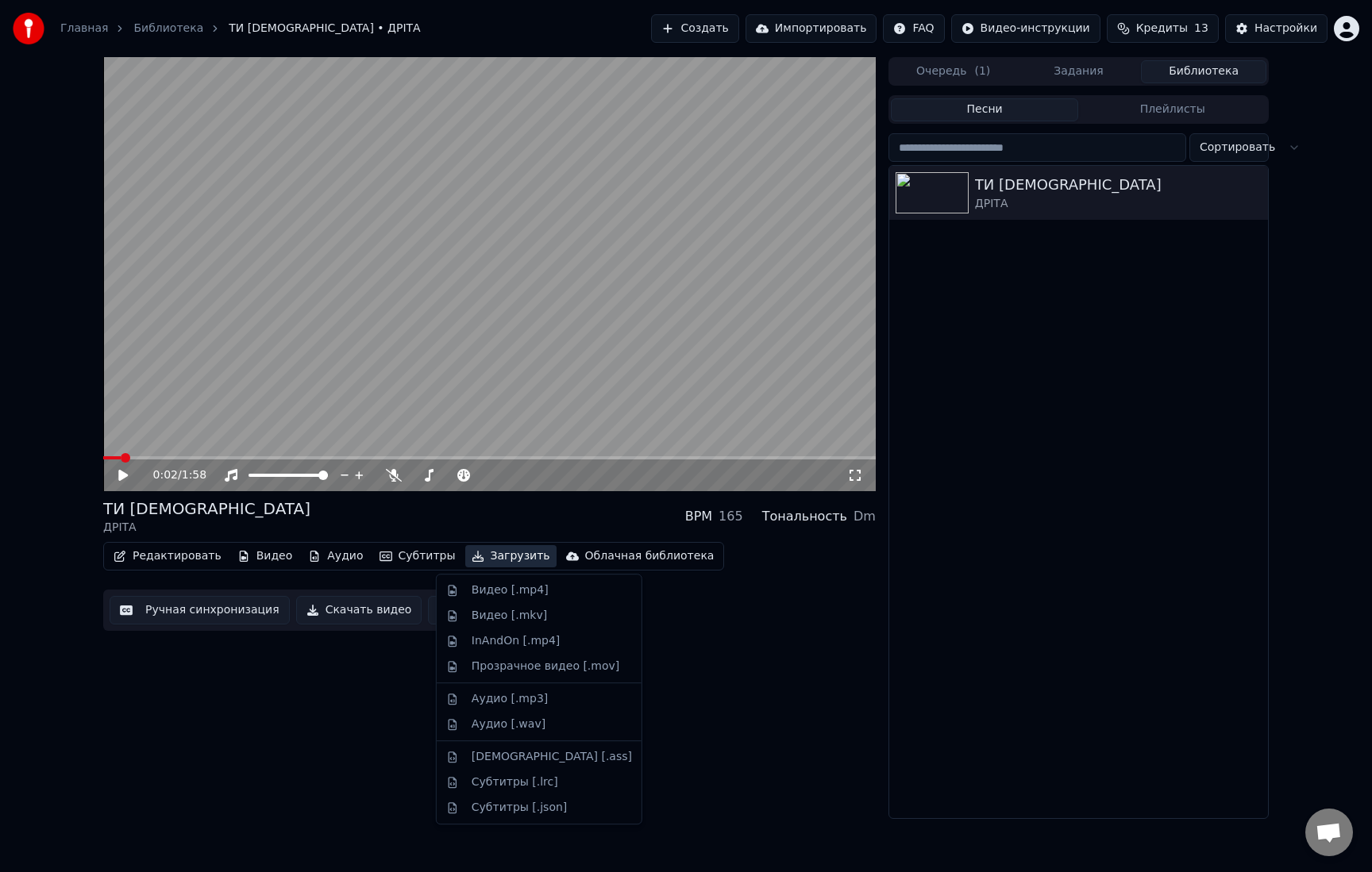
click at [477, 559] on button "Загрузить" at bounding box center [510, 556] width 91 height 22
click at [521, 597] on div "Видео [.mp4]" at bounding box center [510, 590] width 77 height 16
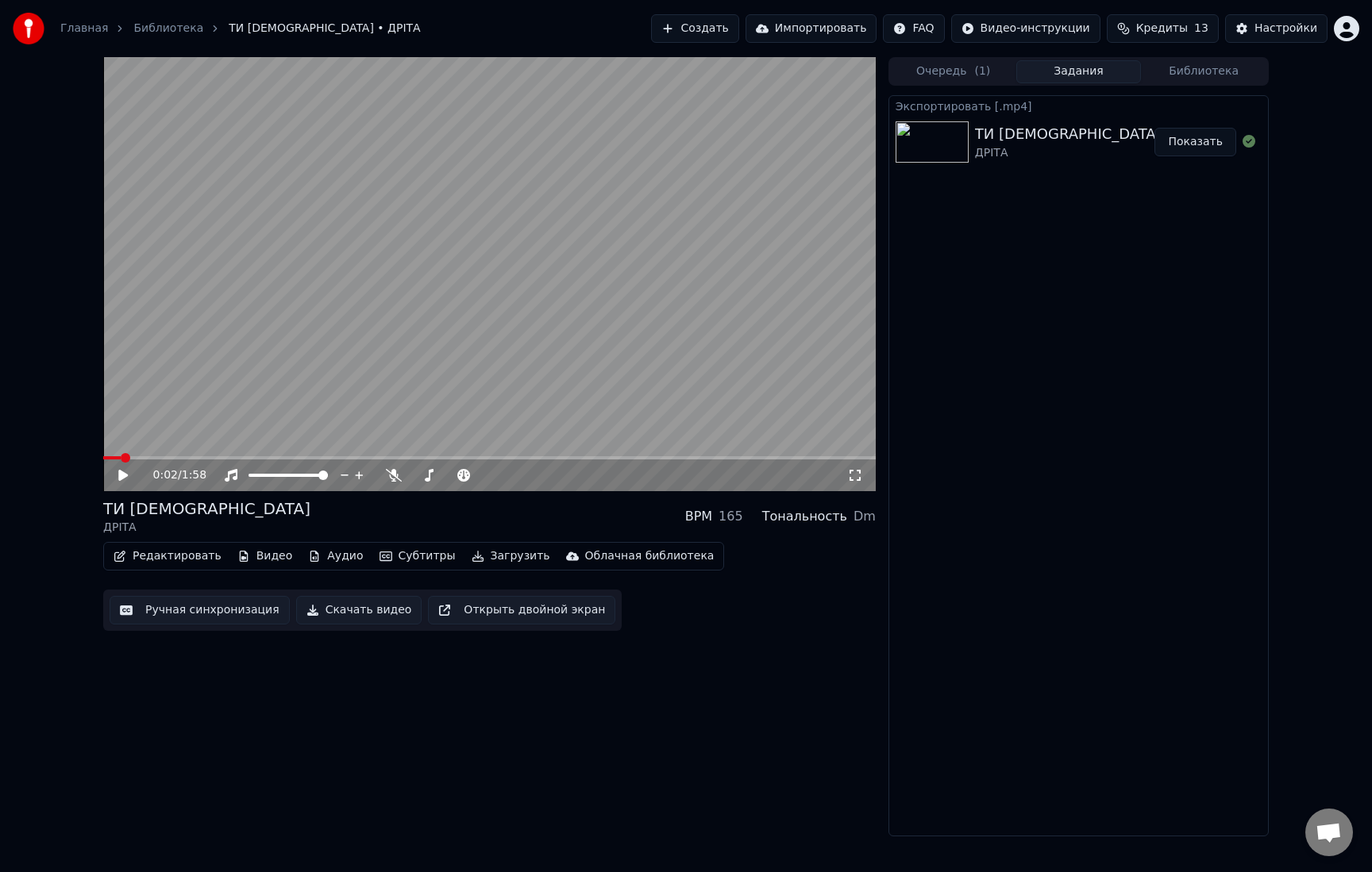
click at [1195, 148] on button "Показать" at bounding box center [1195, 142] width 82 height 29
